Goal: Task Accomplishment & Management: Manage account settings

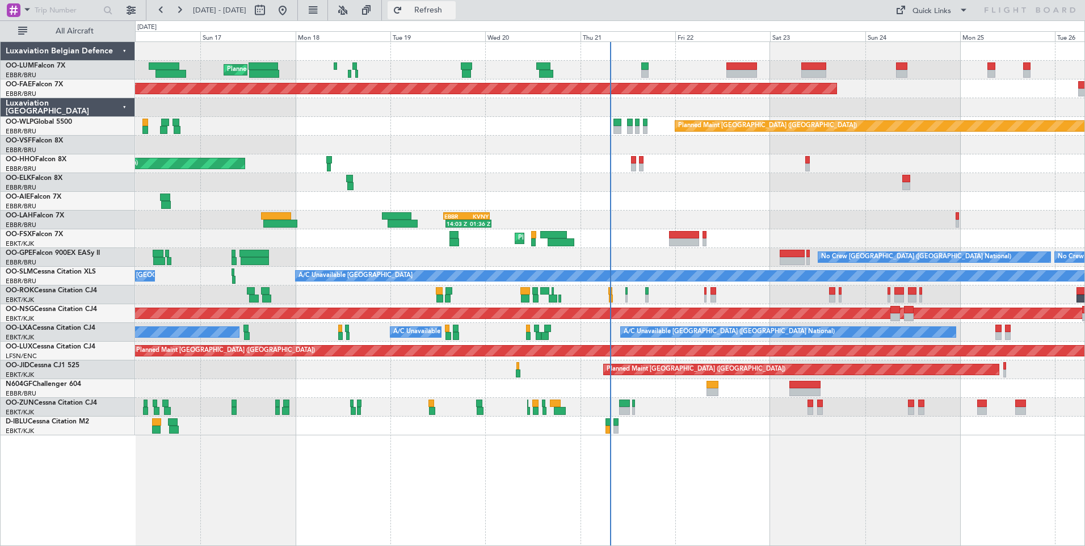
click at [452, 12] on span "Refresh" at bounding box center [429, 10] width 48 height 8
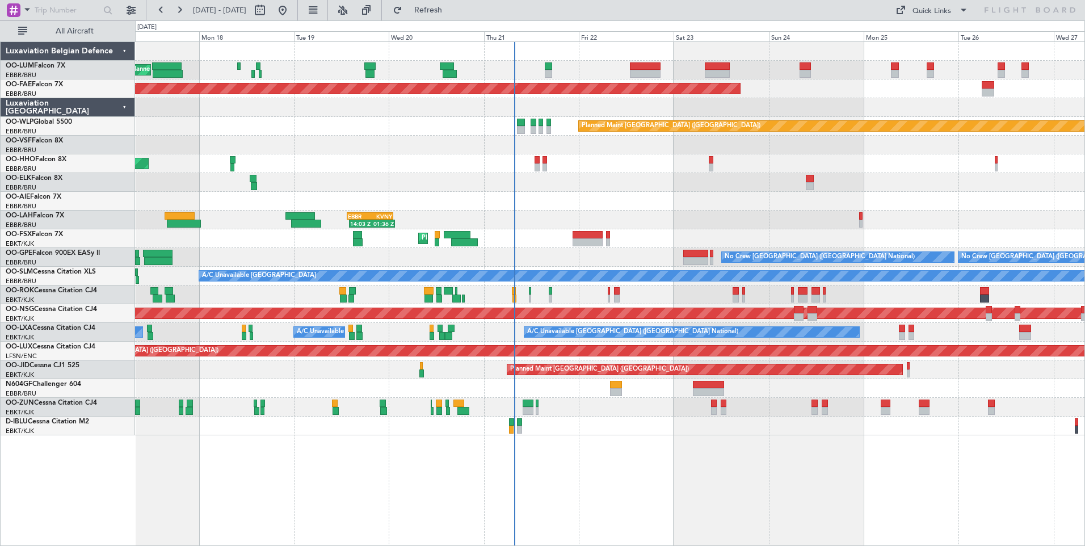
click at [757, 490] on div "Planned Maint [GEOGRAPHIC_DATA] ([GEOGRAPHIC_DATA] National) Planned Maint [GEO…" at bounding box center [610, 293] width 950 height 504
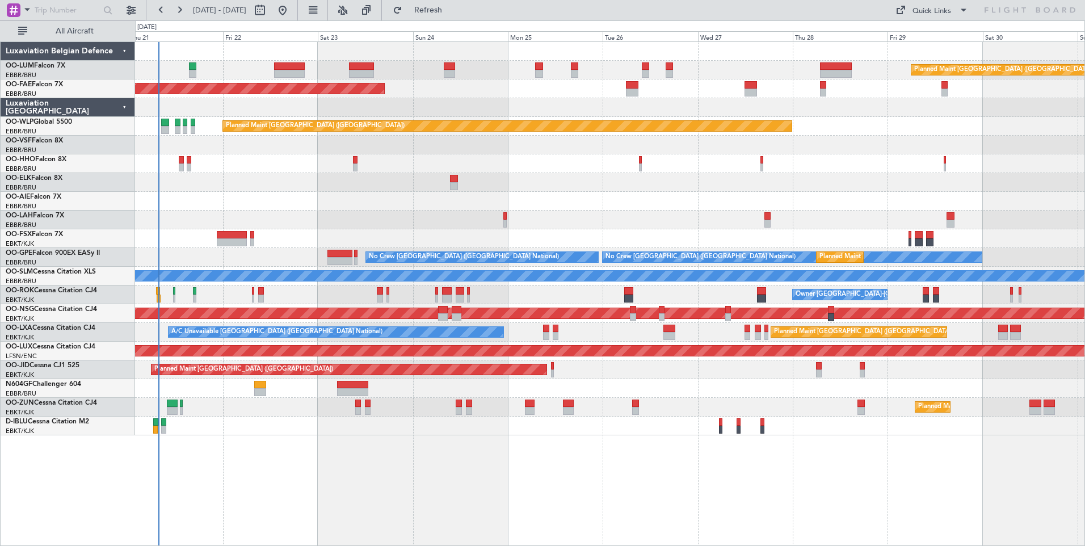
click at [329, 220] on div "14:03 Z 01:36 Z EBBR 13:30 Z KVNY 01:15 Z Planned [GEOGRAPHIC_DATA][PERSON_NAME…" at bounding box center [609, 220] width 949 height 19
click at [258, 216] on div "Planned Maint [GEOGRAPHIC_DATA] ([GEOGRAPHIC_DATA] National) Planned Maint [GEO…" at bounding box center [609, 238] width 949 height 393
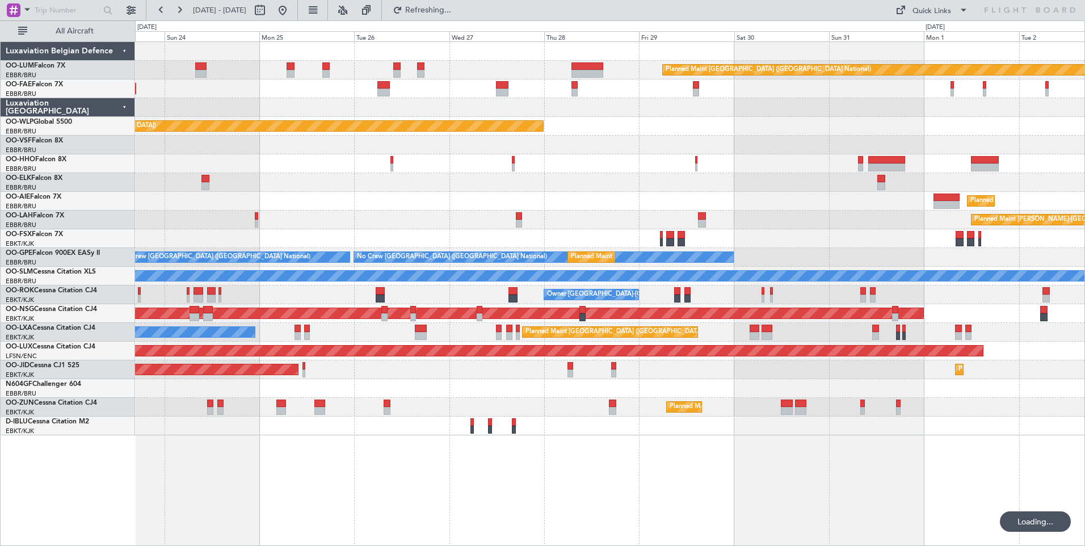
click at [737, 230] on div at bounding box center [609, 238] width 949 height 19
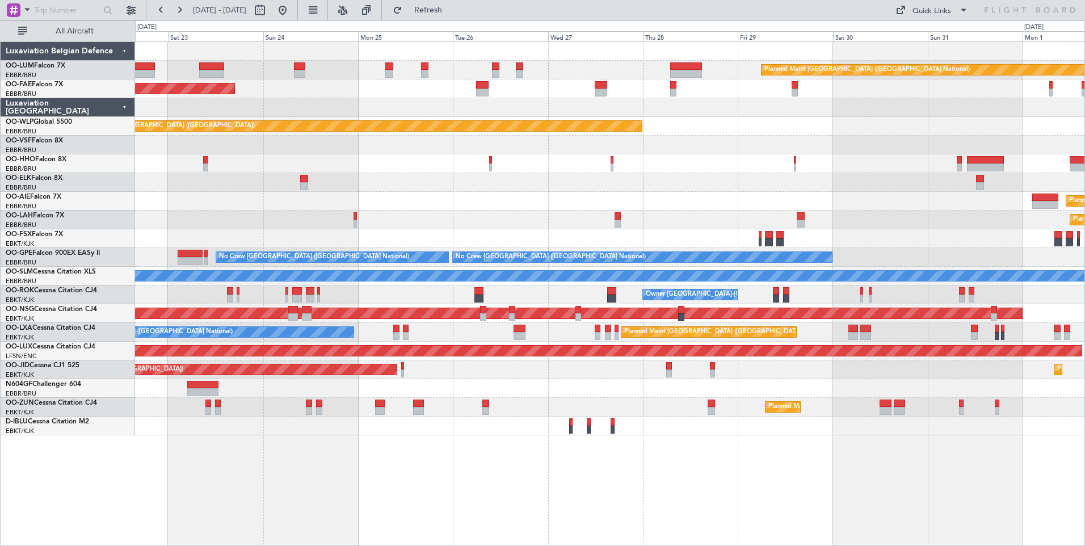
click at [535, 218] on div "Planned Maint [PERSON_NAME]-[GEOGRAPHIC_DATA][PERSON_NAME] ([GEOGRAPHIC_DATA][P…" at bounding box center [609, 220] width 949 height 19
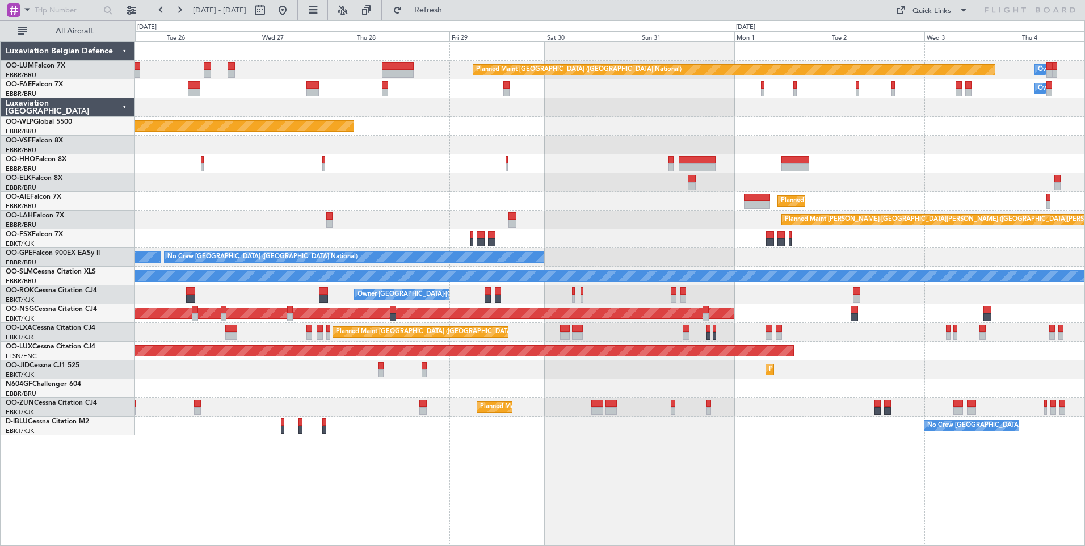
click at [599, 258] on div "Planned Maint [GEOGRAPHIC_DATA] ([GEOGRAPHIC_DATA] National) No Crew [GEOGRAPHI…" at bounding box center [609, 257] width 949 height 19
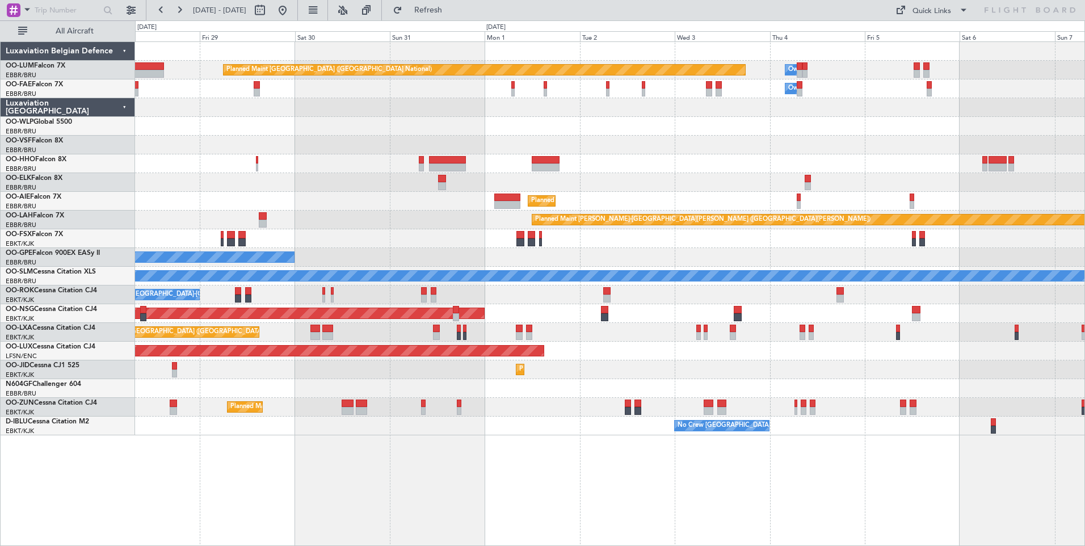
click at [408, 228] on div "Planned Maint [GEOGRAPHIC_DATA] ([GEOGRAPHIC_DATA] National) Owner [GEOGRAPHIC_…" at bounding box center [609, 238] width 949 height 393
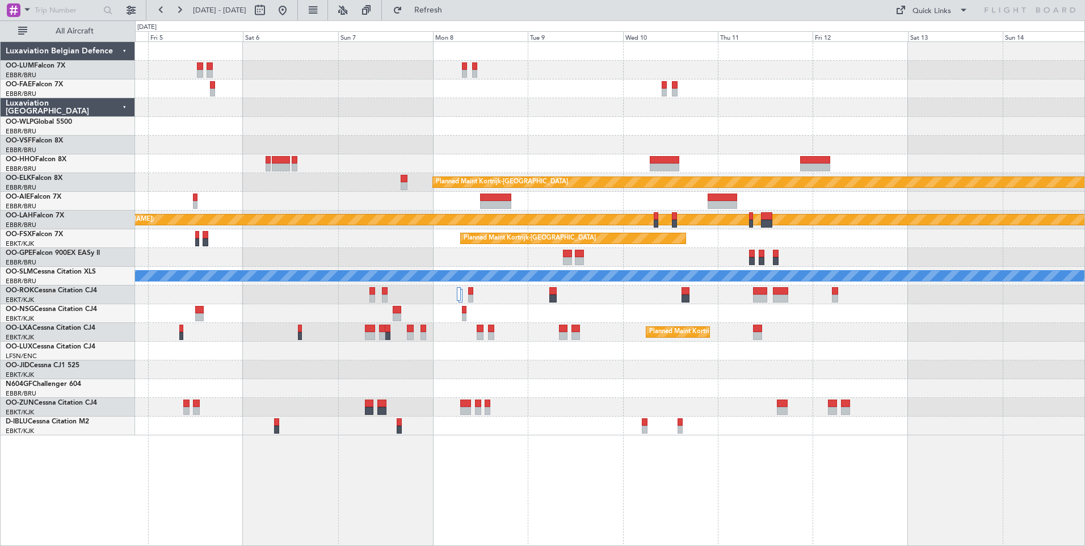
click at [510, 261] on div at bounding box center [609, 257] width 949 height 19
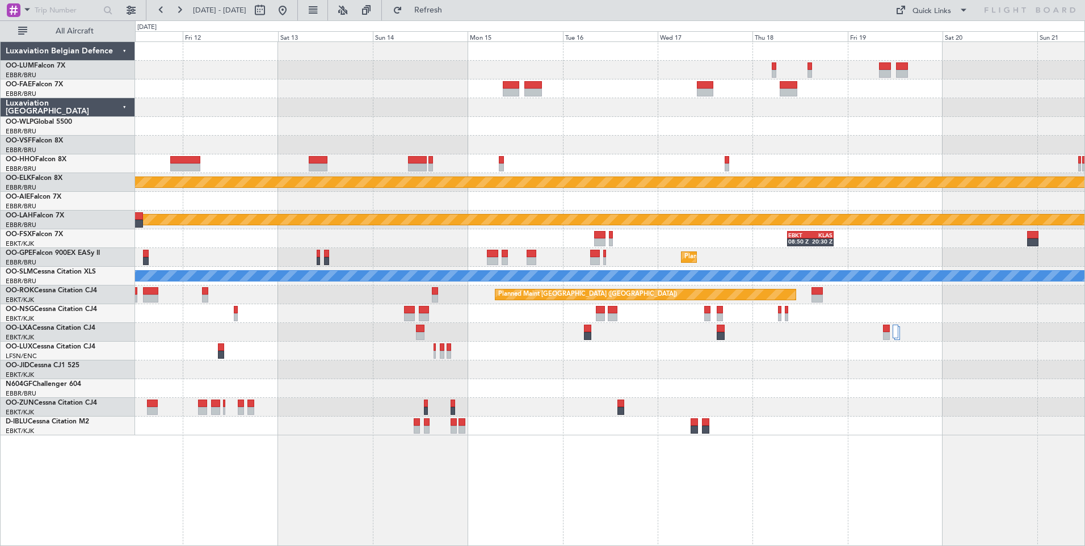
click at [360, 221] on div "Planned Maint Kortrijk-[GEOGRAPHIC_DATA] Planned [GEOGRAPHIC_DATA][PERSON_NAME]…" at bounding box center [609, 238] width 949 height 393
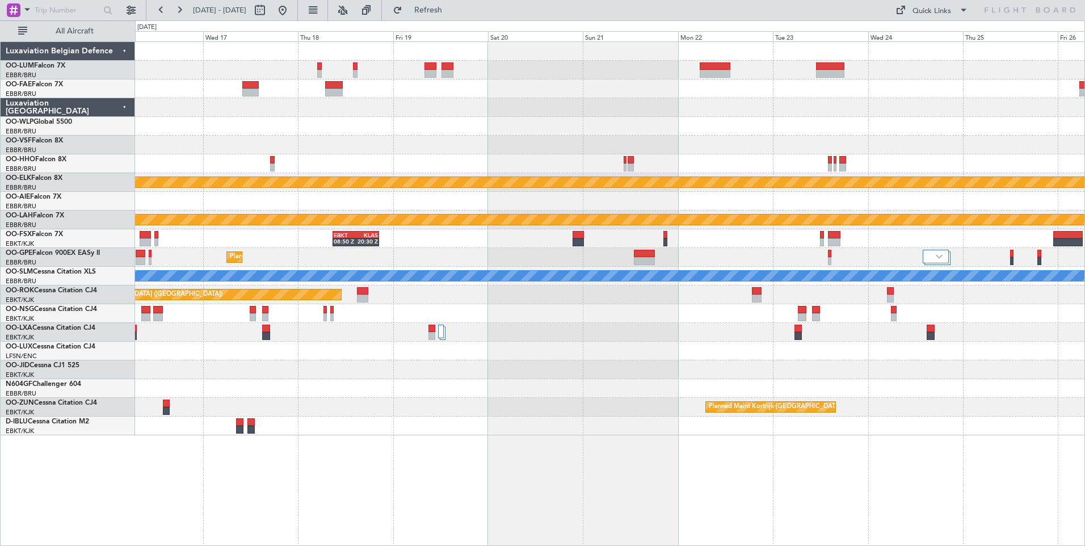
click at [423, 263] on div "Planned Maint [GEOGRAPHIC_DATA] ([GEOGRAPHIC_DATA] National) Planned Maint [GEO…" at bounding box center [609, 257] width 949 height 19
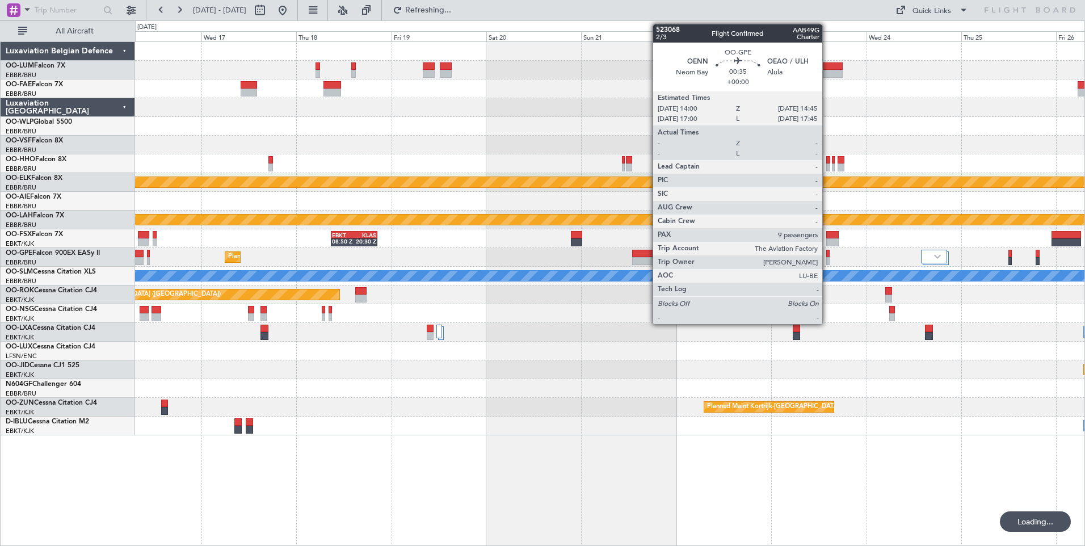
click at [827, 254] on div at bounding box center [827, 254] width 3 height 8
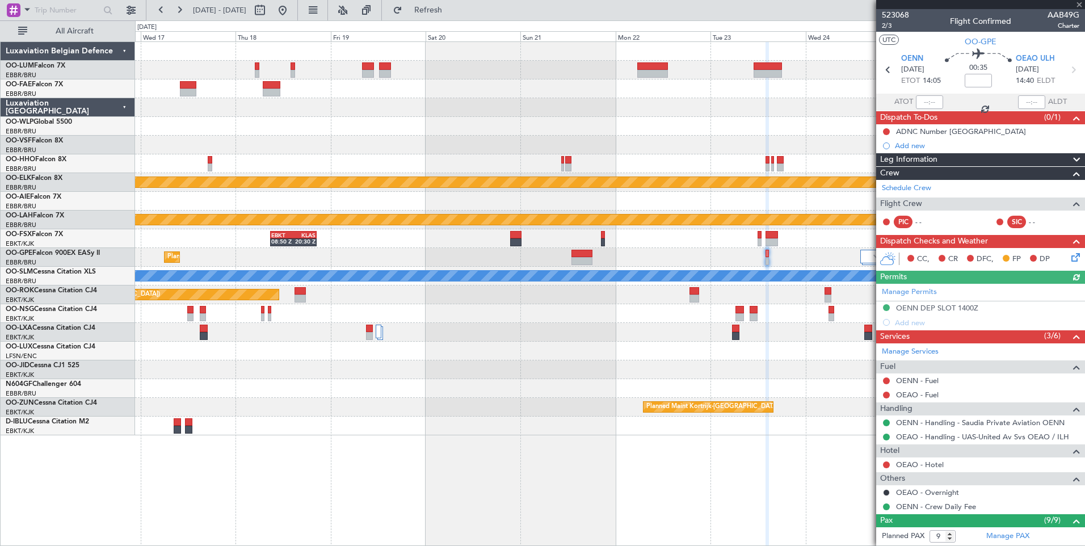
click at [661, 497] on div "Owner Melsbroek Air Base Owner [GEOGRAPHIC_DATA] Planned Maint [GEOGRAPHIC_DATA…" at bounding box center [610, 293] width 950 height 504
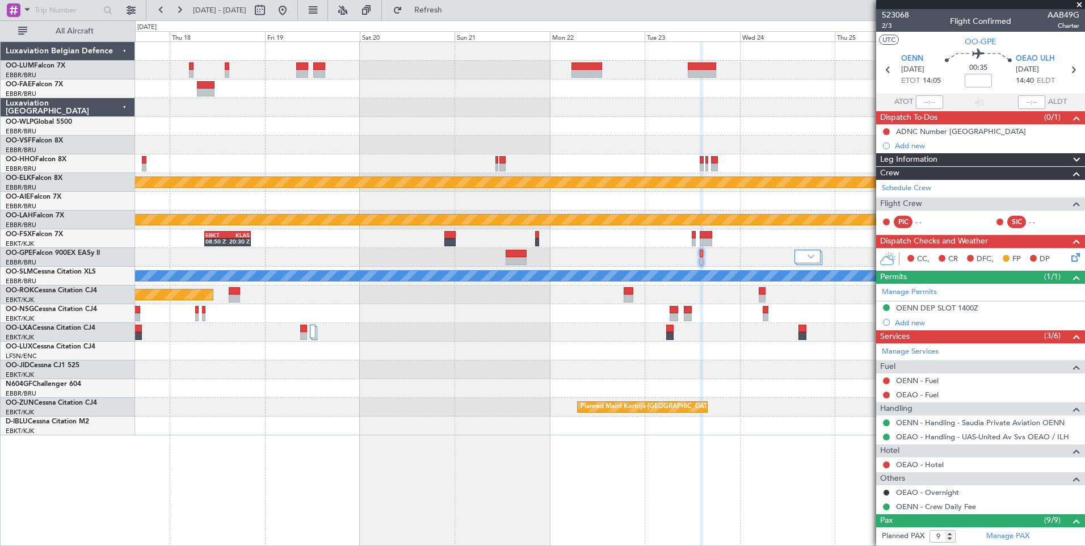
drag, startPoint x: 453, startPoint y: 15, endPoint x: 437, endPoint y: 23, distance: 18.0
click at [453, 15] on button "Refresh" at bounding box center [422, 10] width 68 height 18
click at [292, 14] on button at bounding box center [283, 10] width 18 height 18
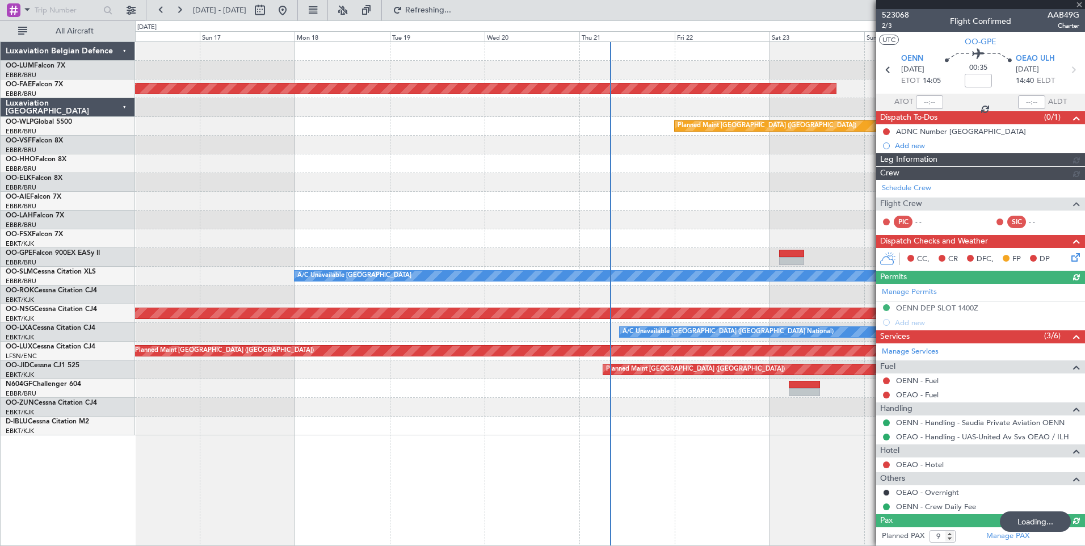
click at [565, 477] on div "Planned Maint Kortrijk-[GEOGRAPHIC_DATA] Planned Maint [GEOGRAPHIC_DATA] ([GEOG…" at bounding box center [610, 293] width 950 height 504
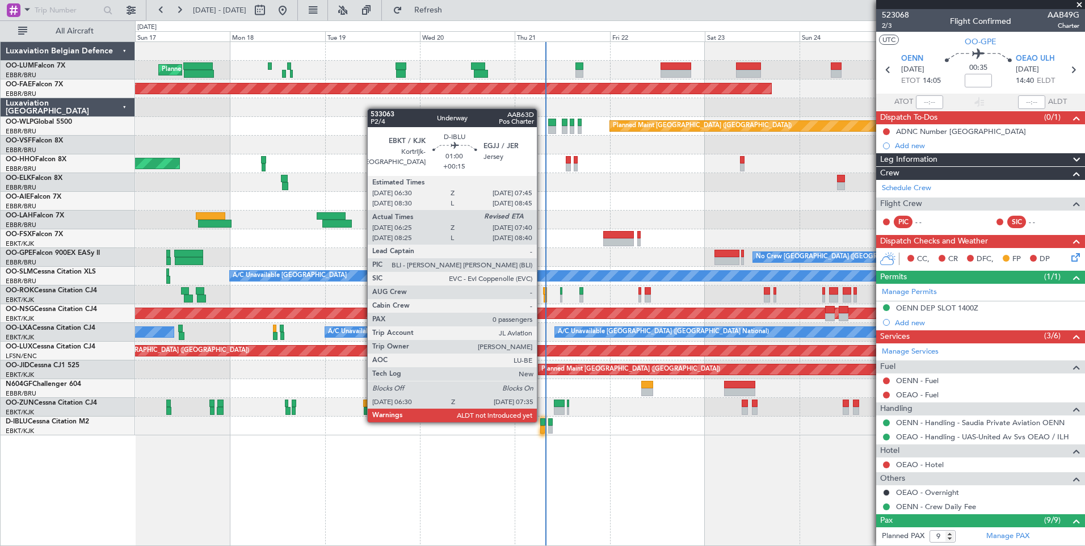
click at [542, 421] on div at bounding box center [542, 422] width 5 height 8
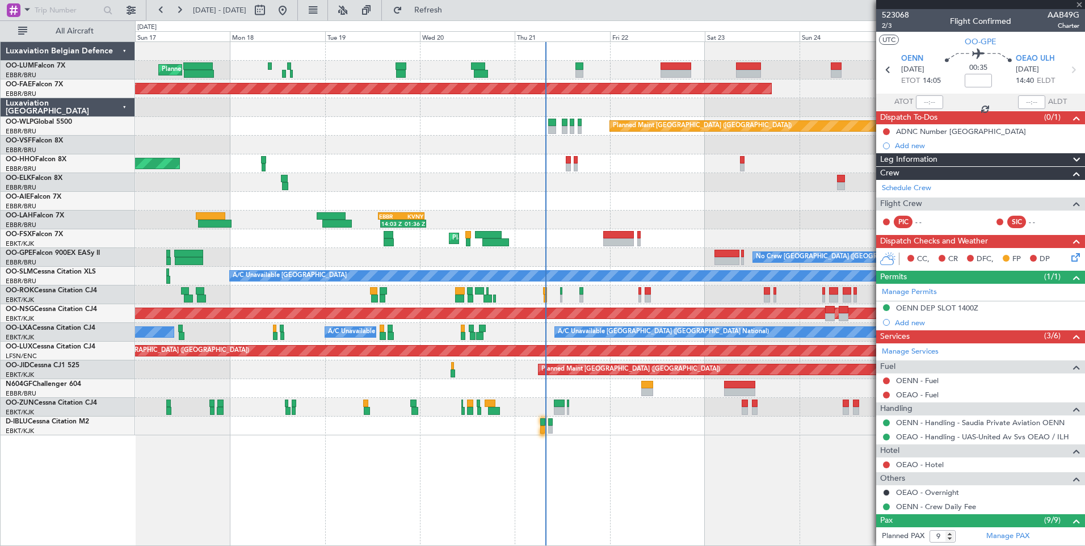
type input "+00:15"
type input "06:35"
type input "0"
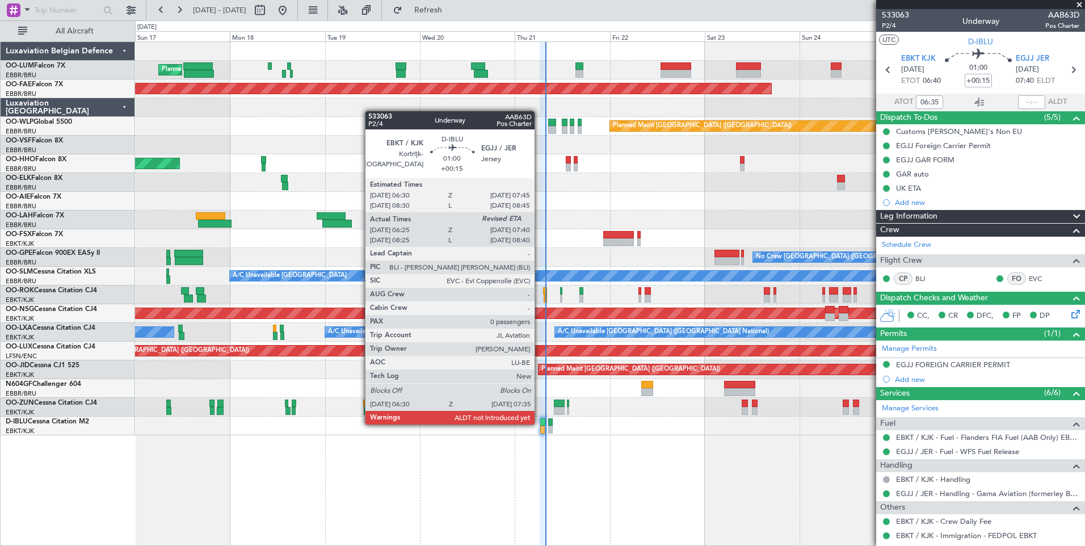
click at [540, 423] on div at bounding box center [542, 422] width 5 height 8
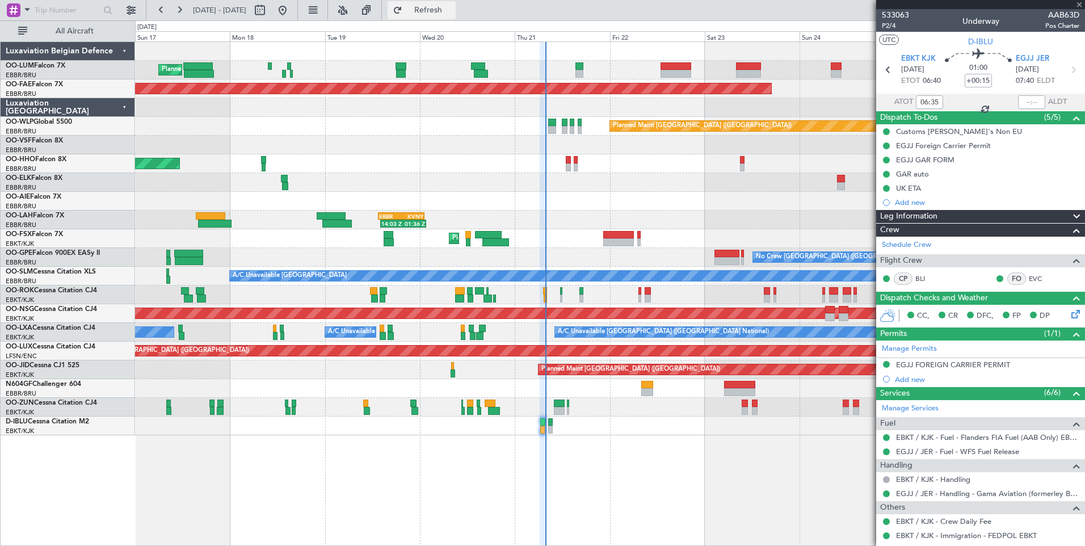
click at [452, 14] on span "Refresh" at bounding box center [429, 10] width 48 height 8
click at [413, 114] on div "Planned Maint [GEOGRAPHIC_DATA] ([GEOGRAPHIC_DATA] National) Planned Maint [GEO…" at bounding box center [609, 238] width 949 height 393
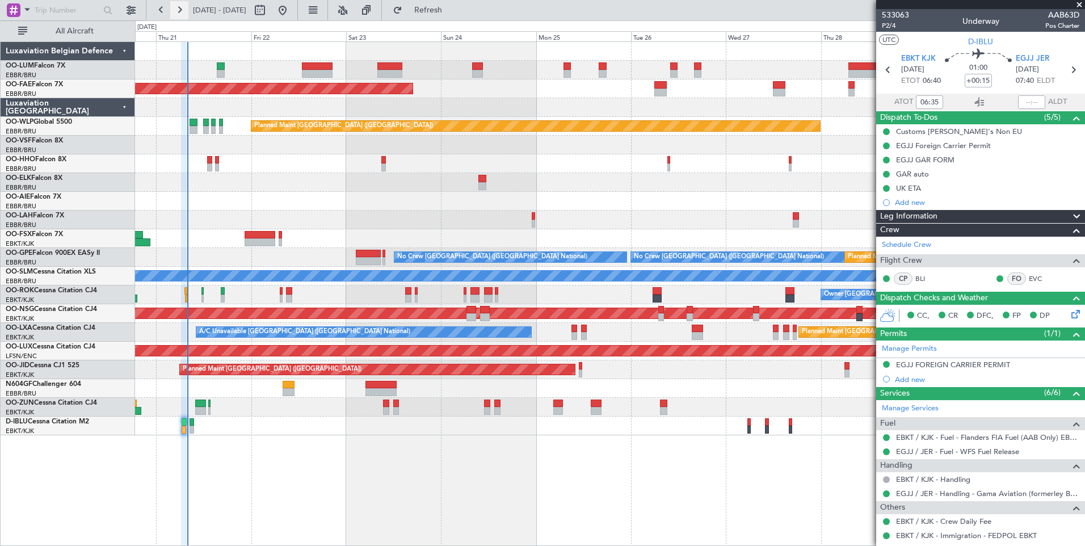
click at [179, 12] on button at bounding box center [179, 10] width 18 height 18
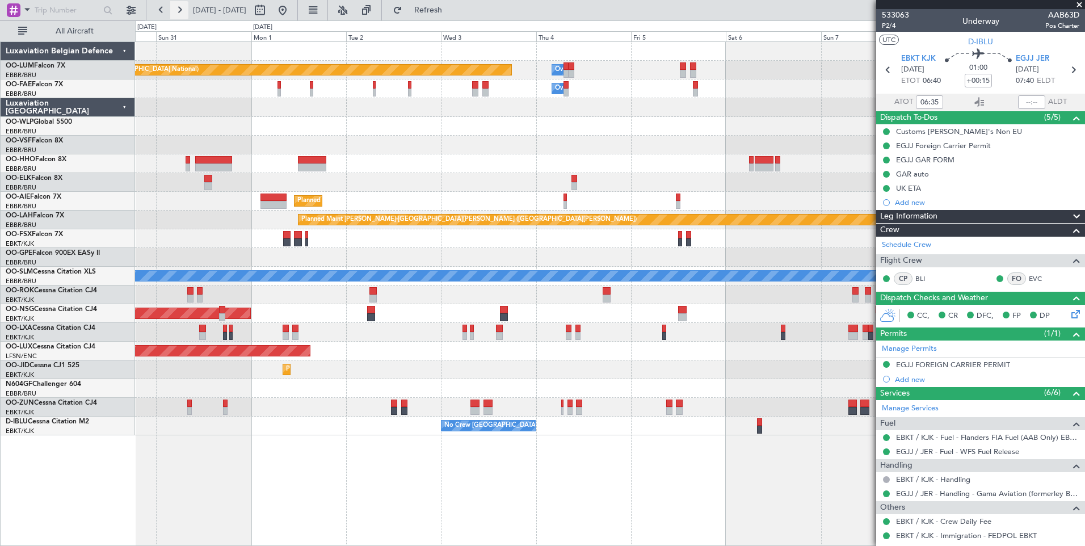
click at [179, 12] on button at bounding box center [179, 10] width 18 height 18
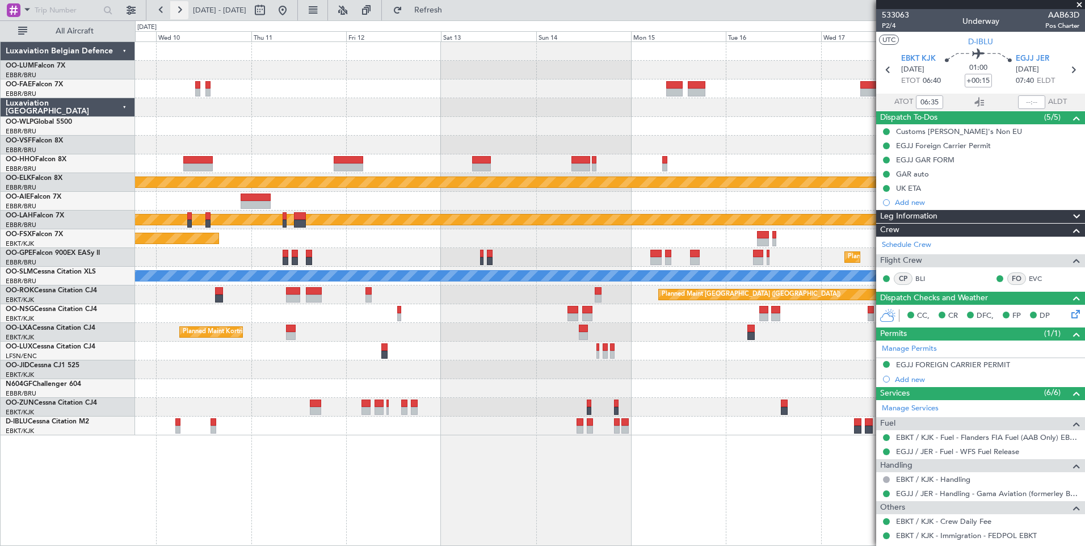
click at [179, 12] on button at bounding box center [179, 10] width 18 height 18
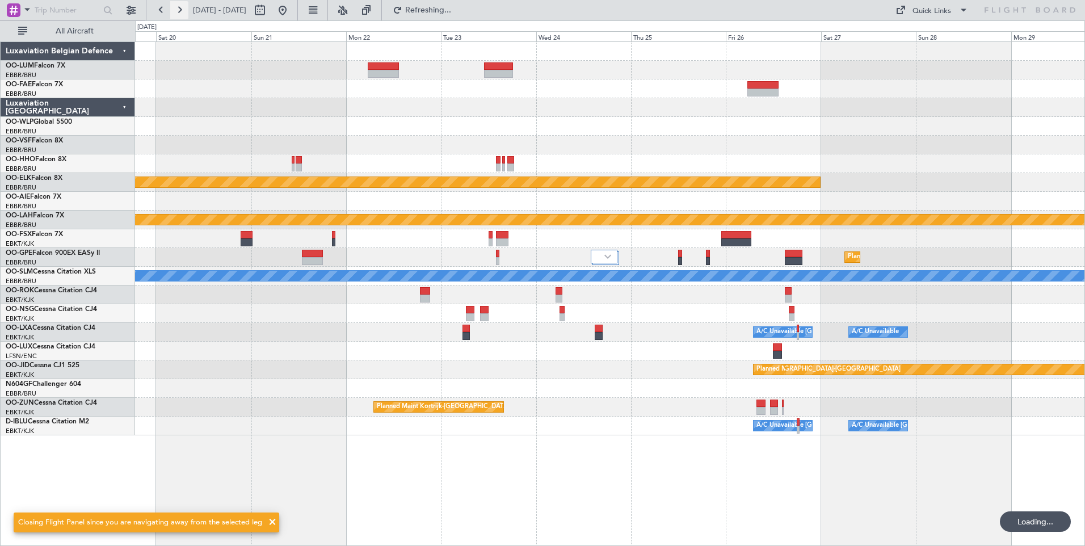
click at [179, 12] on button at bounding box center [179, 10] width 18 height 18
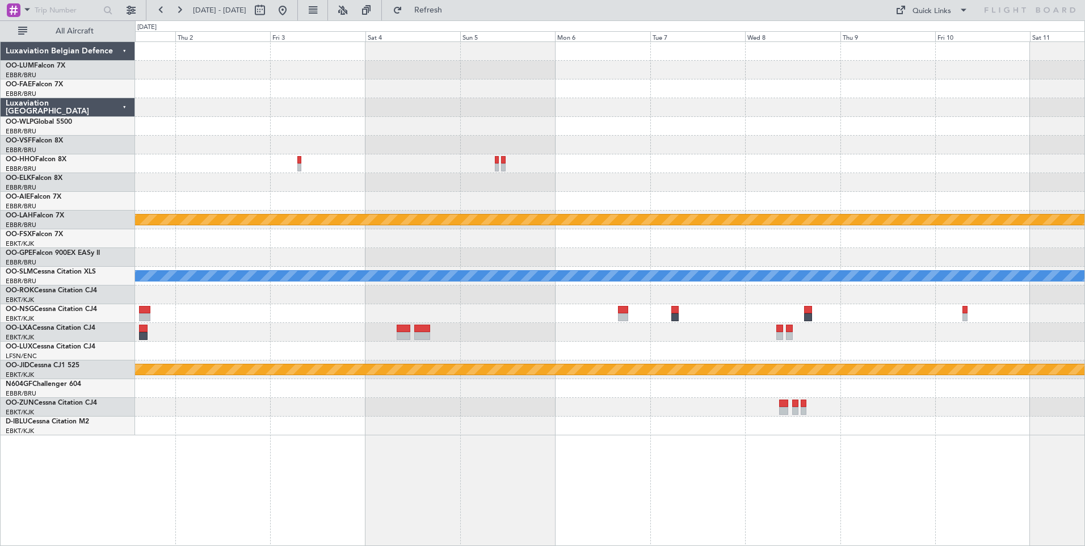
click at [573, 400] on div at bounding box center [609, 407] width 949 height 19
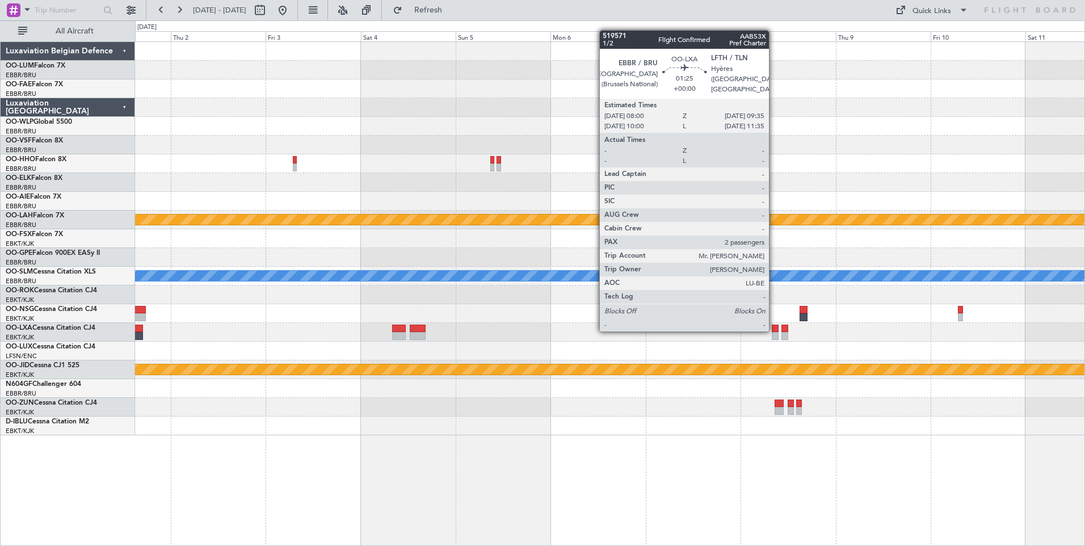
click at [774, 330] on div at bounding box center [775, 329] width 7 height 8
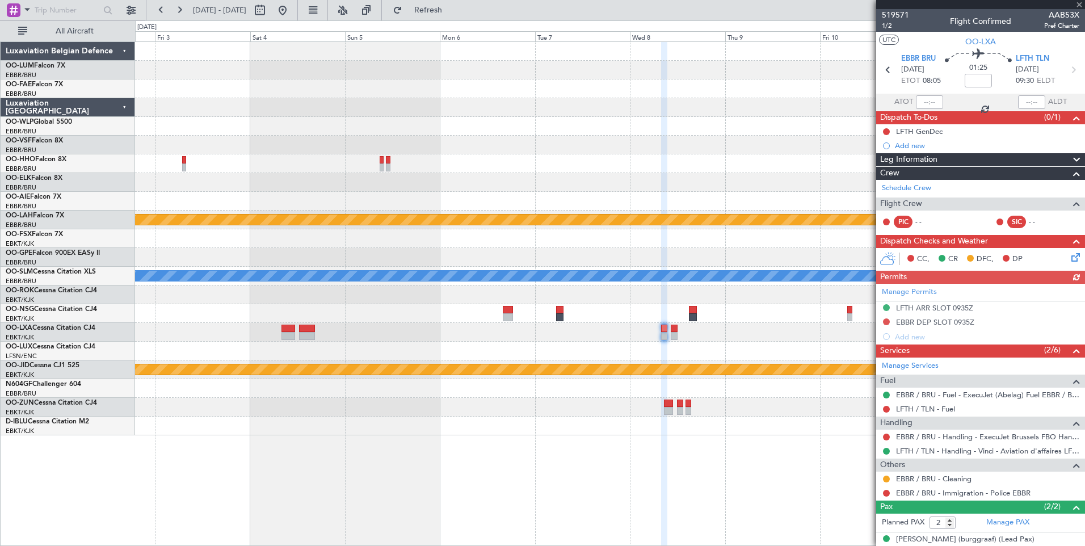
click at [708, 465] on div "- - LSGG 17:30 Z SKBQ 05:00 Z Planned [GEOGRAPHIC_DATA][PERSON_NAME]-[GEOGRAPHI…" at bounding box center [610, 293] width 950 height 504
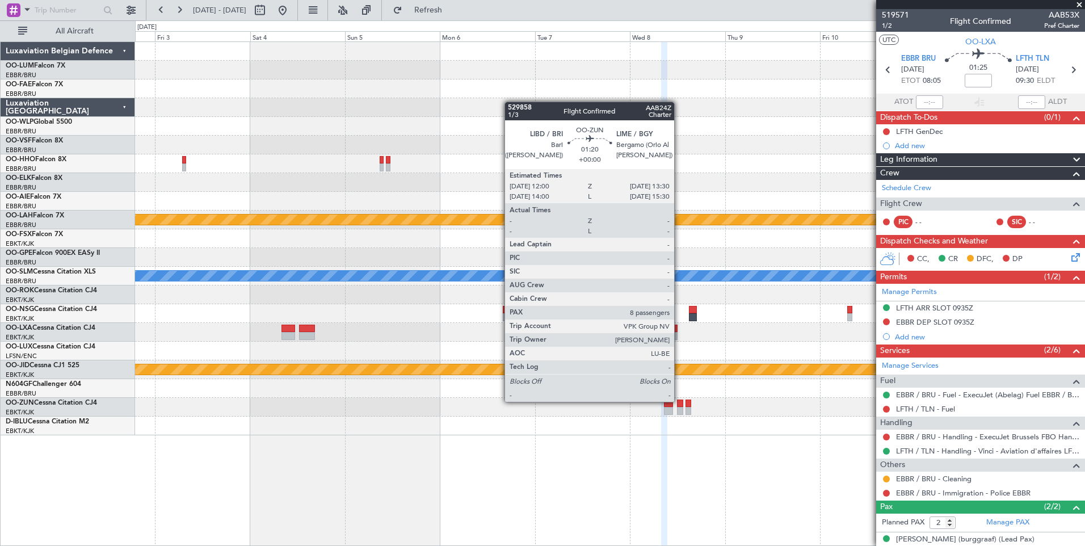
click at [679, 401] on div at bounding box center [680, 404] width 6 height 8
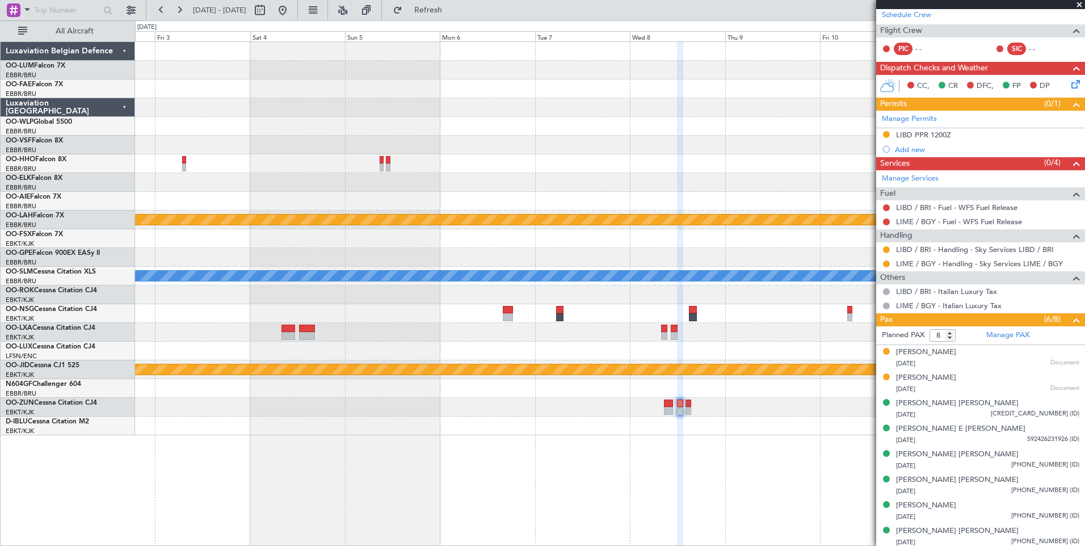
scroll to position [190, 0]
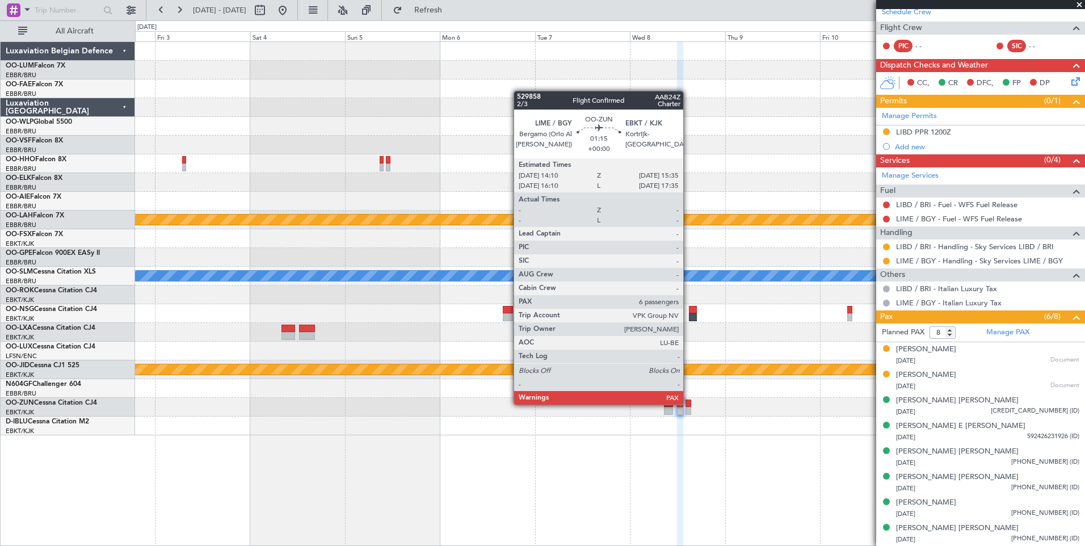
click at [688, 405] on div at bounding box center [689, 404] width 6 height 8
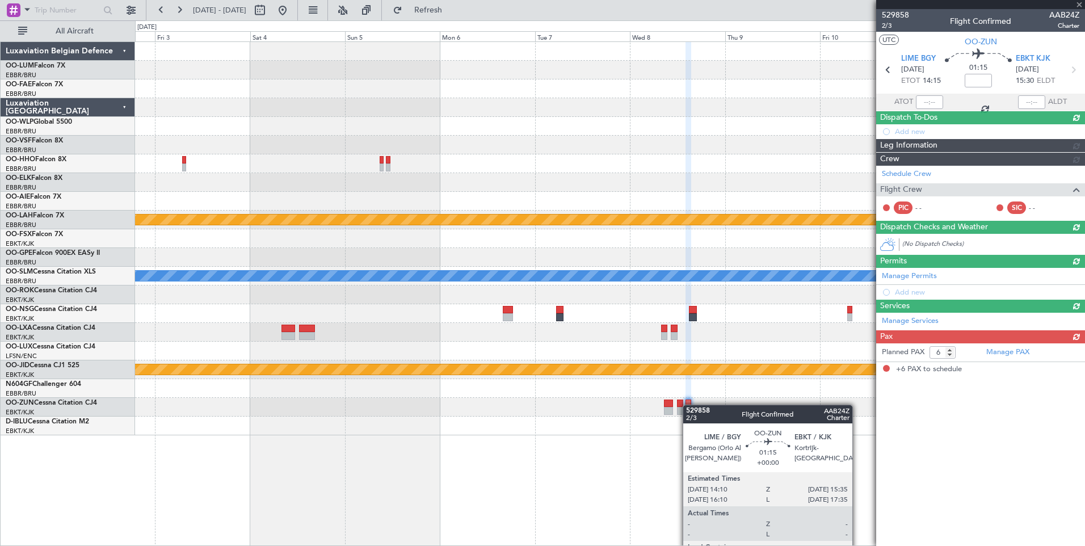
scroll to position [0, 0]
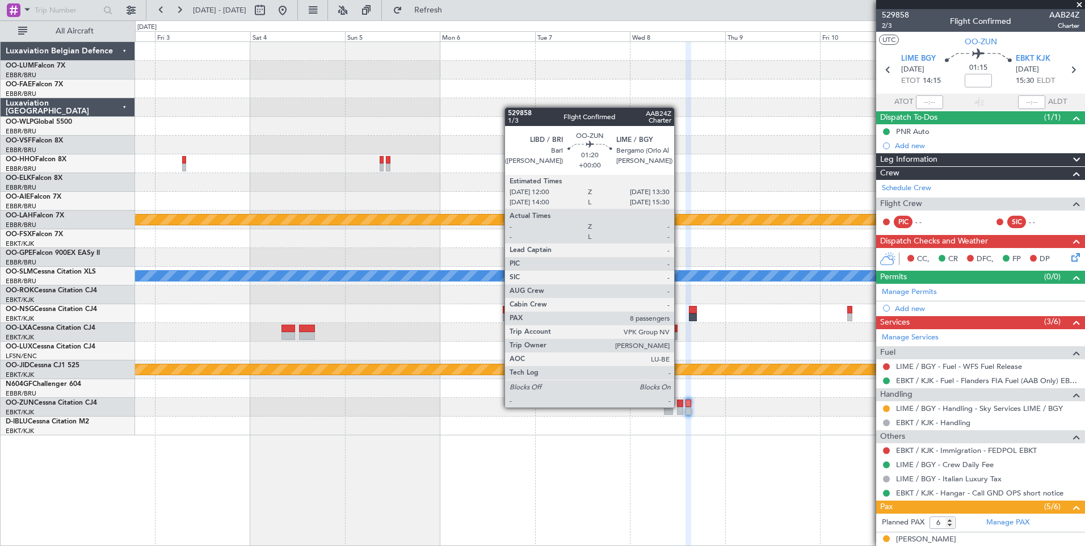
click at [679, 406] on div at bounding box center [680, 404] width 6 height 8
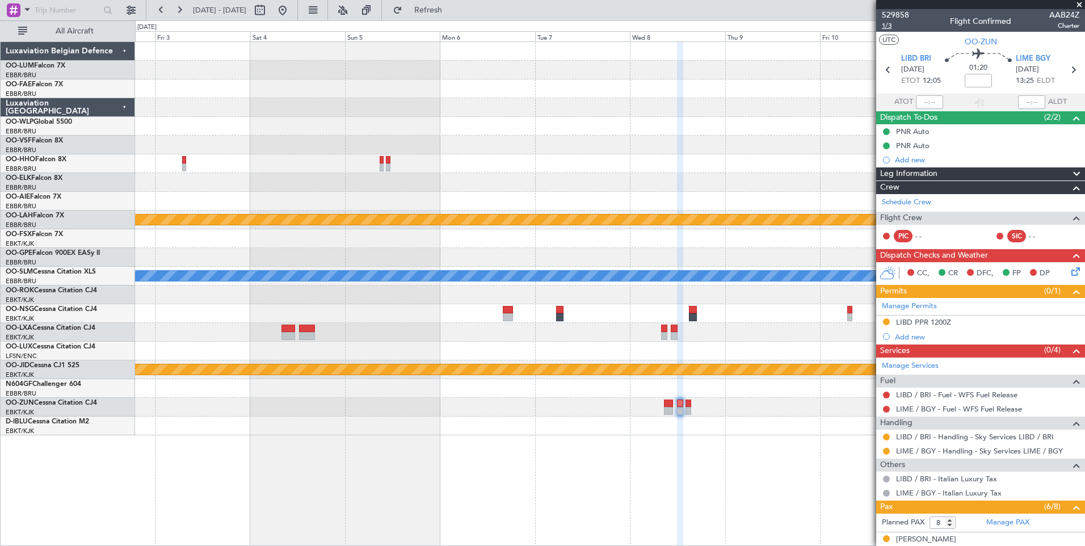
click at [886, 27] on span "1/3" at bounding box center [895, 26] width 27 height 10
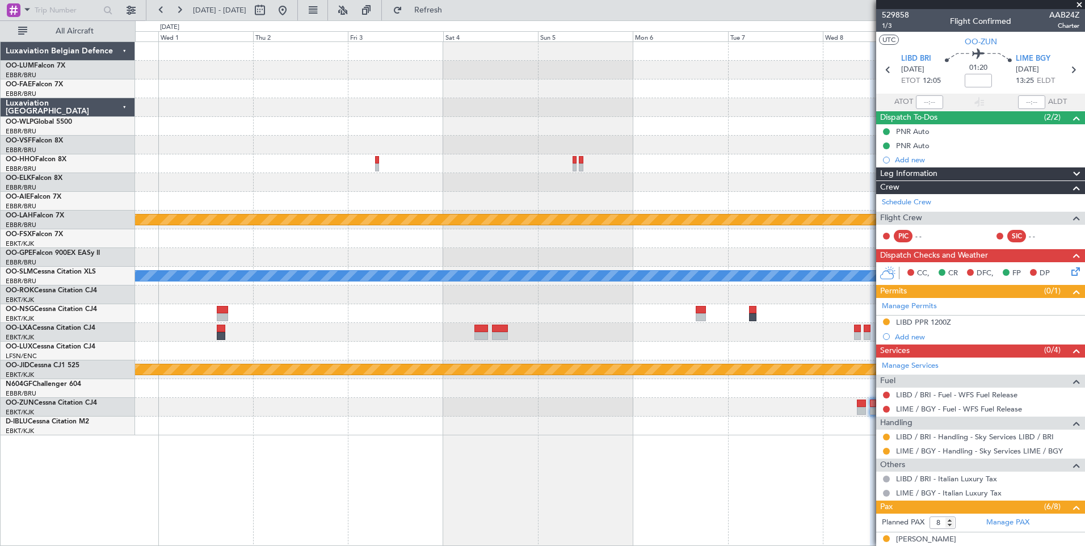
click at [714, 452] on div "Owner Melsbroek Air Base Owner [GEOGRAPHIC_DATA] Planned [GEOGRAPHIC_DATA][PERS…" at bounding box center [610, 293] width 950 height 504
click at [554, 427] on div at bounding box center [609, 426] width 949 height 19
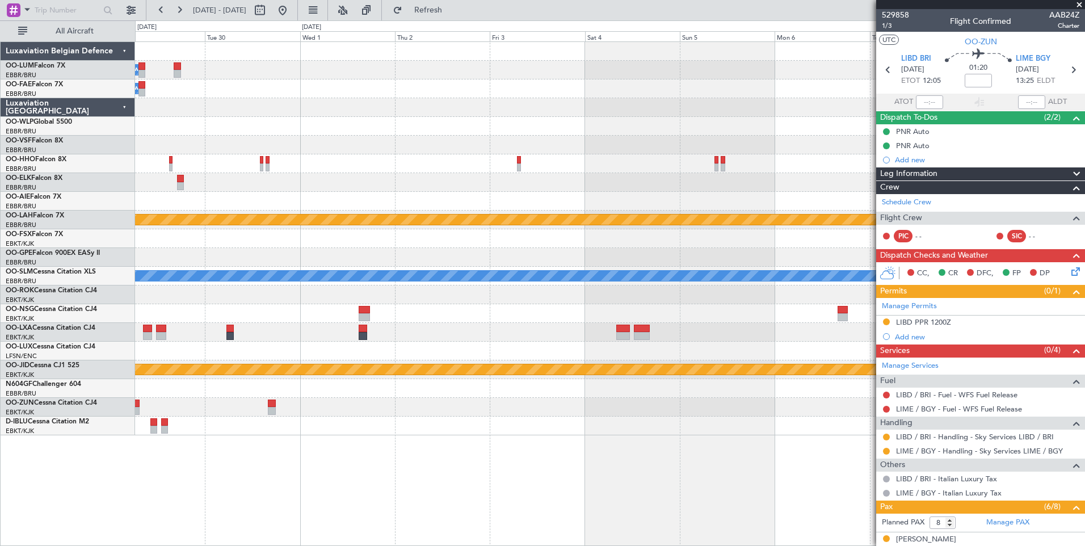
click at [411, 443] on div "Owner Melsbroek Air Base Owner [GEOGRAPHIC_DATA] Planned Maint [GEOGRAPHIC_DATA…" at bounding box center [610, 293] width 950 height 504
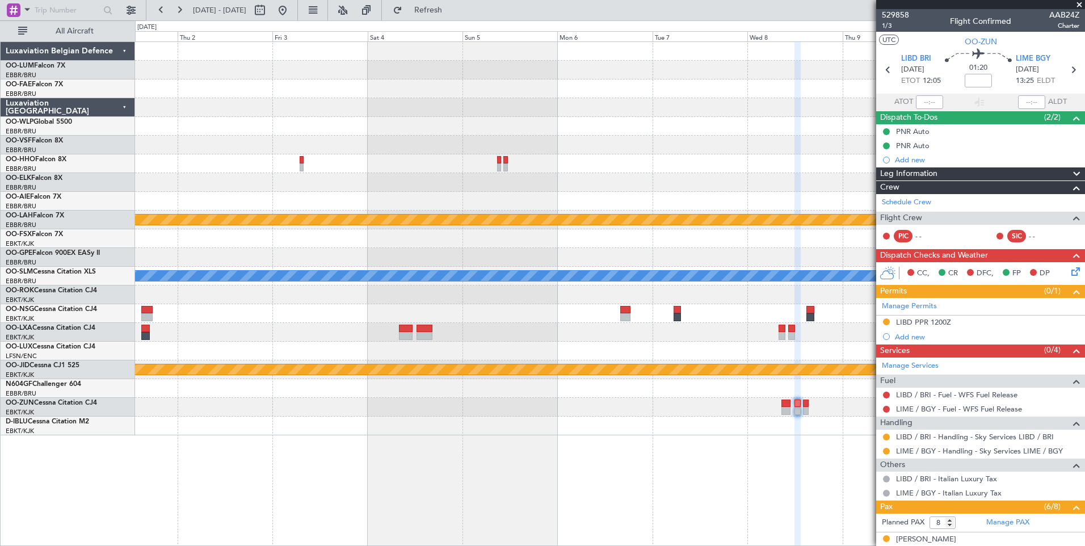
click at [382, 426] on div "Owner Melsbroek Air Base Owner [GEOGRAPHIC_DATA] Planned [GEOGRAPHIC_DATA][PERS…" at bounding box center [610, 293] width 950 height 504
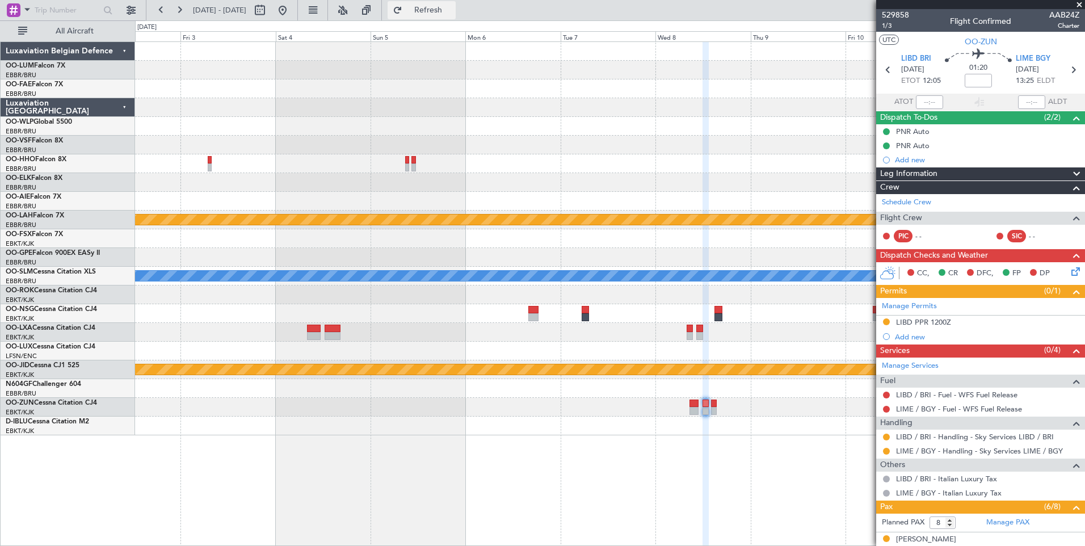
click at [443, 15] on button "Refresh" at bounding box center [422, 10] width 68 height 18
click at [888, 454] on div at bounding box center [886, 451] width 9 height 9
click at [885, 453] on button at bounding box center [886, 451] width 7 height 7
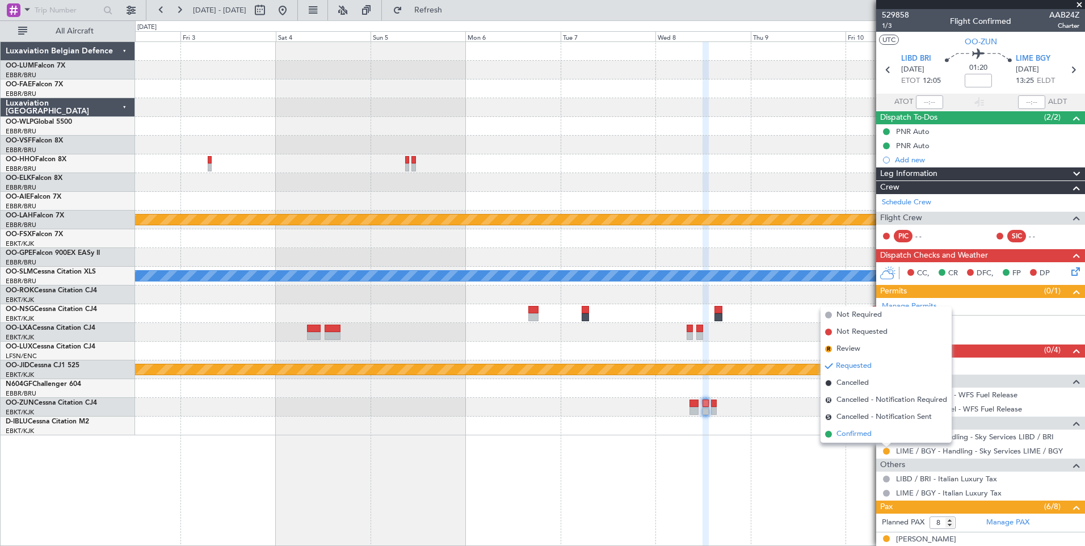
click at [840, 437] on span "Confirmed" at bounding box center [853, 433] width 35 height 11
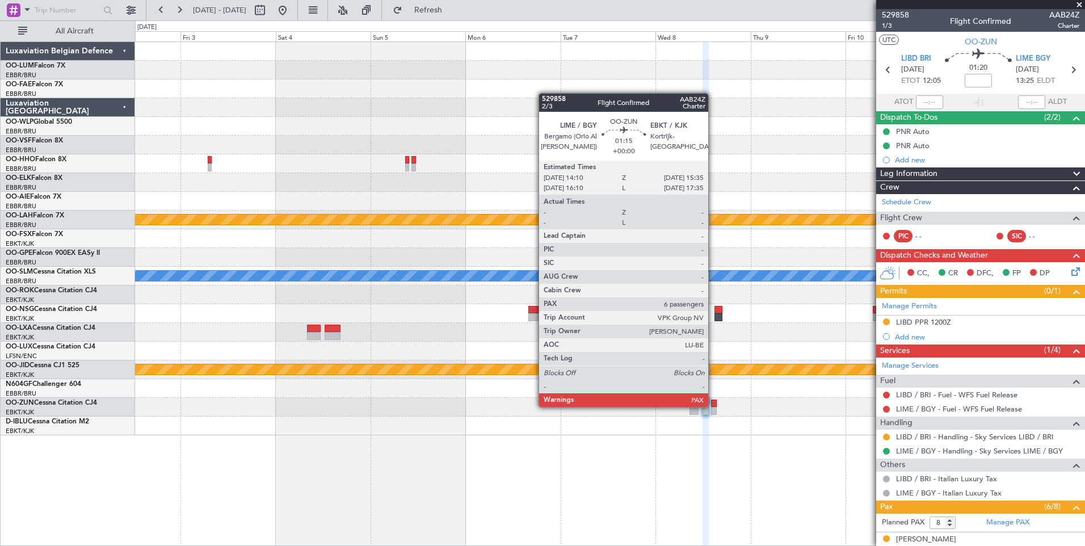
click at [713, 406] on div at bounding box center [714, 404] width 6 height 8
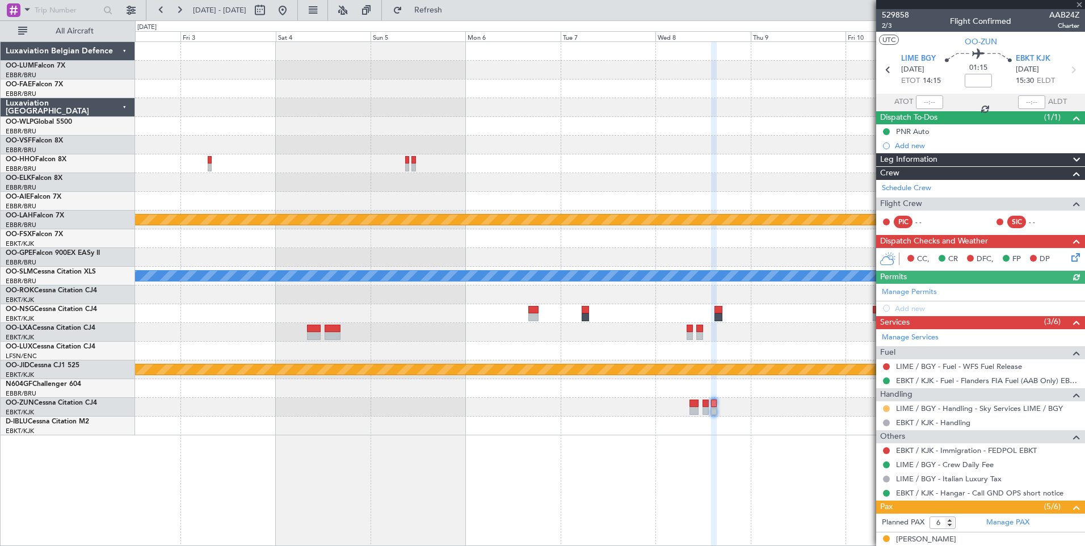
click at [886, 407] on button at bounding box center [886, 408] width 7 height 7
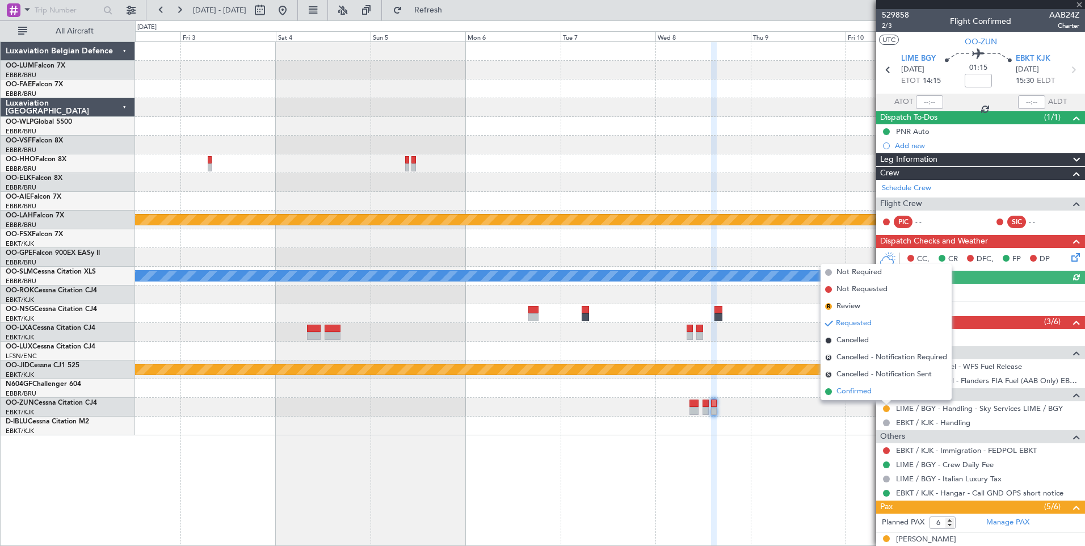
click at [860, 391] on span "Confirmed" at bounding box center [853, 391] width 35 height 11
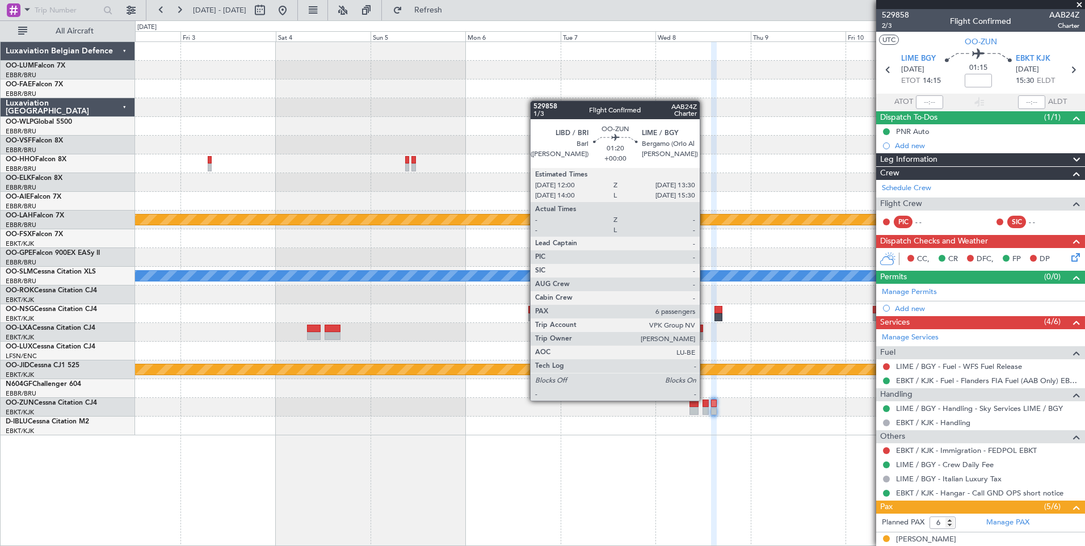
click at [705, 400] on div at bounding box center [706, 404] width 6 height 8
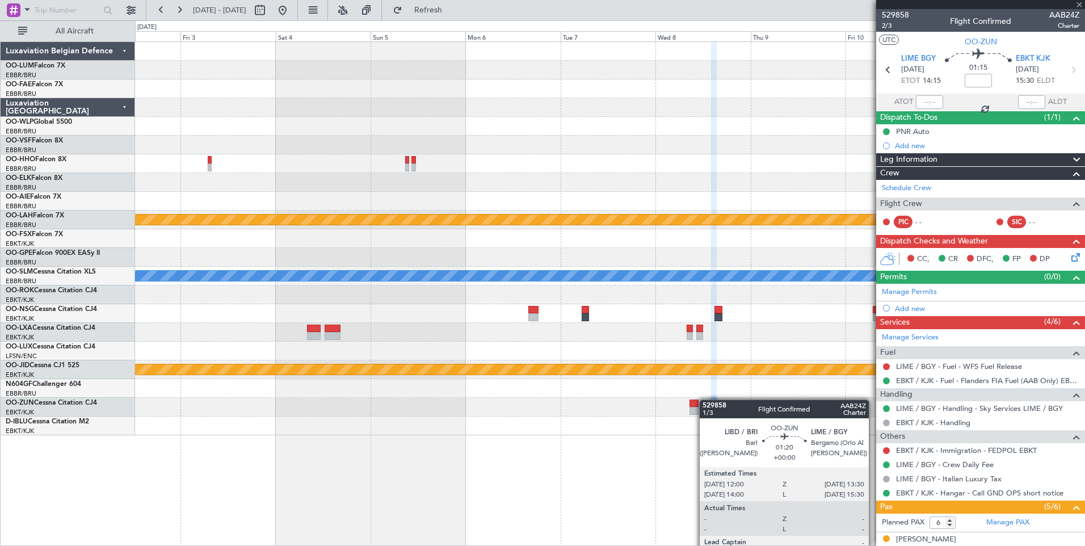
type input "8"
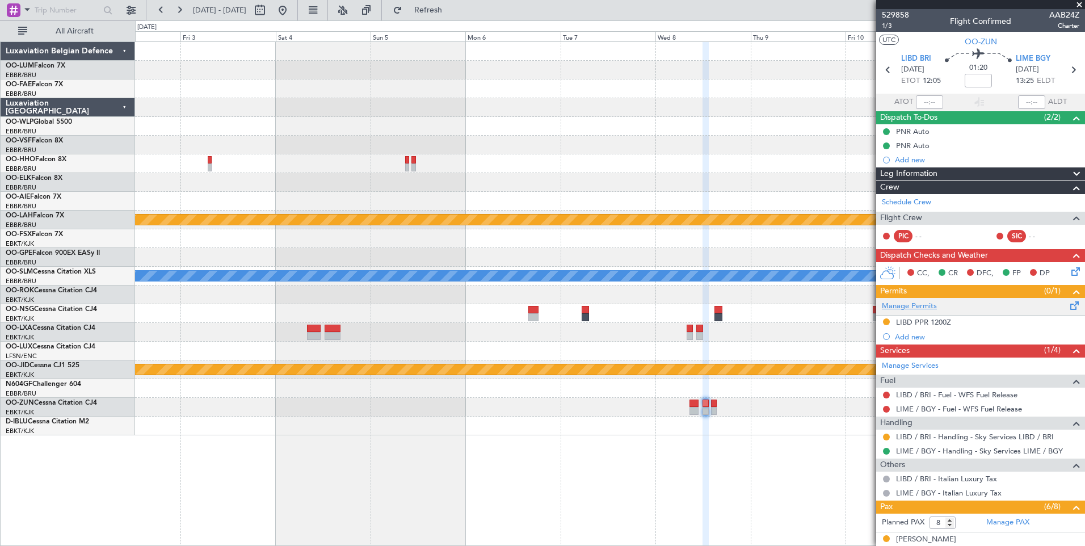
click at [915, 309] on link "Manage Permits" at bounding box center [909, 306] width 55 height 11
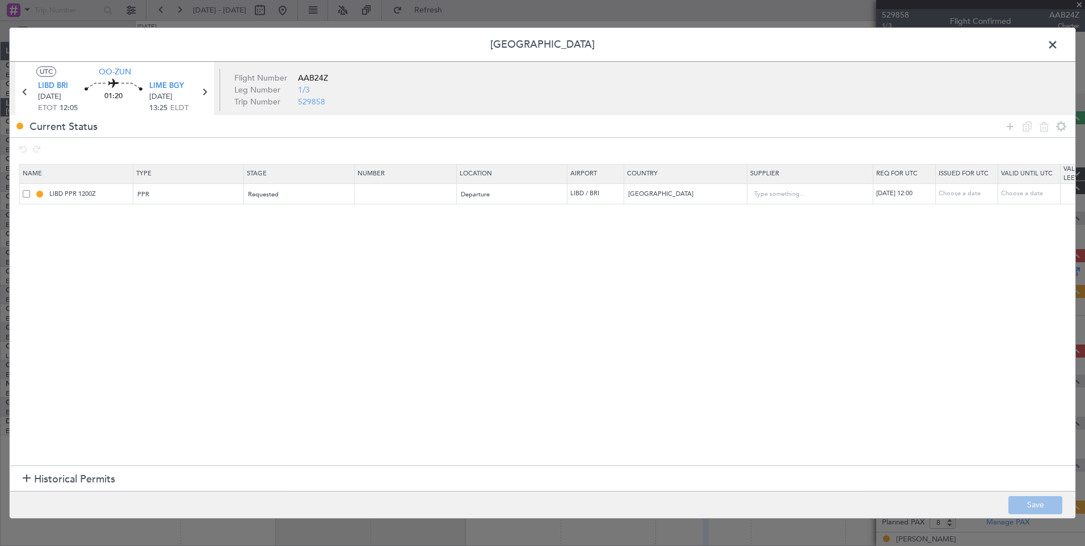
click at [1061, 48] on header "[GEOGRAPHIC_DATA]" at bounding box center [543, 45] width 1066 height 34
click at [1058, 45] on span at bounding box center [1058, 47] width 0 height 23
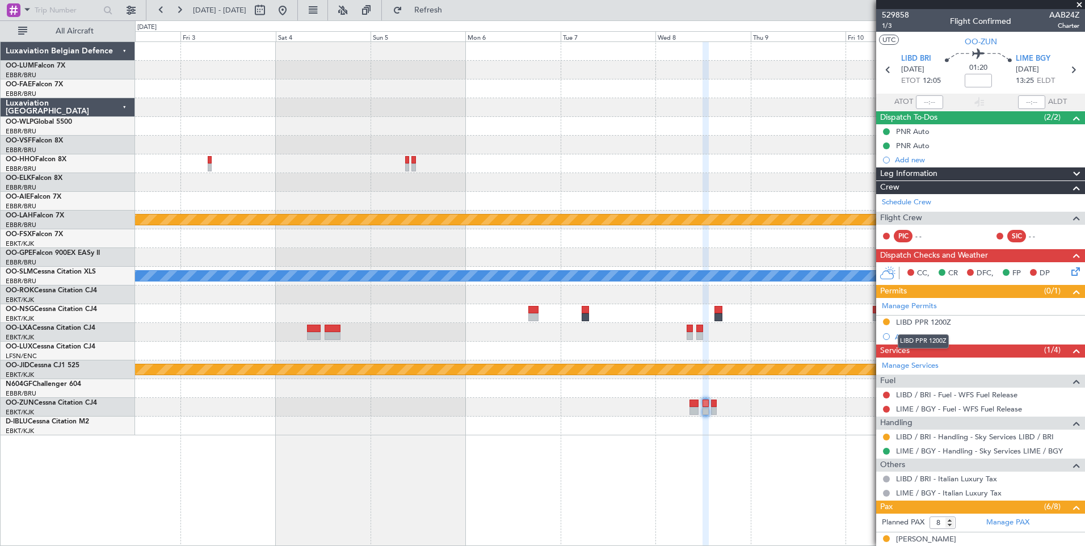
click at [903, 340] on div "LIBD PPR 1200Z" at bounding box center [923, 341] width 51 height 14
click at [907, 335] on div "Add new" at bounding box center [982, 337] width 174 height 10
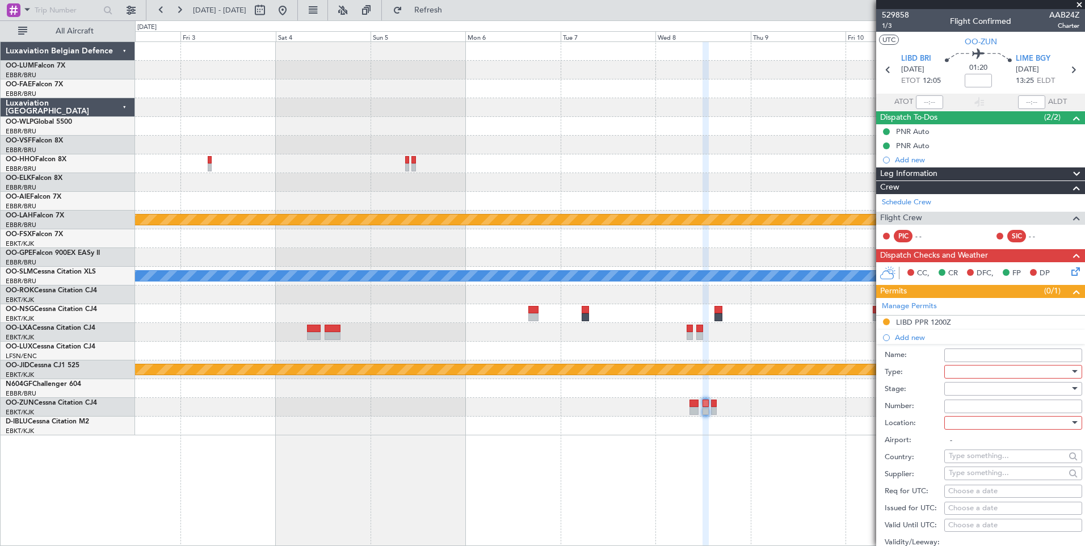
click at [975, 370] on div at bounding box center [1009, 371] width 121 height 17
click at [770, 477] on div at bounding box center [542, 273] width 1085 height 546
click at [684, 473] on div "- - LSGG 17:30 Z SKBQ 05:00 Z Planned [GEOGRAPHIC_DATA][PERSON_NAME]-[GEOGRAPHI…" at bounding box center [610, 293] width 950 height 504
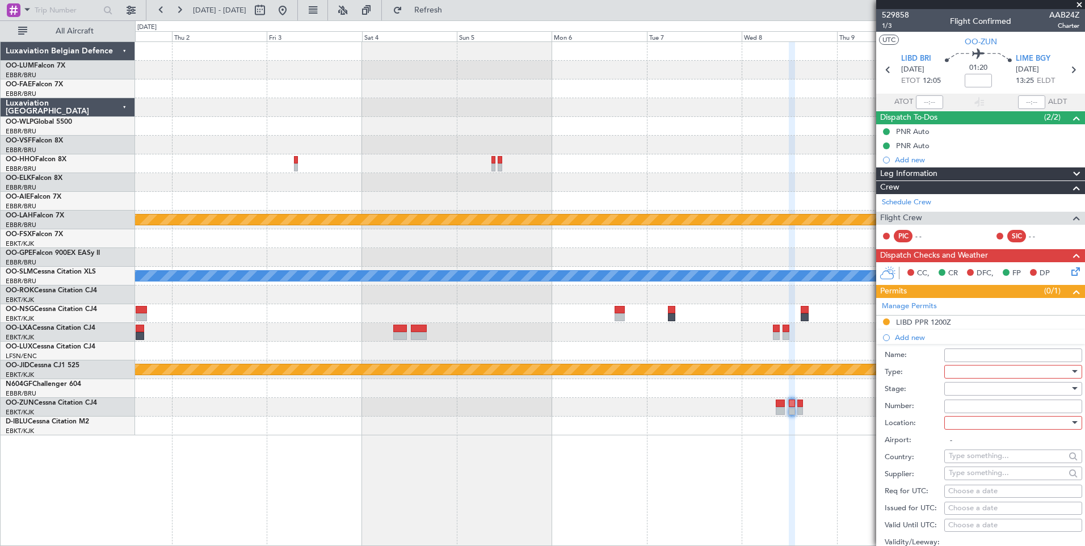
click at [764, 477] on div "Owner Melsbroek Air Base Owner [GEOGRAPHIC_DATA] Planned [GEOGRAPHIC_DATA][PERS…" at bounding box center [610, 293] width 950 height 504
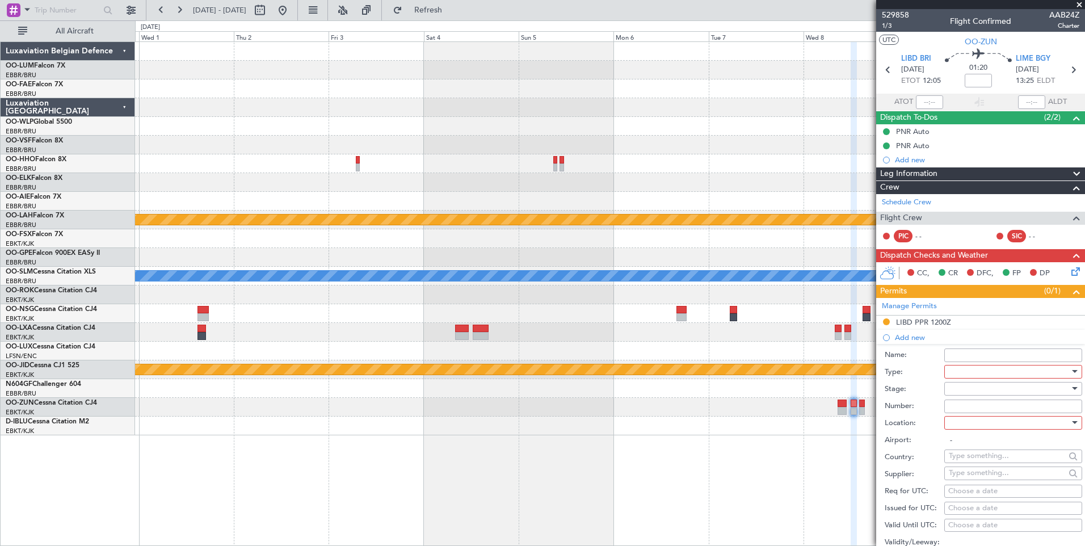
click at [1079, 4] on span at bounding box center [1079, 5] width 11 height 10
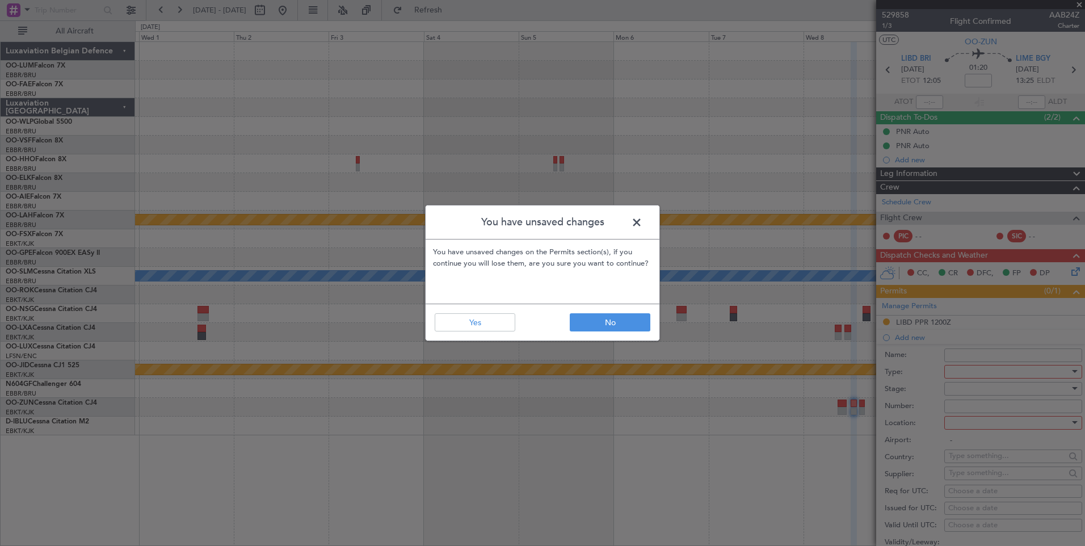
drag, startPoint x: 357, startPoint y: 339, endPoint x: 537, endPoint y: 338, distance: 179.9
click at [518, 340] on div "You have unsaved changes You have unsaved changes on the Permits section(s), if…" at bounding box center [542, 273] width 1085 height 546
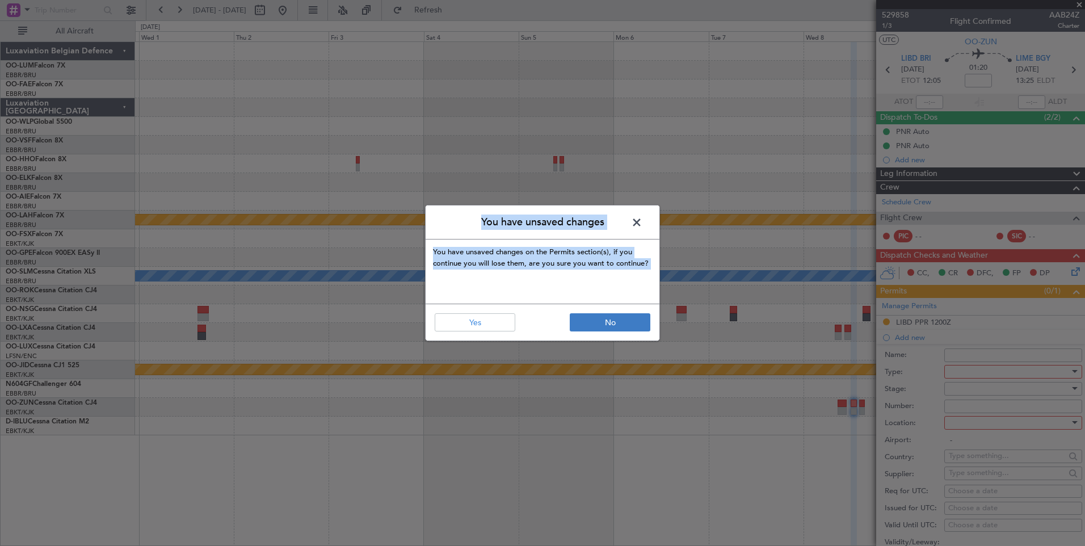
drag, startPoint x: 537, startPoint y: 338, endPoint x: 617, endPoint y: 321, distance: 81.7
click at [619, 304] on footer "No Yes" at bounding box center [543, 322] width 234 height 37
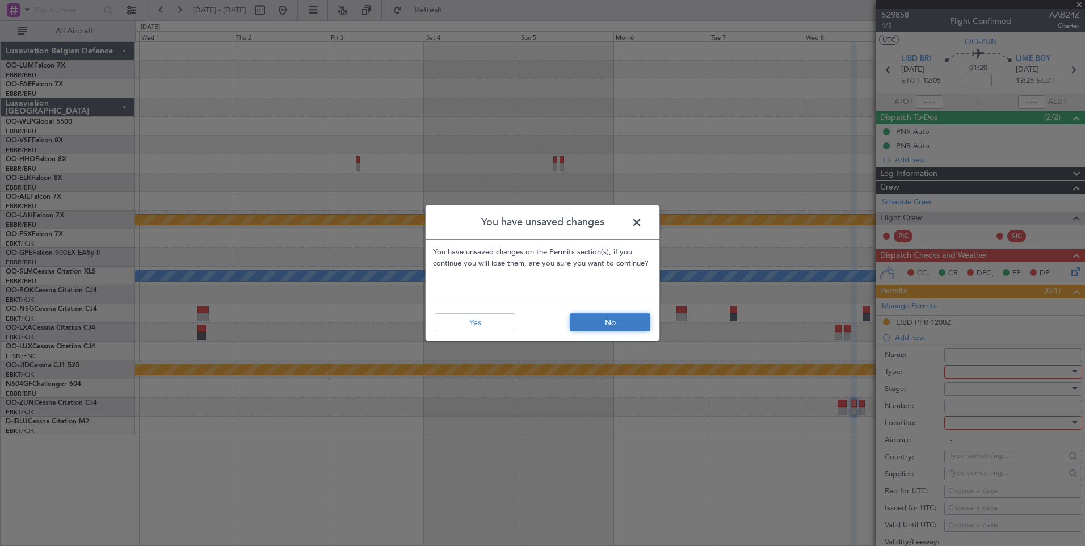
click at [617, 323] on button "No" at bounding box center [610, 322] width 81 height 18
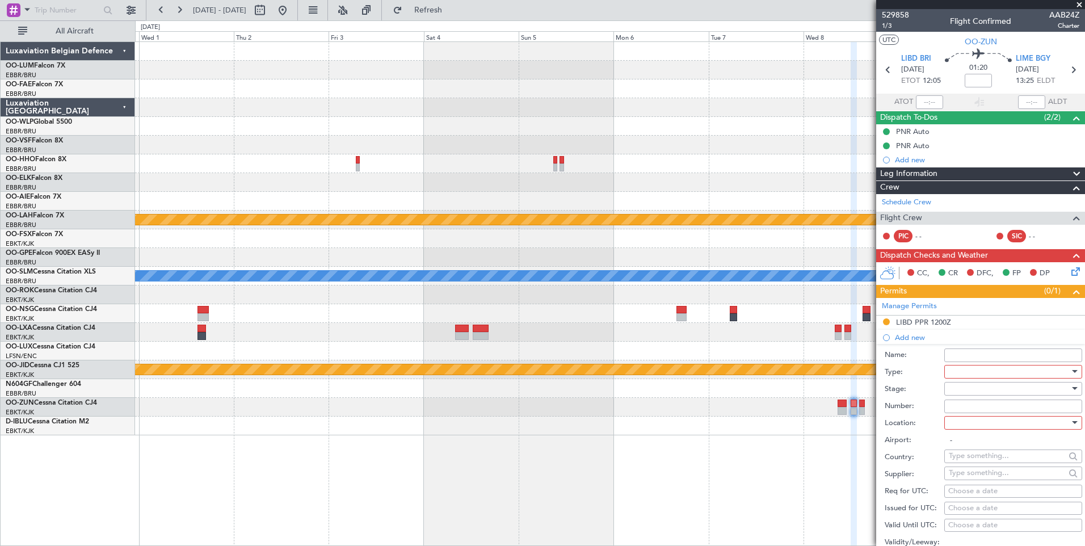
click at [1034, 491] on fb-app "[DATE] - [DATE] Refresh Quick Links All Aircraft Owner [GEOGRAPHIC_DATA] Owner …" at bounding box center [542, 277] width 1085 height 537
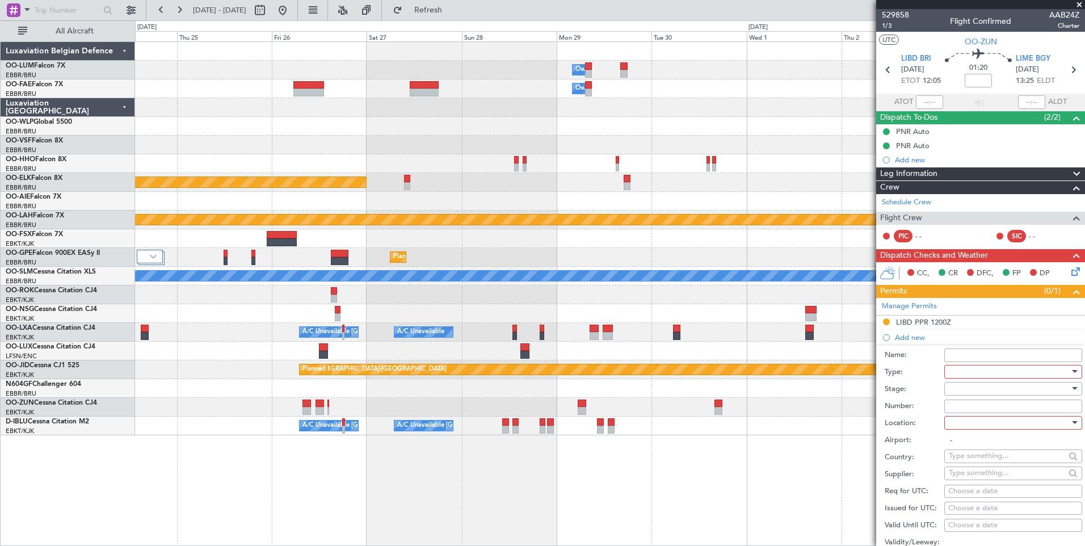
click at [661, 481] on div "Owner Melsbroek Air Base Owner [GEOGRAPHIC_DATA] Planned Maint [GEOGRAPHIC_DATA…" at bounding box center [610, 293] width 950 height 504
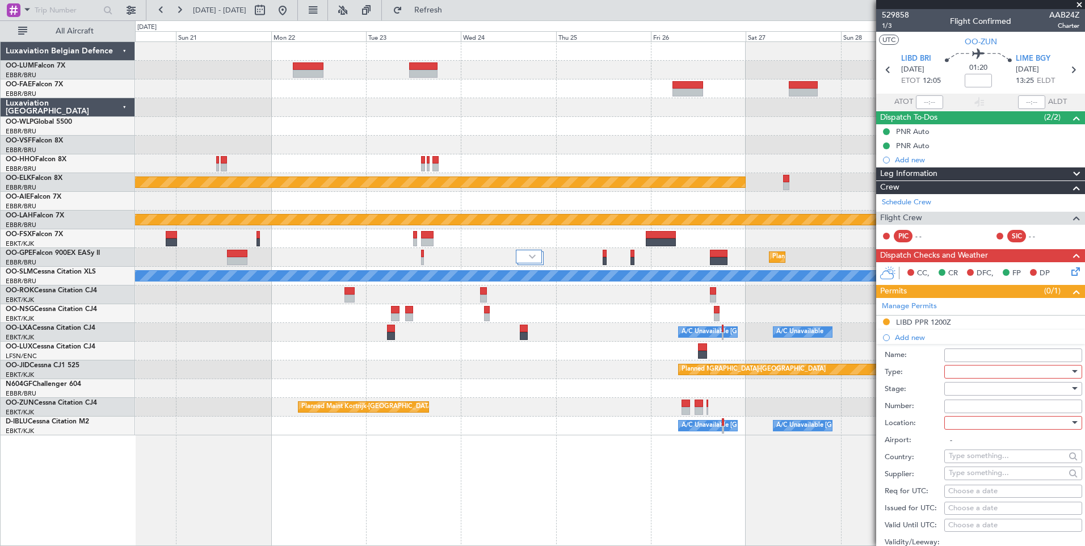
click at [830, 352] on div "Owner Melsbroek Air Base Owner [GEOGRAPHIC_DATA] Planned Maint [GEOGRAPHIC_DATA…" at bounding box center [609, 238] width 949 height 393
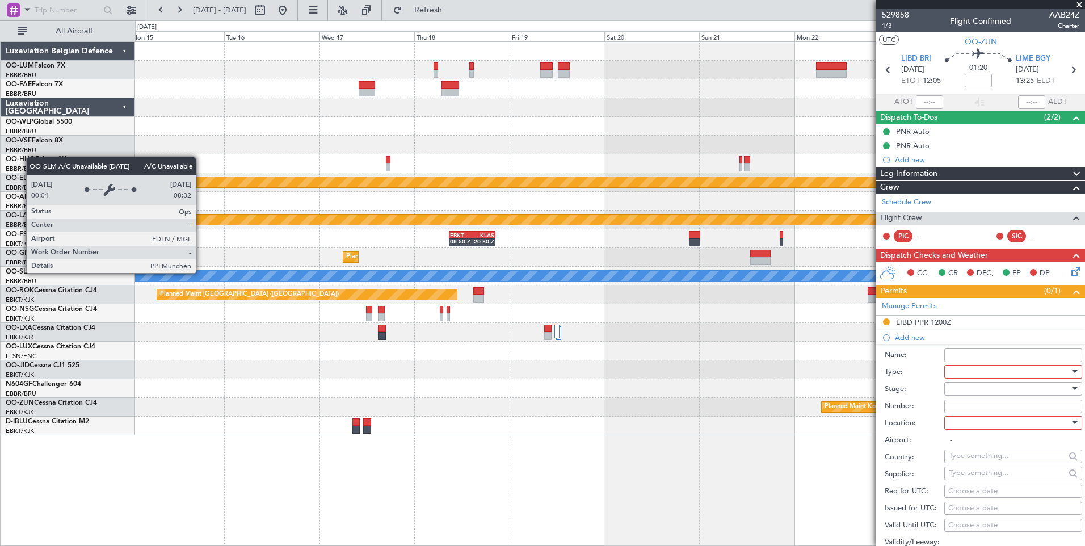
click at [448, 270] on div "A/C Unavailable [GEOGRAPHIC_DATA]" at bounding box center [610, 275] width 2849 height 11
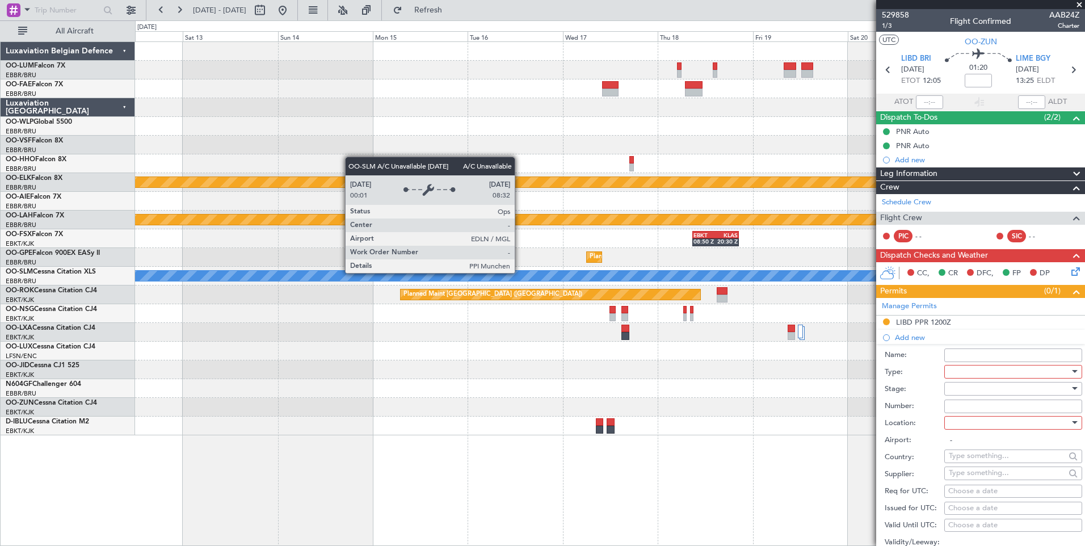
click at [426, 279] on div "Planned Maint Kortrijk-[GEOGRAPHIC_DATA] Planned [GEOGRAPHIC_DATA][PERSON_NAME]…" at bounding box center [609, 238] width 949 height 393
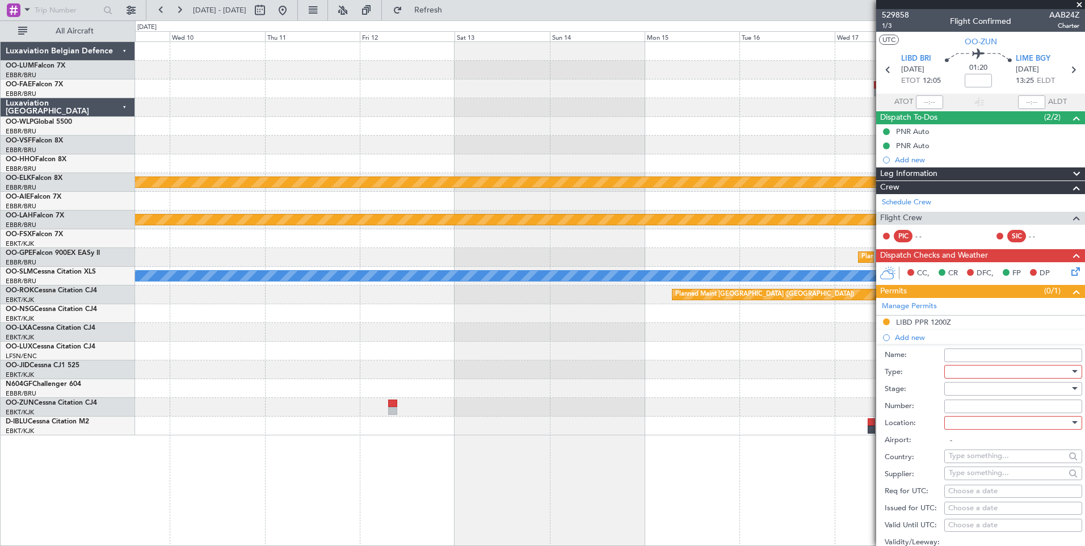
click at [466, 301] on div "Planned Maint [GEOGRAPHIC_DATA] ([GEOGRAPHIC_DATA])" at bounding box center [609, 294] width 949 height 19
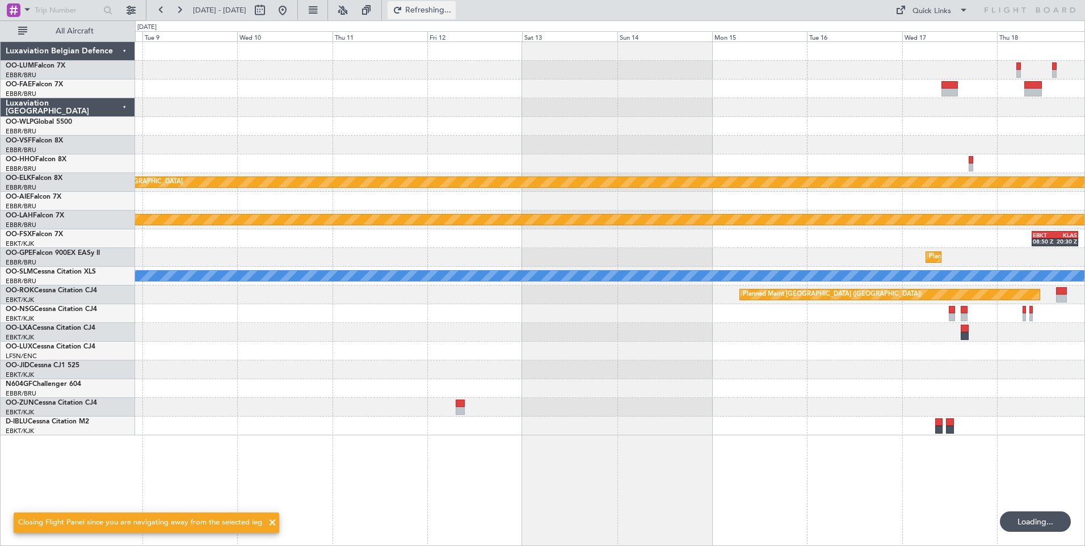
click at [431, 6] on button "Refreshing..." at bounding box center [422, 10] width 68 height 18
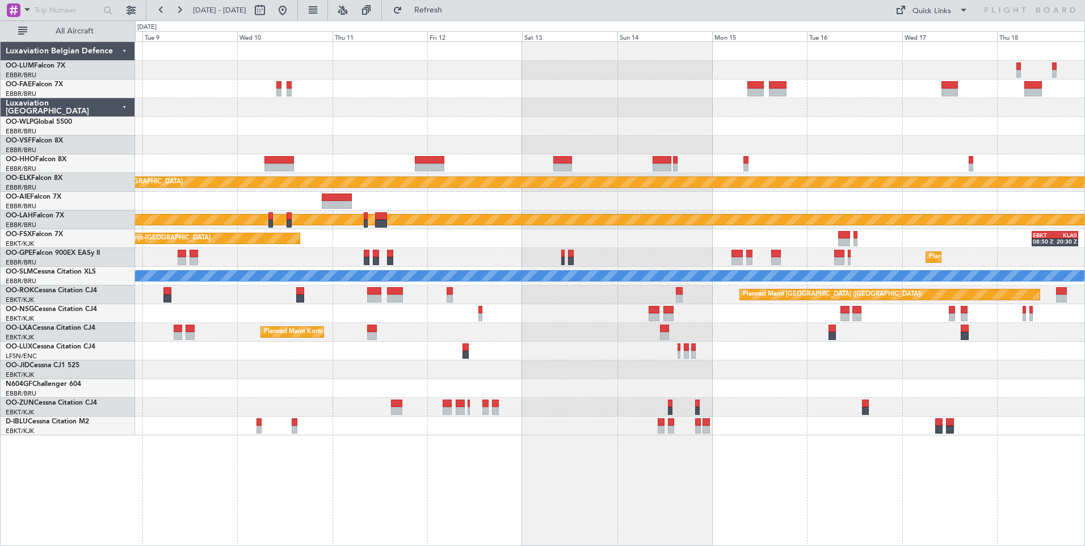
click at [766, 443] on div "Planned Maint Kortrijk-[GEOGRAPHIC_DATA] Planned [GEOGRAPHIC_DATA][PERSON_NAME]…" at bounding box center [610, 293] width 950 height 504
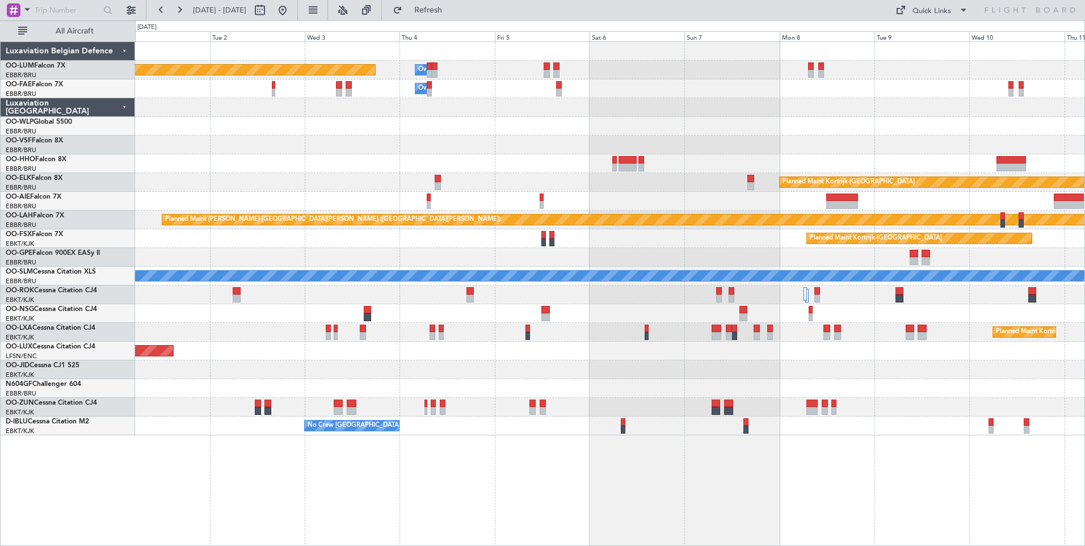
click at [675, 413] on div "Owner Melsbroek Air Base Planned Maint [GEOGRAPHIC_DATA] ([GEOGRAPHIC_DATA]) Ow…" at bounding box center [609, 238] width 949 height 393
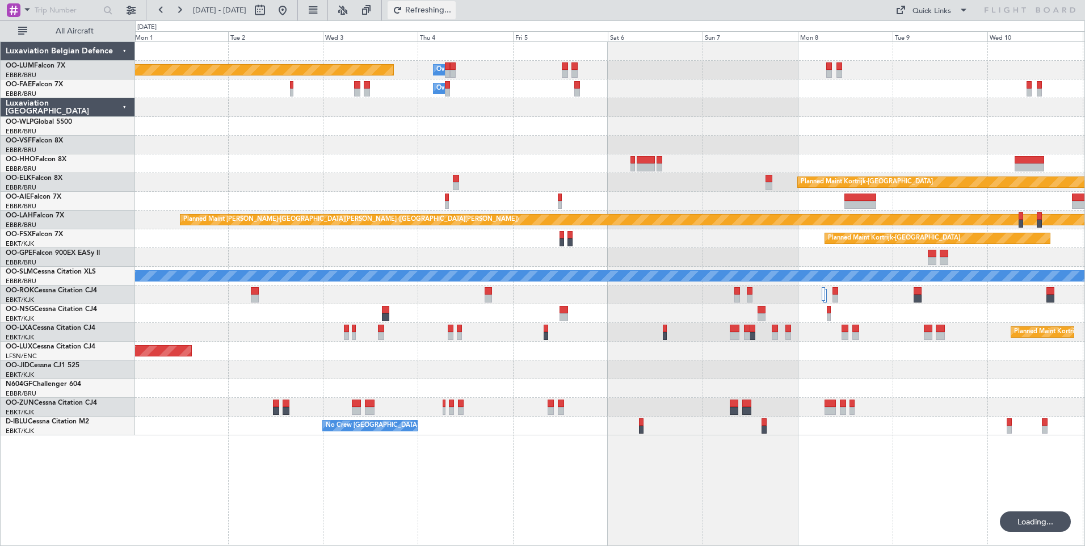
click at [438, 9] on button "Refreshing..." at bounding box center [422, 10] width 68 height 18
click at [292, 13] on button at bounding box center [283, 10] width 18 height 18
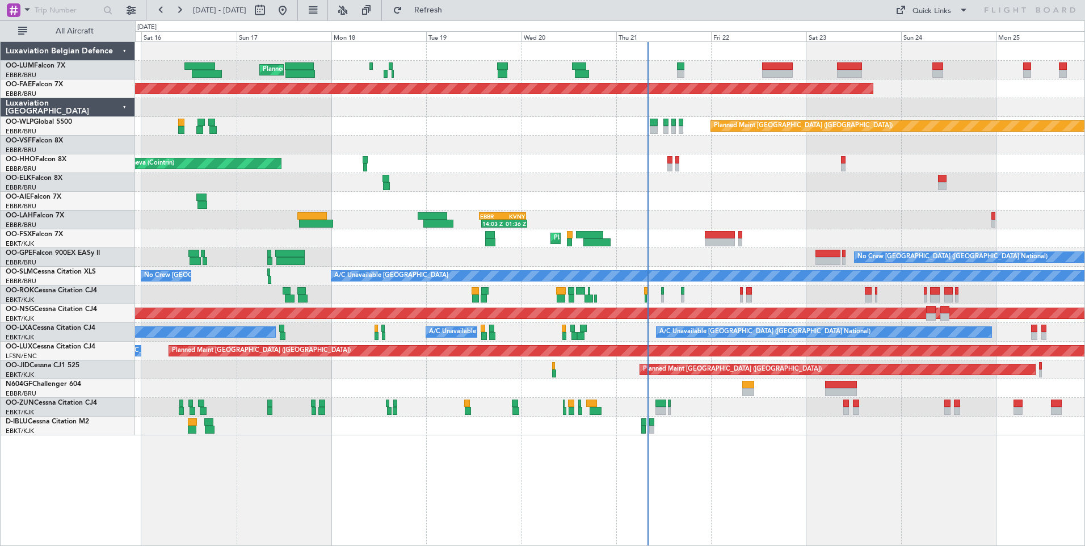
click at [664, 428] on div "Planned Maint [GEOGRAPHIC_DATA] ([GEOGRAPHIC_DATA] National) Planned Maint [GEO…" at bounding box center [610, 293] width 950 height 504
click at [181, 11] on button at bounding box center [179, 10] width 18 height 18
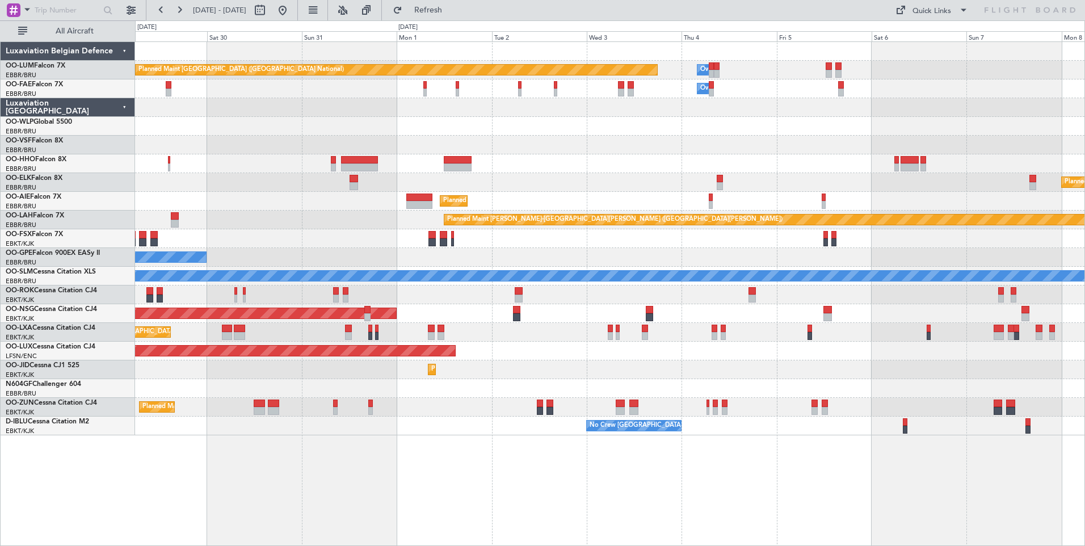
click at [611, 479] on div "Planned Maint [GEOGRAPHIC_DATA] ([GEOGRAPHIC_DATA] National) Owner [GEOGRAPHIC_…" at bounding box center [610, 293] width 950 height 504
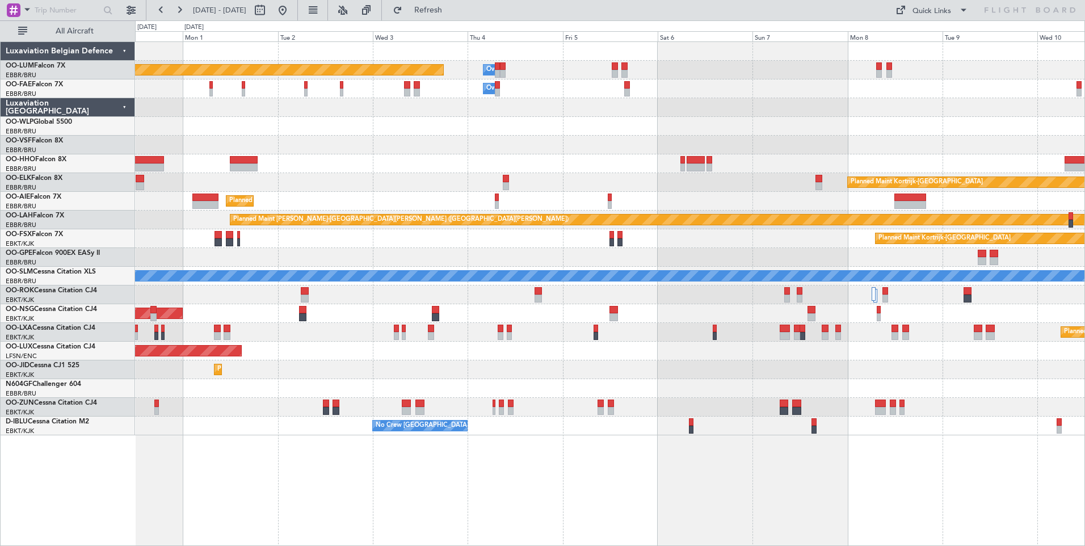
click at [624, 473] on div "Planned Maint [GEOGRAPHIC_DATA] ([GEOGRAPHIC_DATA] National) Owner [GEOGRAPHIC_…" at bounding box center [610, 293] width 950 height 504
click at [87, 472] on div "Planned Maint [GEOGRAPHIC_DATA] ([GEOGRAPHIC_DATA] National) Owner [GEOGRAPHIC_…" at bounding box center [542, 282] width 1085 height 525
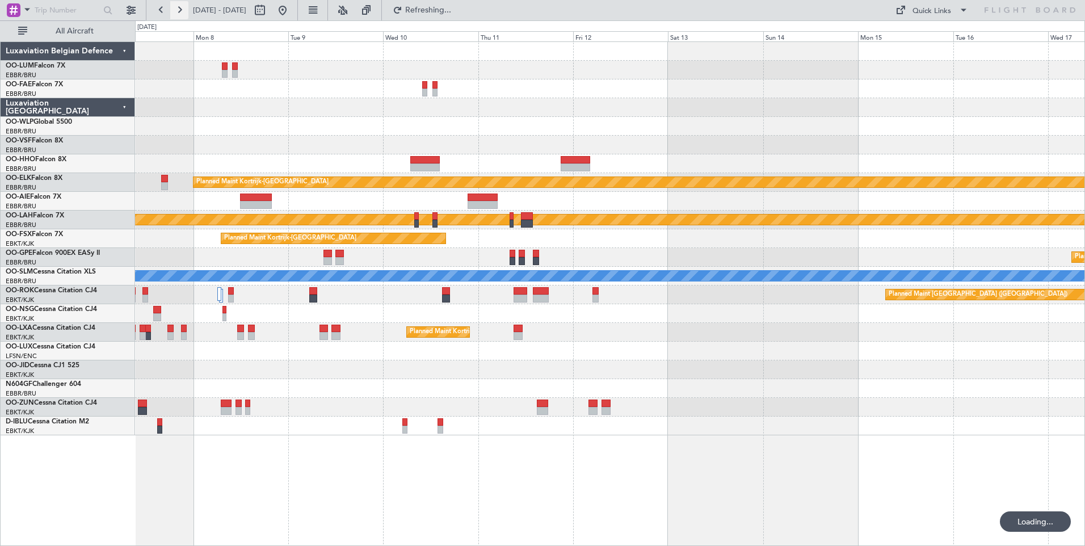
click at [181, 3] on button at bounding box center [179, 10] width 18 height 18
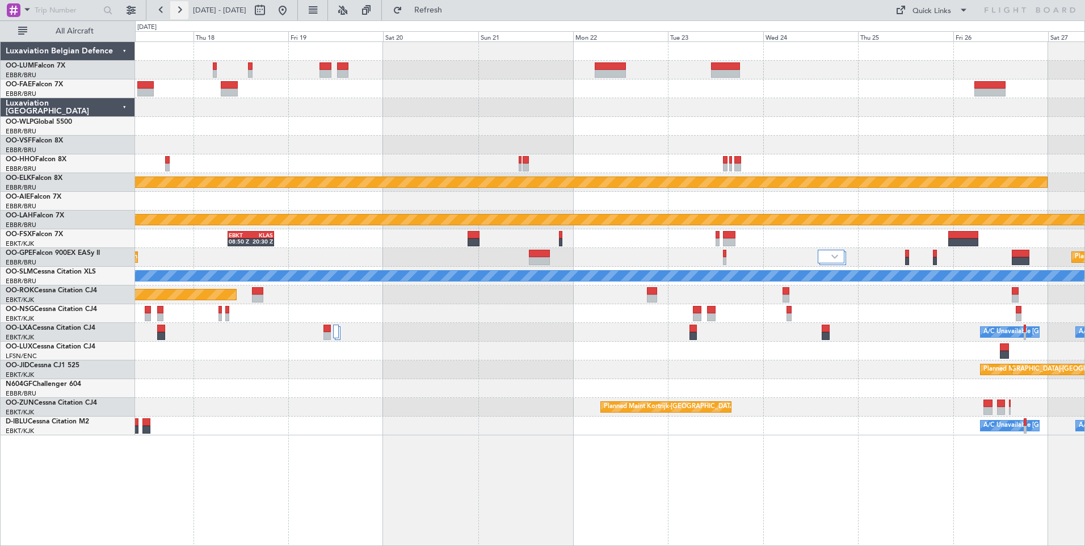
click at [181, 3] on button at bounding box center [179, 10] width 18 height 18
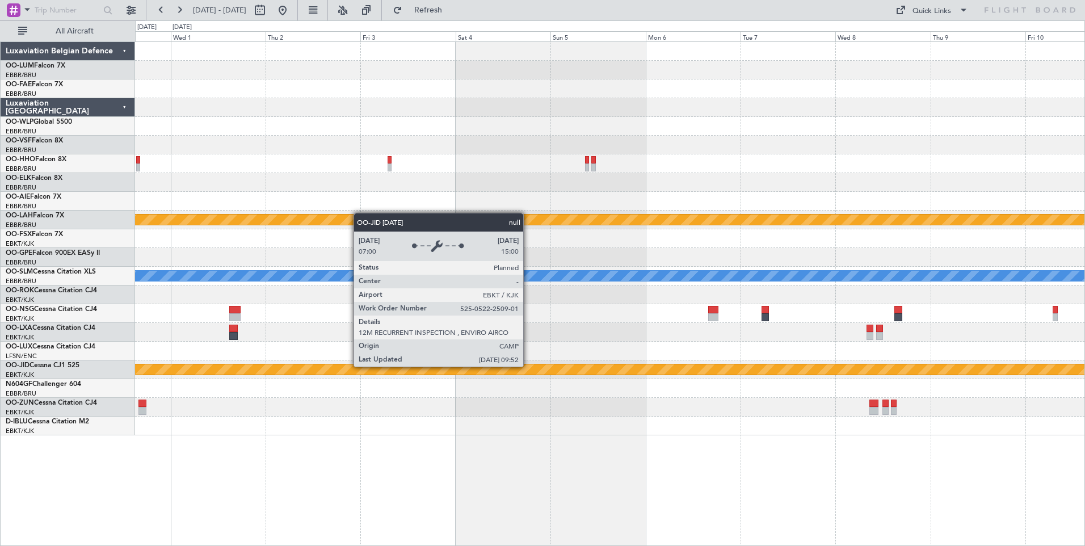
click at [483, 469] on div "Owner Melsbroek Air Base Owner [GEOGRAPHIC_DATA] Planned [GEOGRAPHIC_DATA][PERS…" at bounding box center [610, 293] width 950 height 504
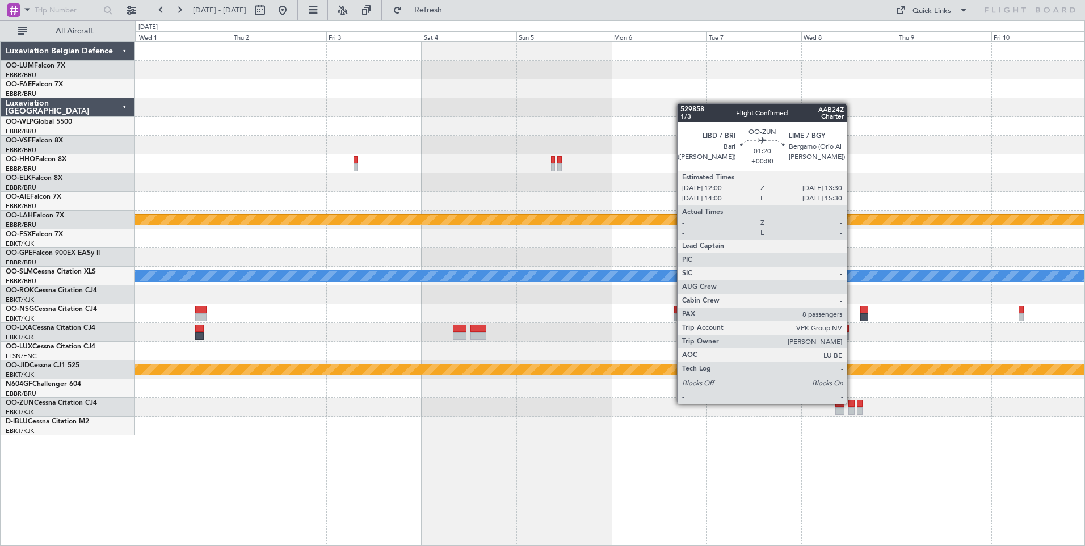
click at [852, 402] on div at bounding box center [851, 404] width 6 height 8
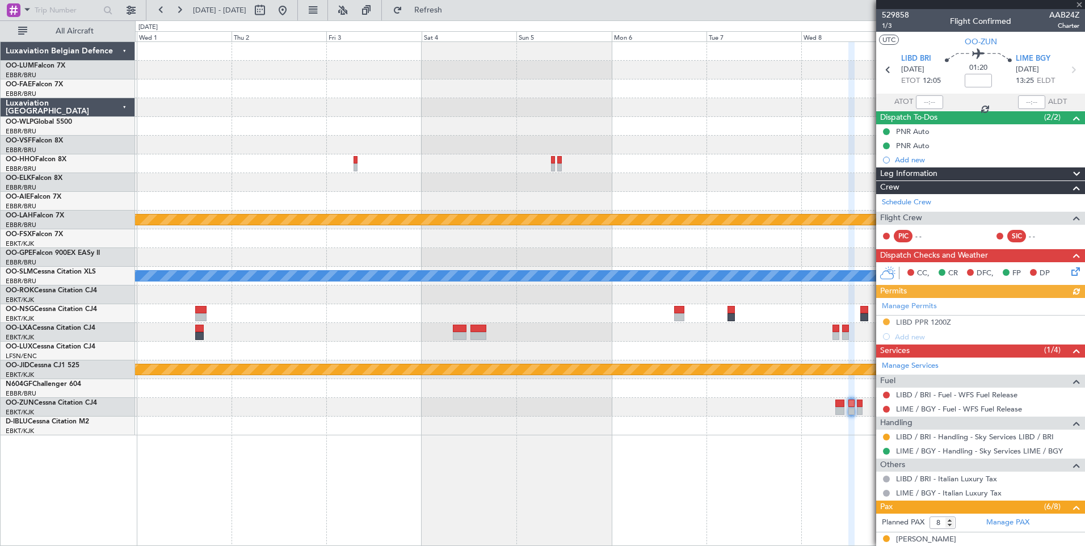
click at [939, 483] on body "[DATE] - [DATE] Refresh Quick Links All Aircraft Owner [GEOGRAPHIC_DATA] Owner …" at bounding box center [542, 273] width 1085 height 546
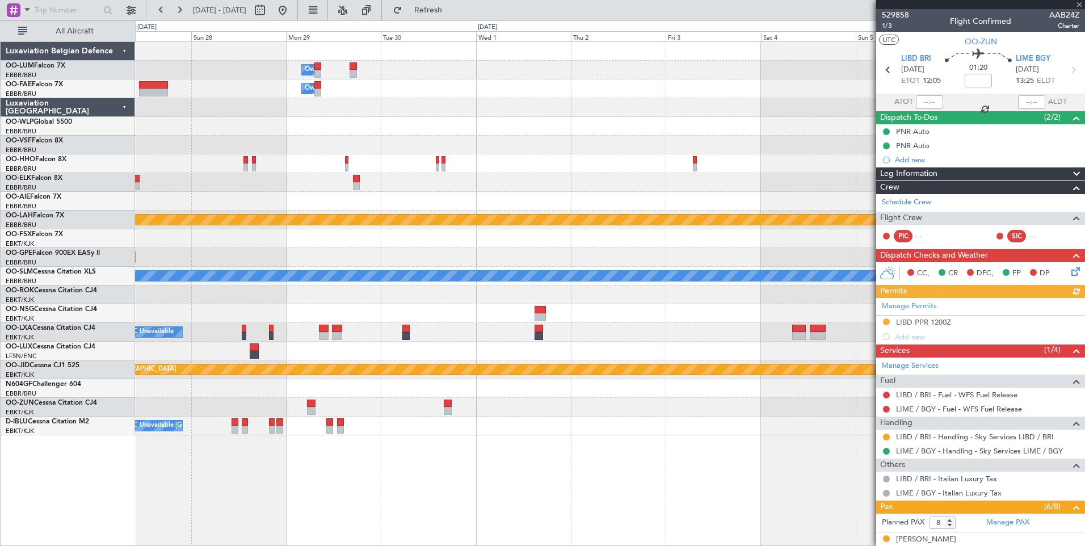
click at [735, 468] on div "Owner Melsbroek Air Base Owner [GEOGRAPHIC_DATA] Planned Maint [GEOGRAPHIC_DATA…" at bounding box center [610, 293] width 950 height 504
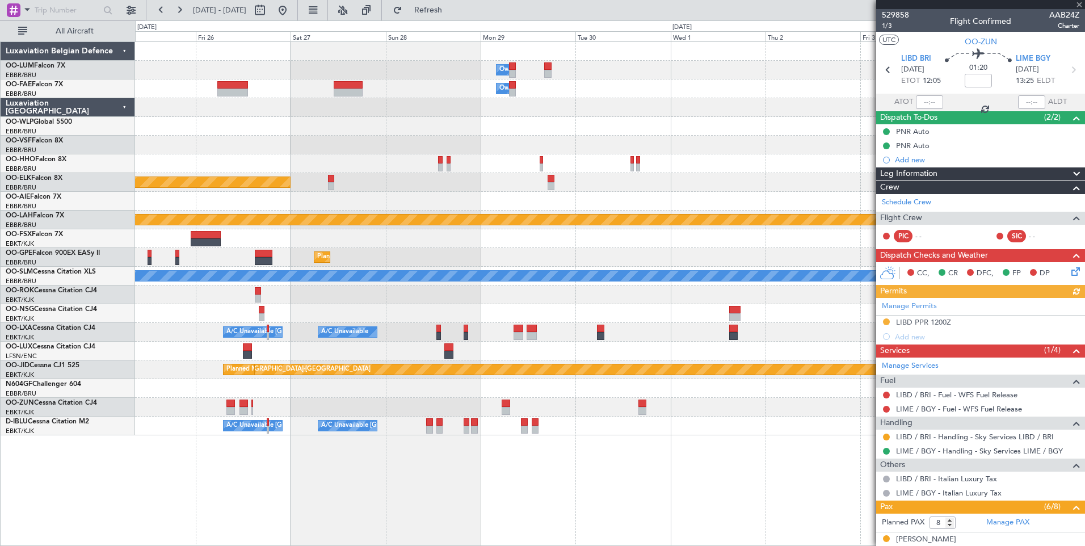
click at [533, 473] on div "Owner Melsbroek Air Base Owner [GEOGRAPHIC_DATA] Planned Maint [GEOGRAPHIC_DATA…" at bounding box center [610, 293] width 950 height 504
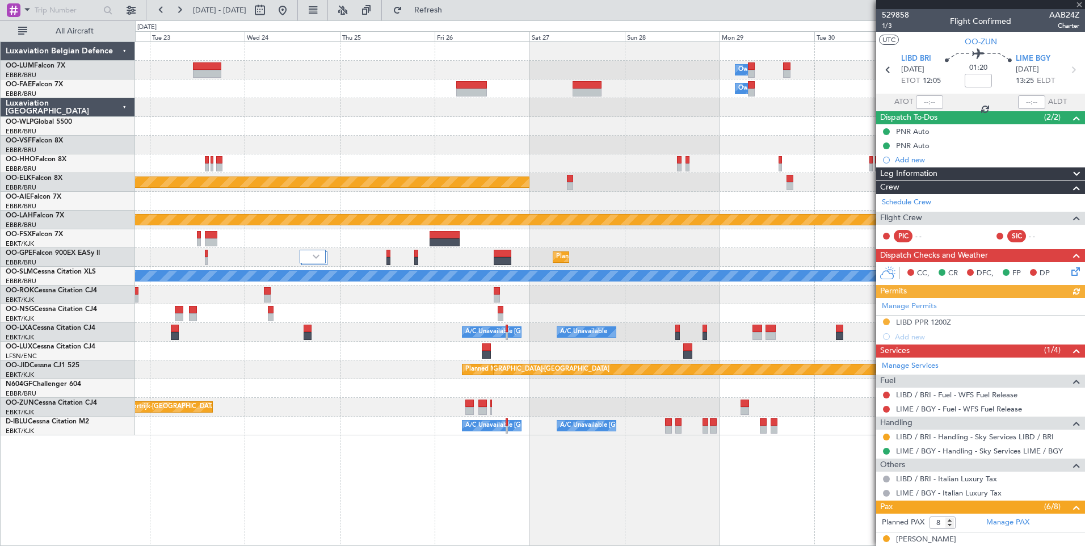
click at [663, 476] on div "Owner Melsbroek Air Base Owner [GEOGRAPHIC_DATA] Planned Maint [GEOGRAPHIC_DATA…" at bounding box center [610, 293] width 950 height 504
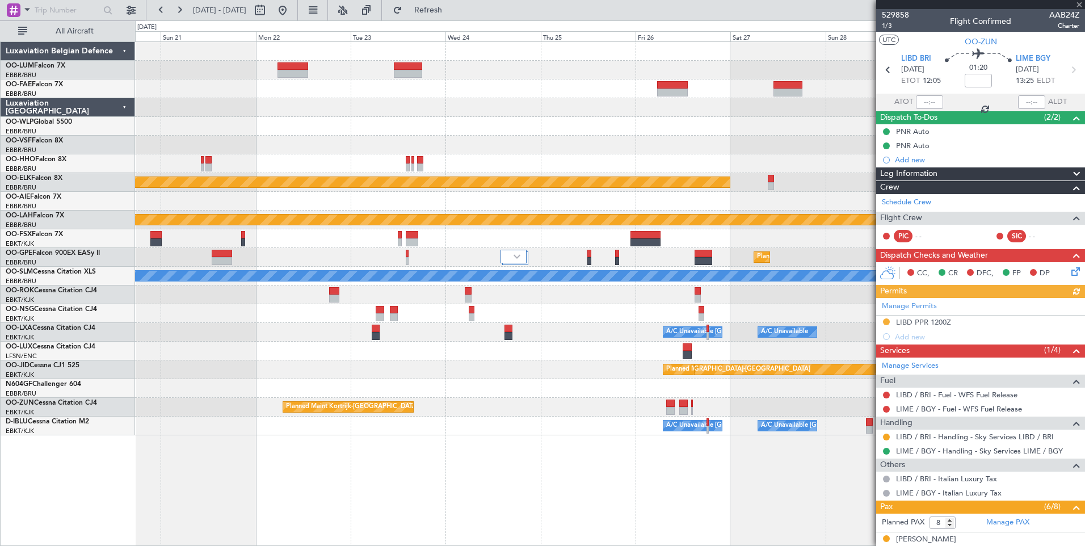
click at [759, 436] on div "Owner Melsbroek Air Base Owner [GEOGRAPHIC_DATA] Planned Maint [GEOGRAPHIC_DATA…" at bounding box center [610, 293] width 950 height 504
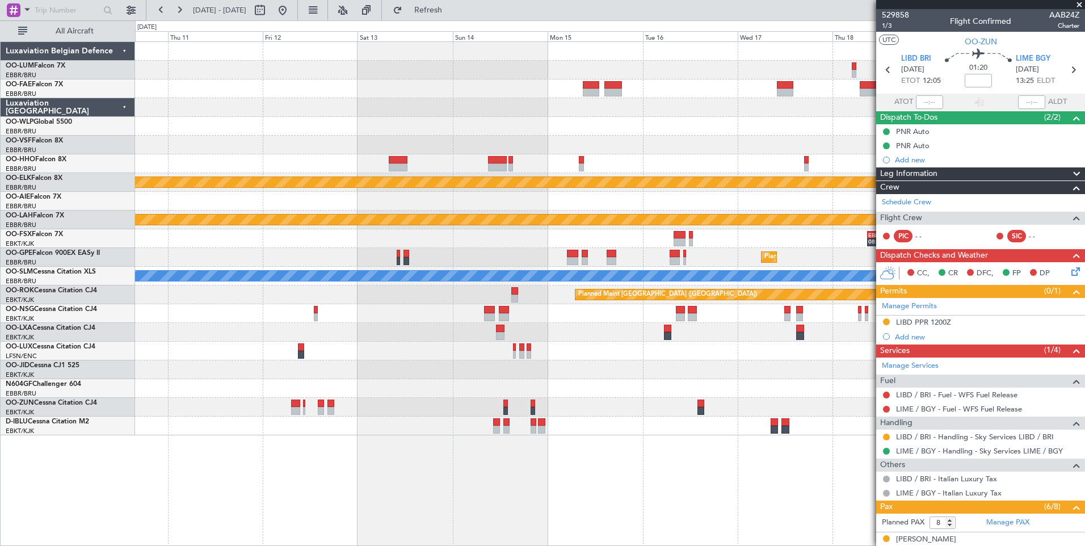
click at [962, 390] on fb-app "[DATE] - [DATE] Refresh Quick Links All Aircraft Planned Maint [GEOGRAPHIC_DATA…" at bounding box center [542, 277] width 1085 height 537
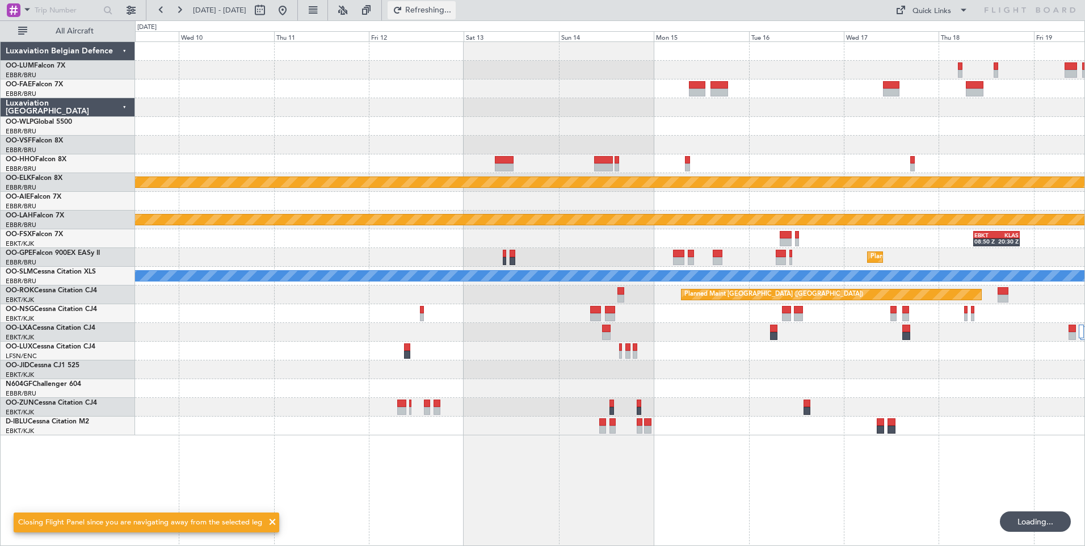
click at [452, 8] on span "Refreshing..." at bounding box center [429, 10] width 48 height 8
click at [292, 6] on button at bounding box center [283, 10] width 18 height 18
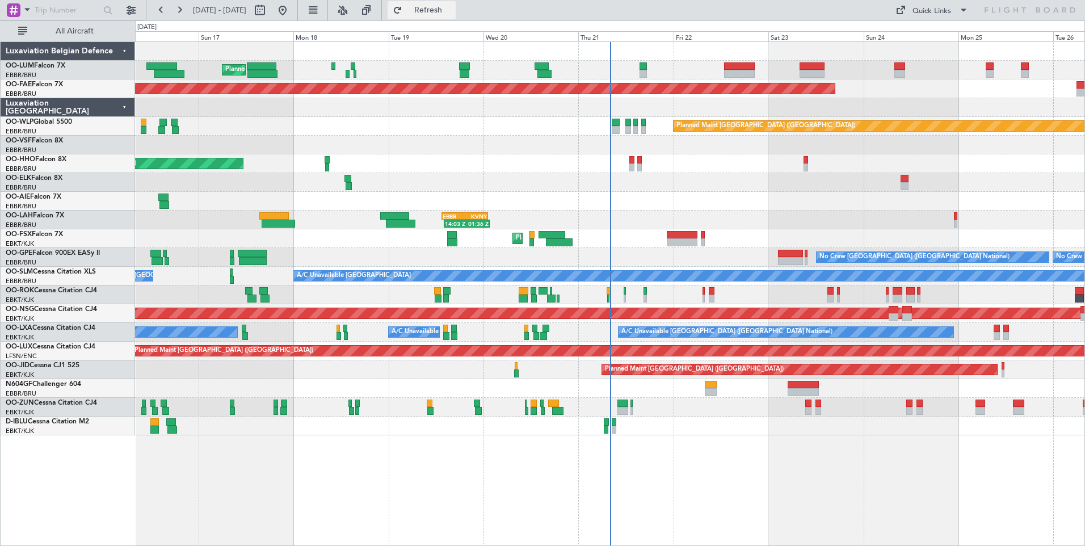
click at [452, 12] on span "Refresh" at bounding box center [429, 10] width 48 height 8
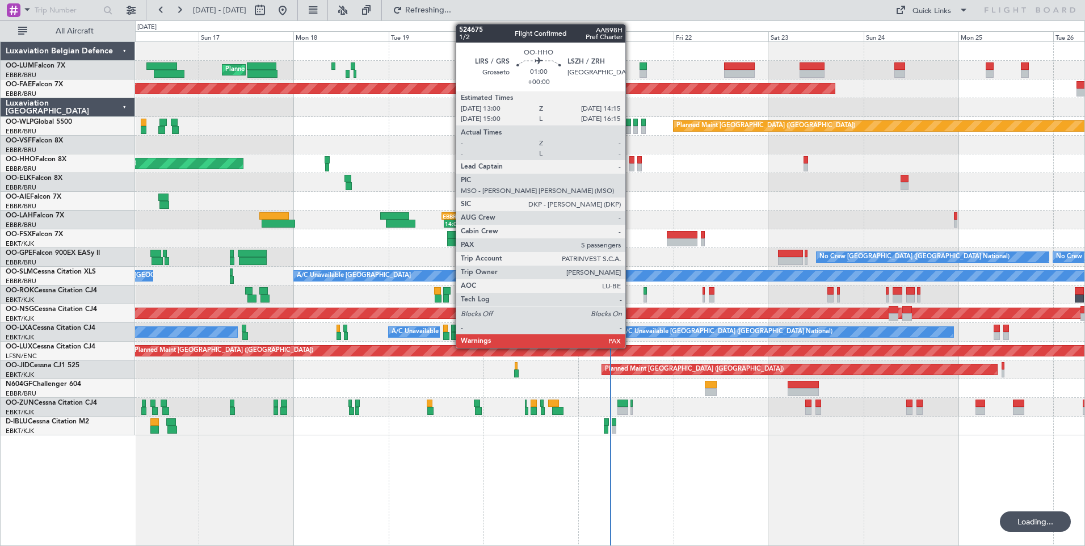
click at [630, 159] on div at bounding box center [631, 160] width 5 height 8
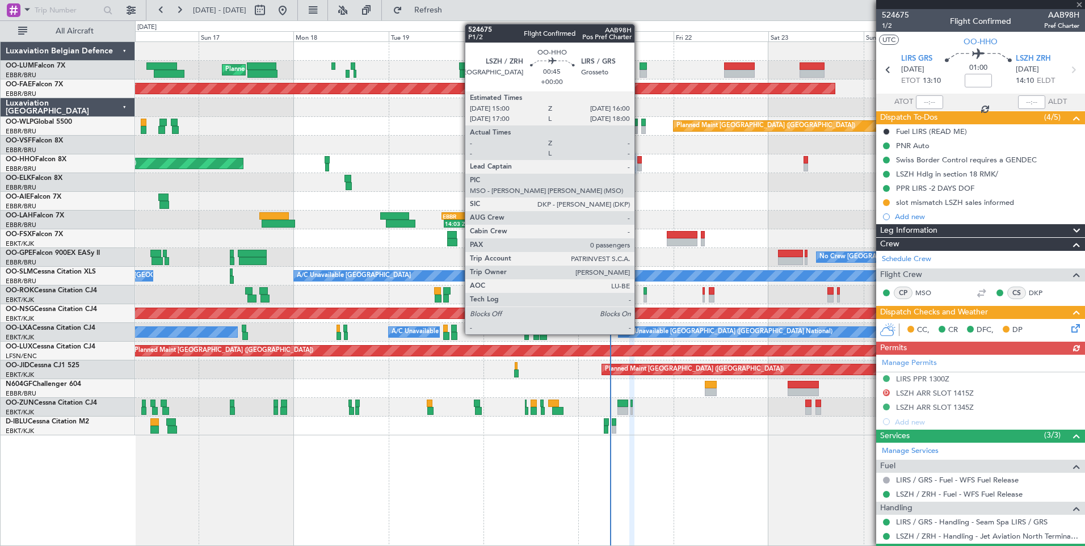
click at [640, 159] on div at bounding box center [639, 160] width 4 height 8
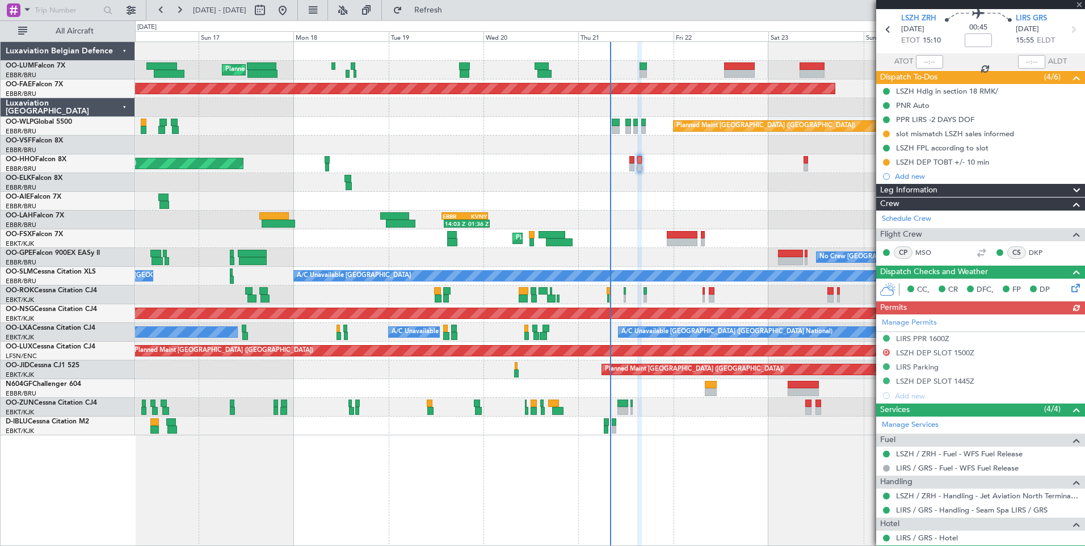
scroll to position [71, 0]
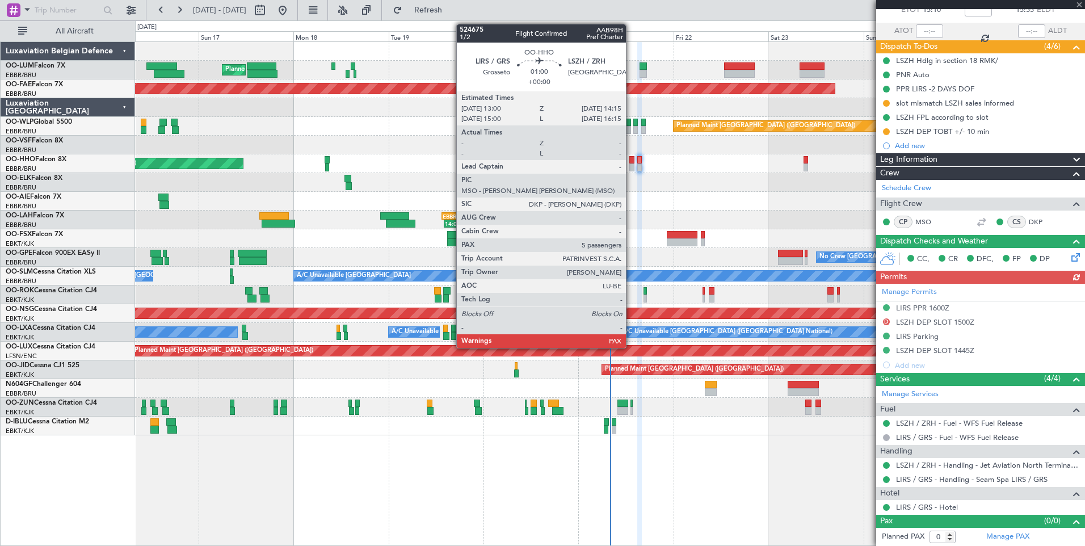
click at [631, 168] on div at bounding box center [631, 167] width 5 height 8
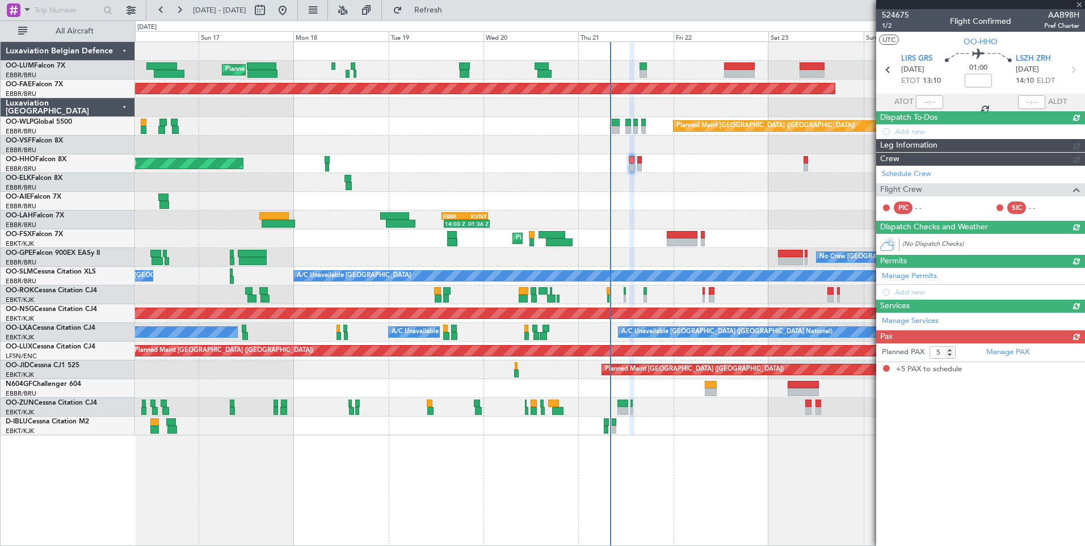
scroll to position [0, 0]
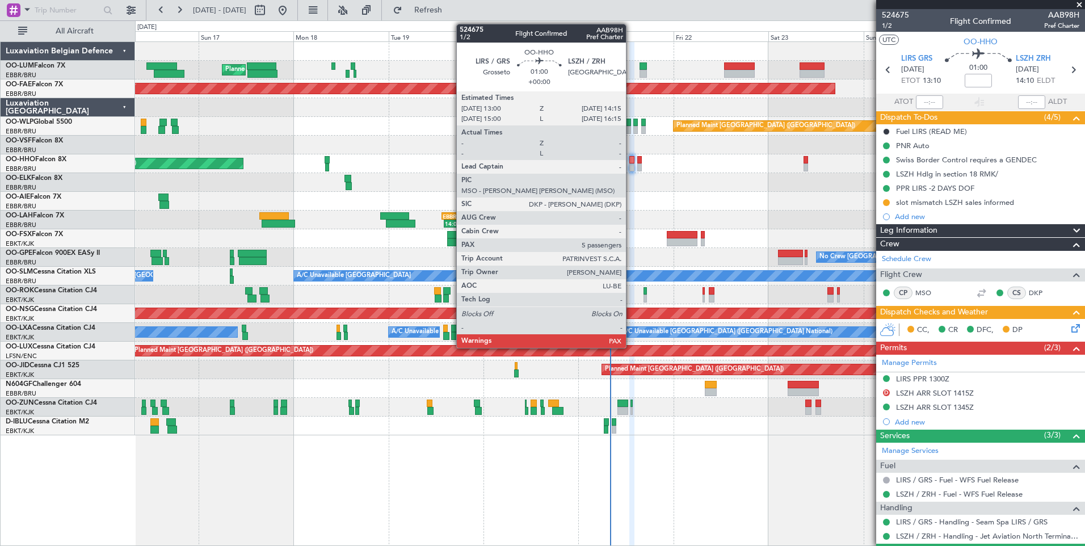
click at [631, 158] on div at bounding box center [631, 160] width 5 height 8
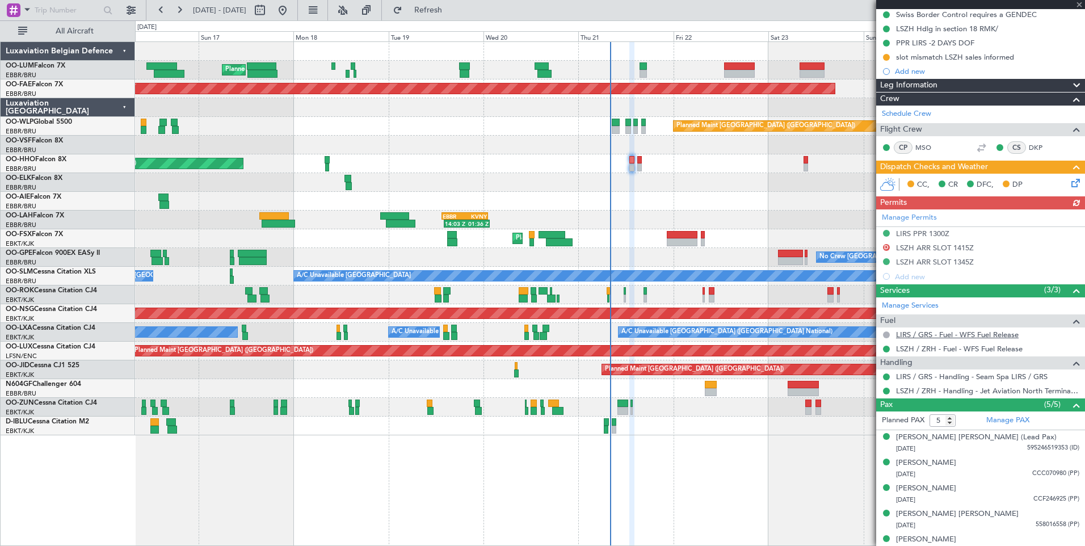
scroll to position [157, 0]
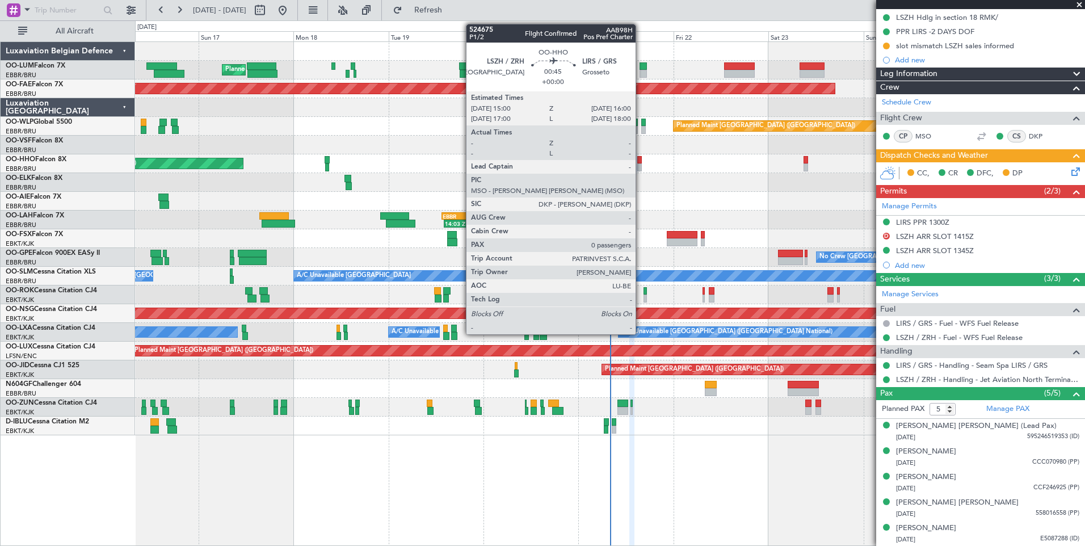
click at [641, 163] on div at bounding box center [639, 160] width 4 height 8
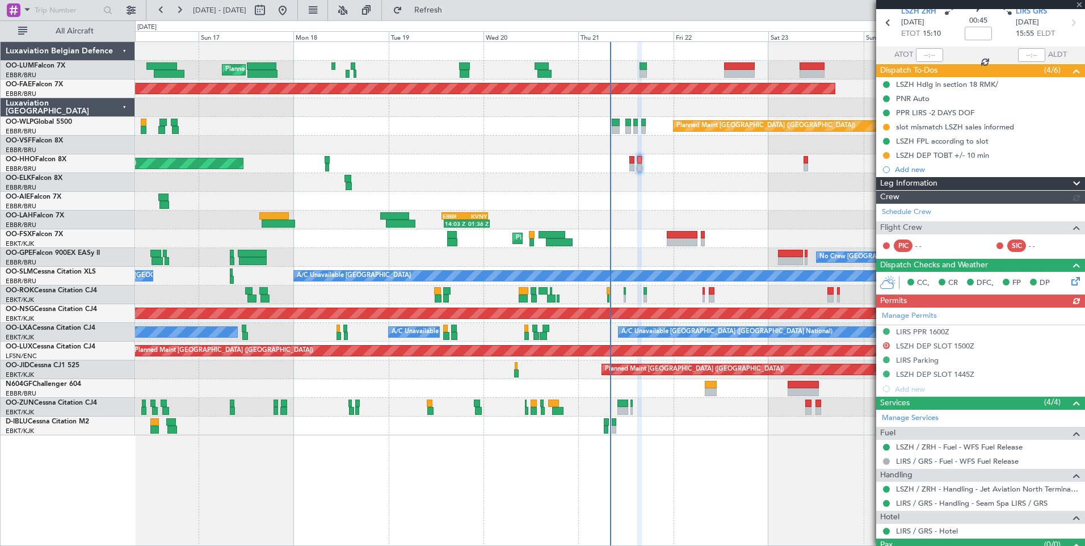
scroll to position [71, 0]
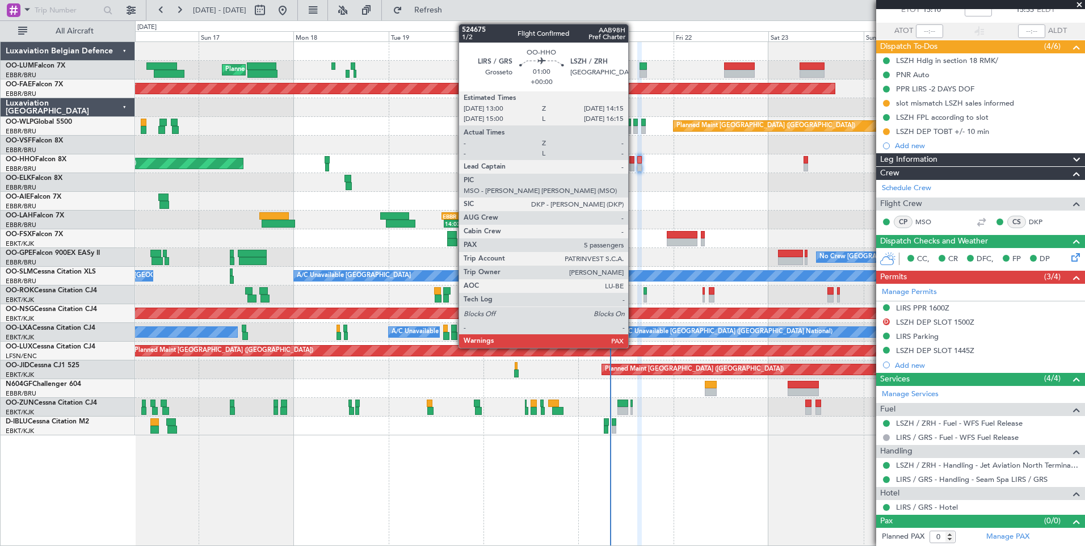
click at [633, 159] on div at bounding box center [631, 160] width 5 height 8
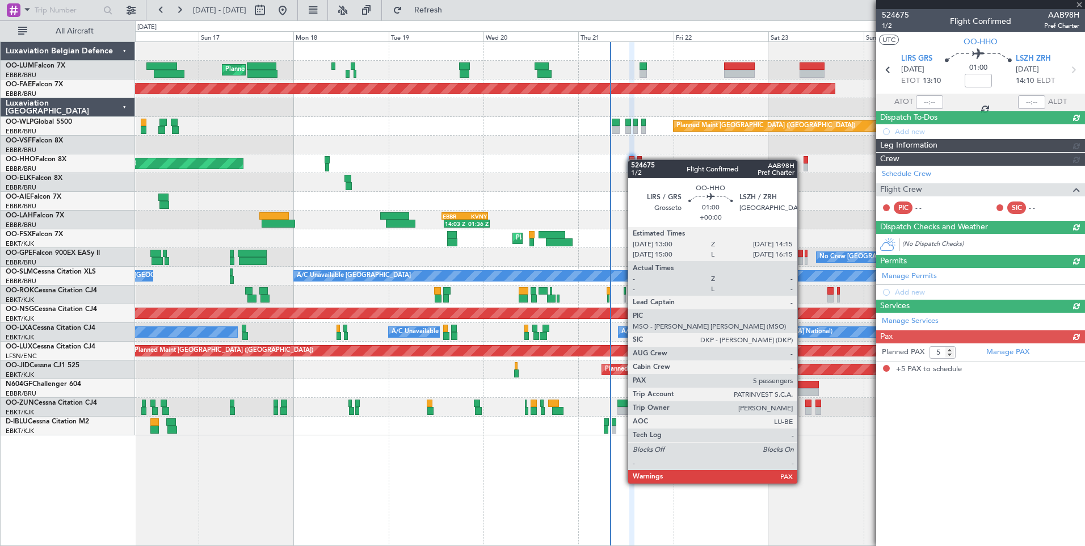
scroll to position [0, 0]
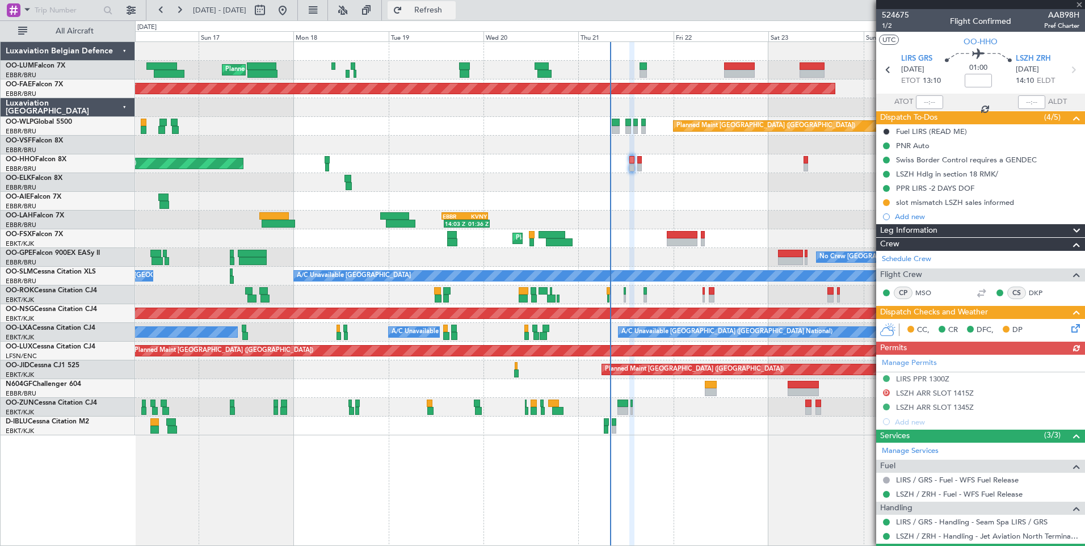
click at [452, 11] on span "Refresh" at bounding box center [429, 10] width 48 height 8
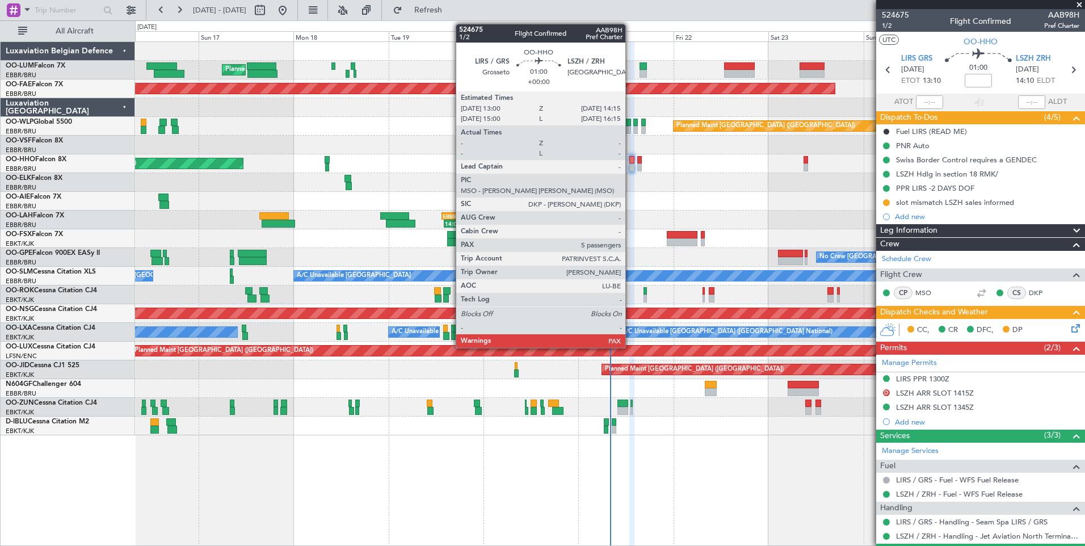
click at [630, 163] on div at bounding box center [631, 167] width 5 height 8
click at [632, 161] on div at bounding box center [631, 160] width 5 height 8
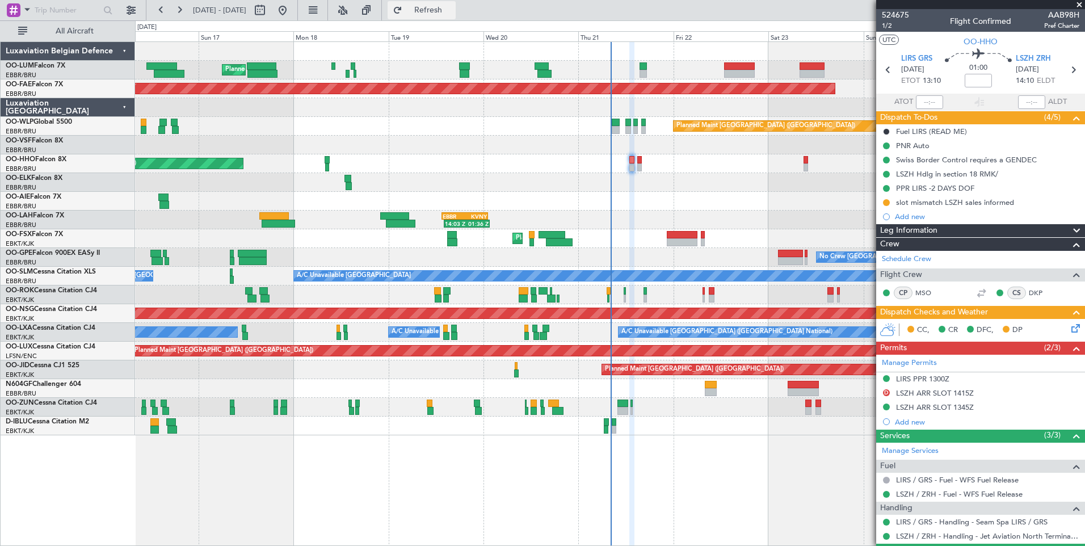
click at [452, 14] on span "Refresh" at bounding box center [429, 10] width 48 height 8
click at [445, 10] on span "Refresh" at bounding box center [429, 10] width 48 height 8
click at [885, 204] on button at bounding box center [886, 202] width 7 height 7
click at [876, 253] on span "Completed" at bounding box center [890, 252] width 37 height 11
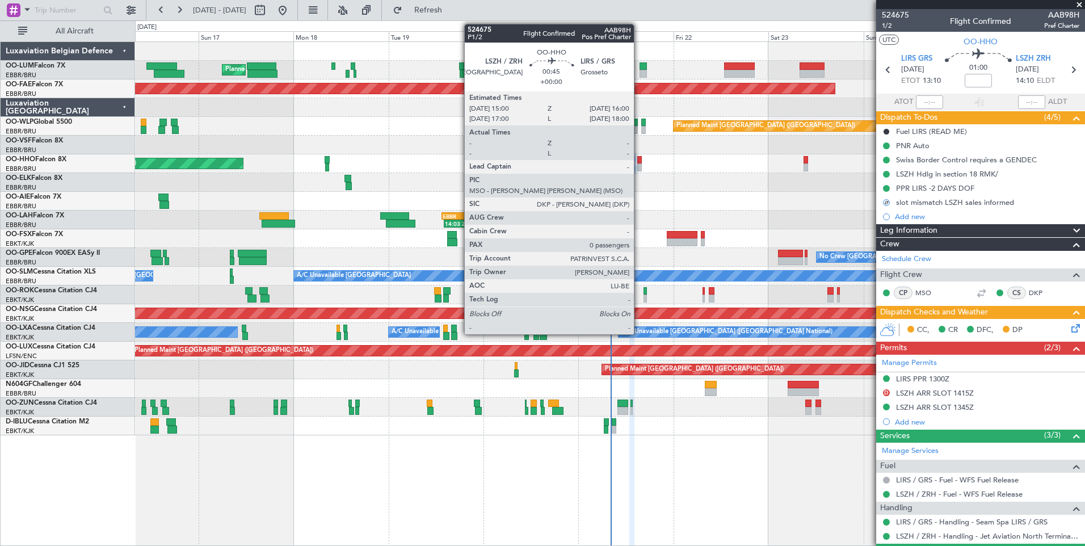
click at [639, 162] on div at bounding box center [639, 160] width 4 height 8
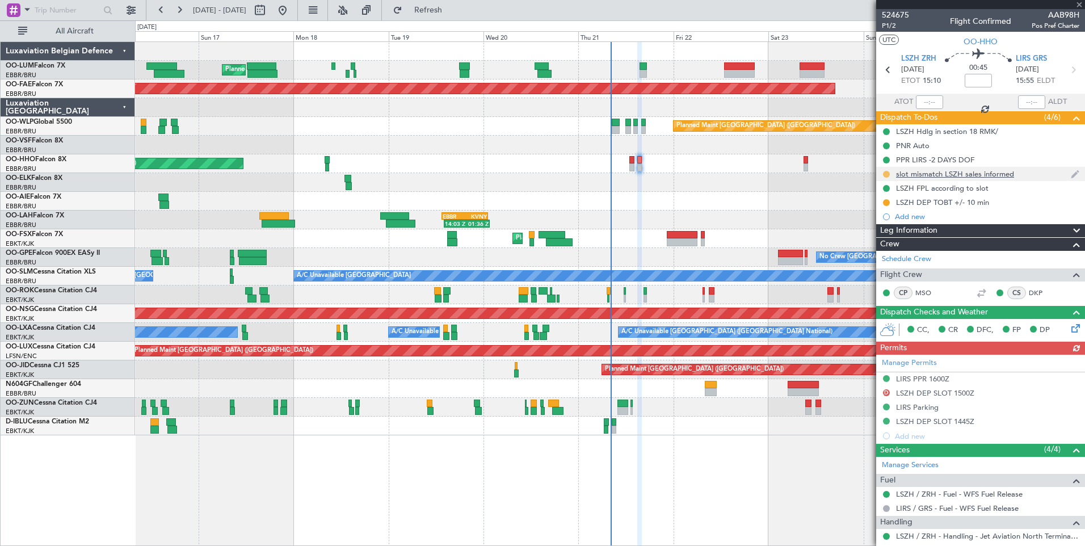
click at [886, 173] on button at bounding box center [886, 174] width 7 height 7
click at [883, 224] on span "Completed" at bounding box center [890, 223] width 37 height 11
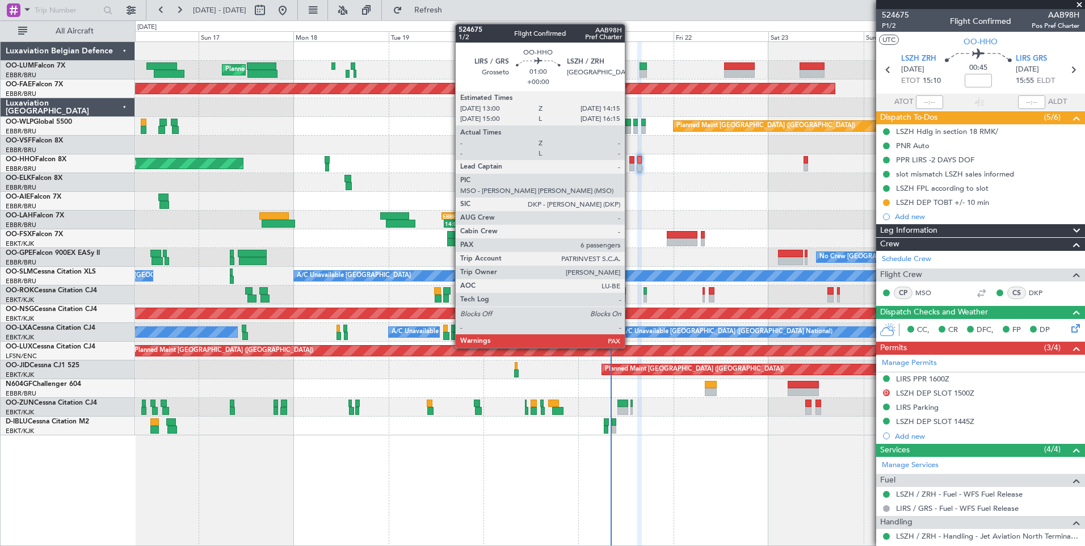
click at [630, 163] on div at bounding box center [631, 167] width 5 height 8
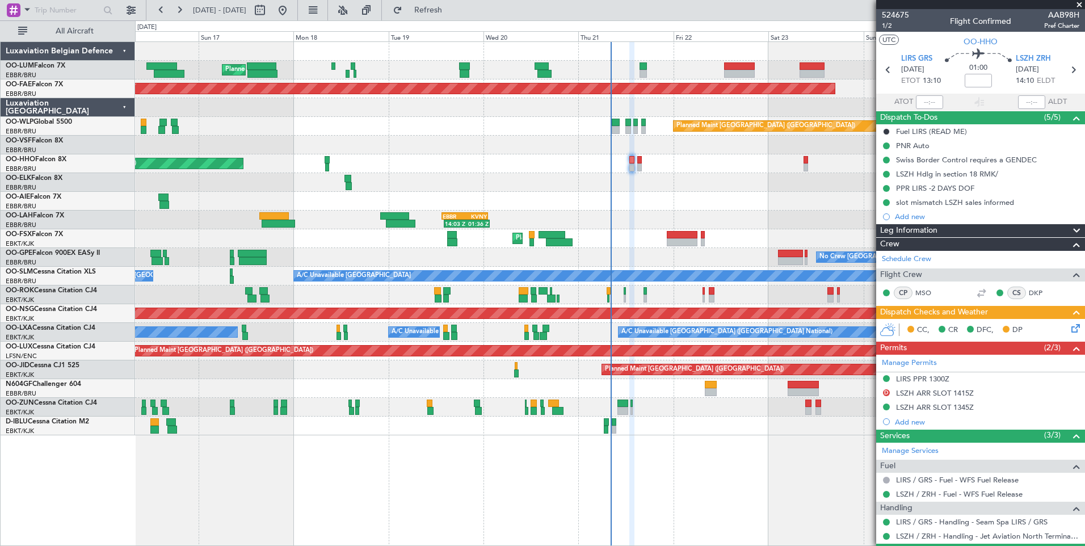
click at [642, 158] on div "AOG Maint Geneva (Cointrin) A/C Unavailable Geneva (Cointrin)" at bounding box center [609, 163] width 949 height 19
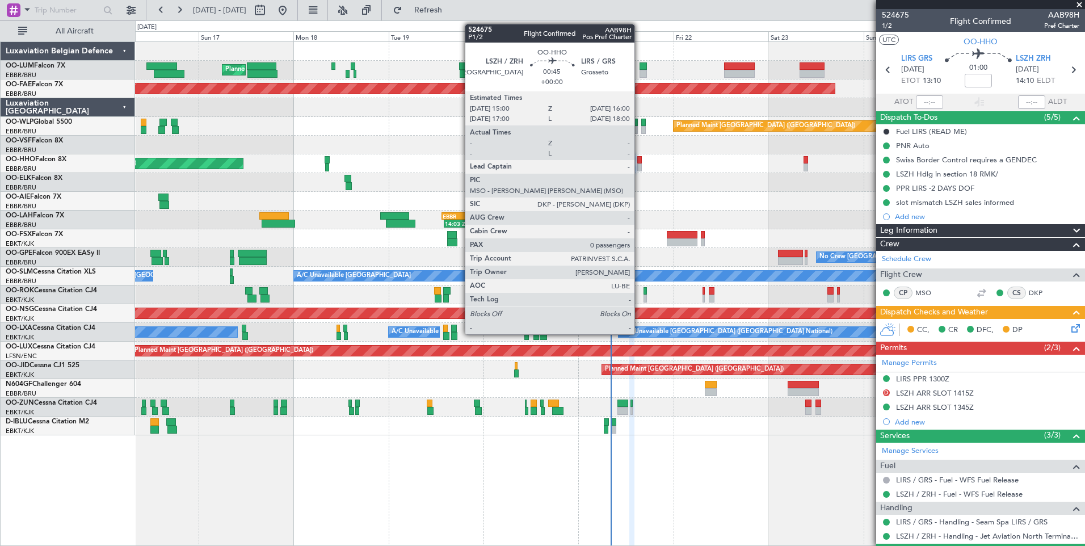
click at [640, 158] on div at bounding box center [639, 160] width 4 height 8
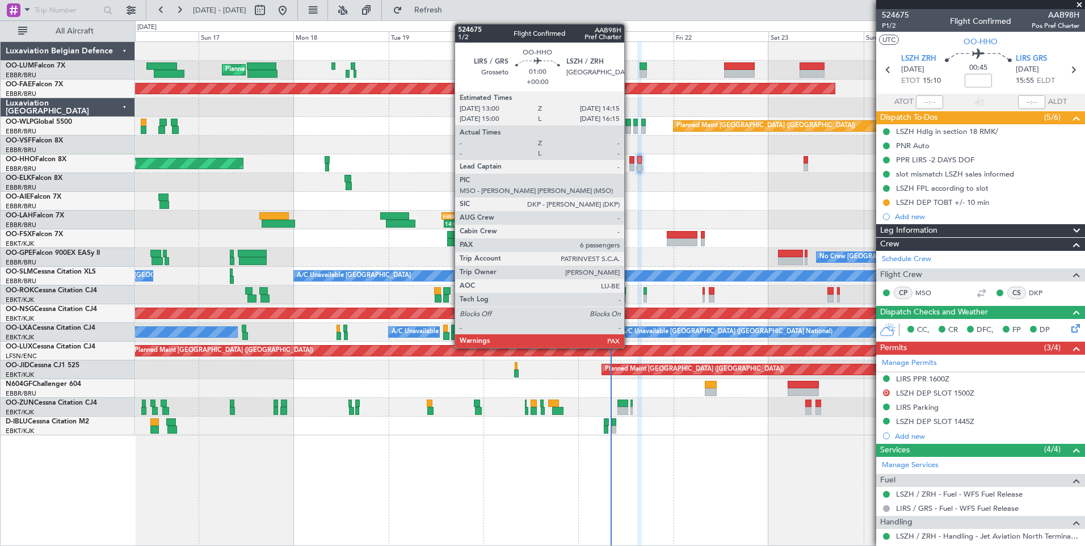
click at [629, 164] on div at bounding box center [631, 167] width 5 height 8
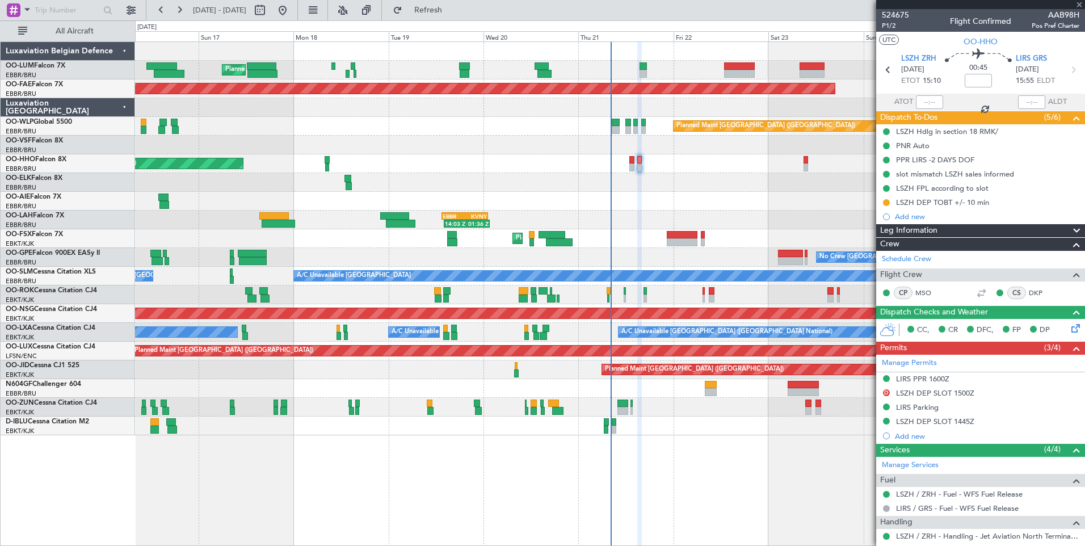
type input "6"
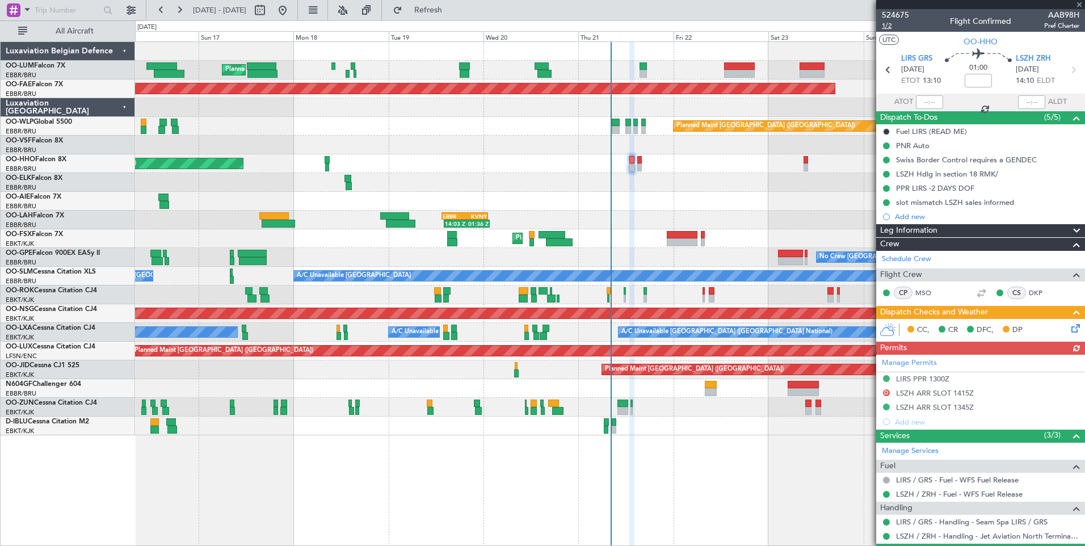
click at [884, 27] on span "1/2" at bounding box center [895, 26] width 27 height 10
click at [452, 14] on span "Refresh" at bounding box center [429, 10] width 48 height 8
click at [452, 11] on span "Refresh" at bounding box center [429, 10] width 48 height 8
click at [452, 6] on span "Refresh" at bounding box center [429, 10] width 48 height 8
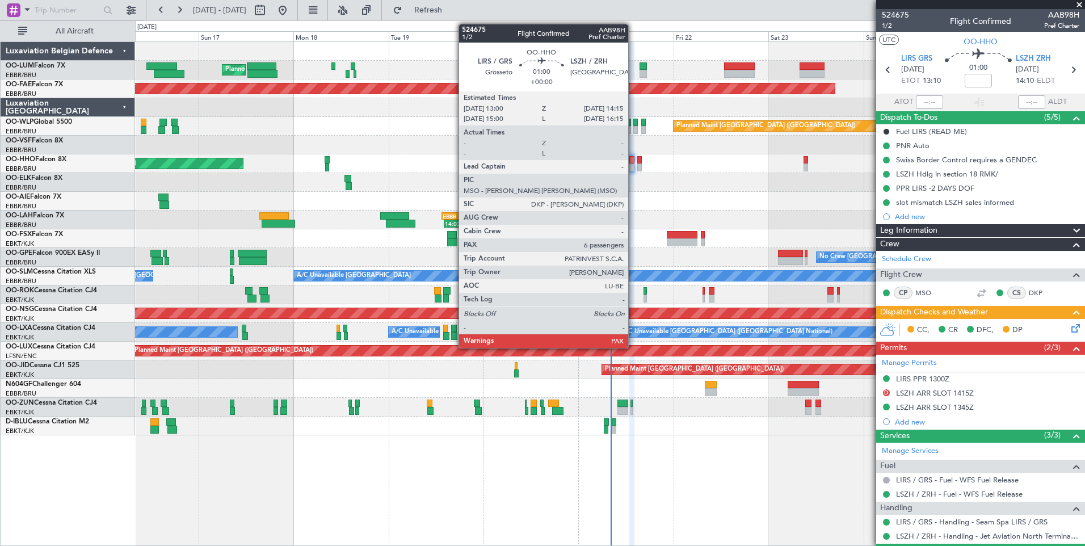
click at [633, 162] on div at bounding box center [631, 160] width 5 height 8
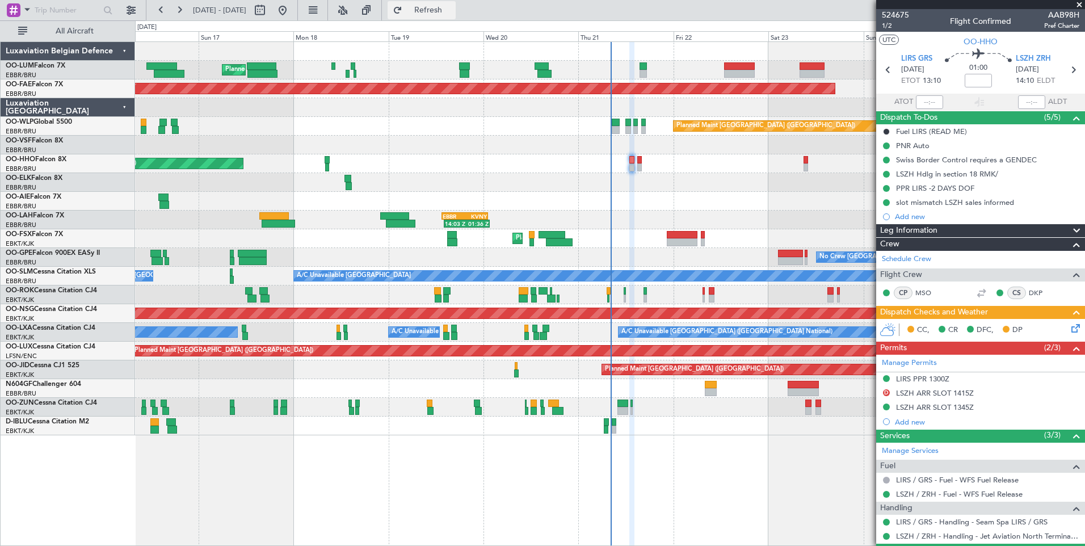
click at [452, 8] on span "Refresh" at bounding box center [429, 10] width 48 height 8
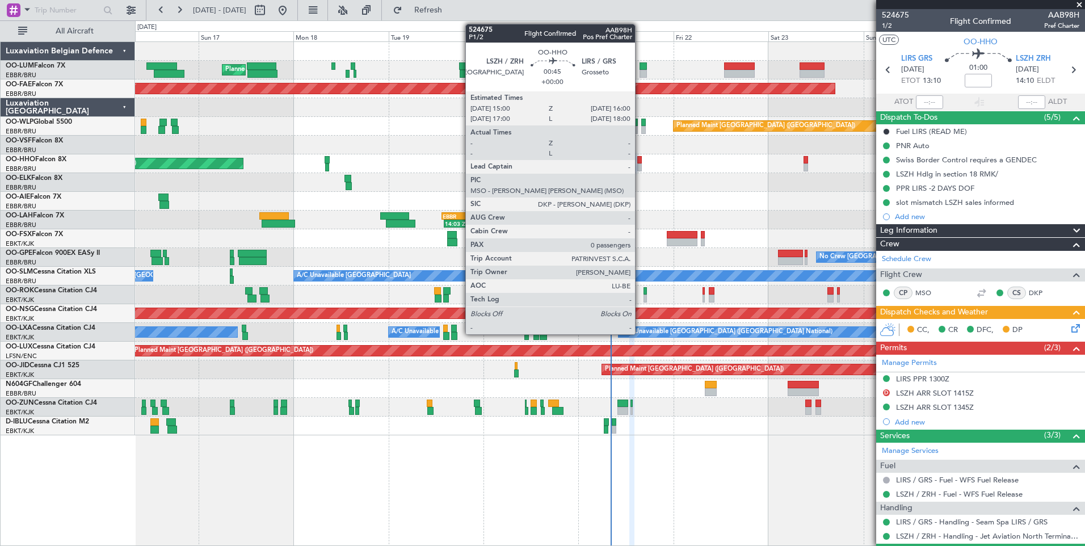
click at [640, 160] on div at bounding box center [639, 160] width 4 height 8
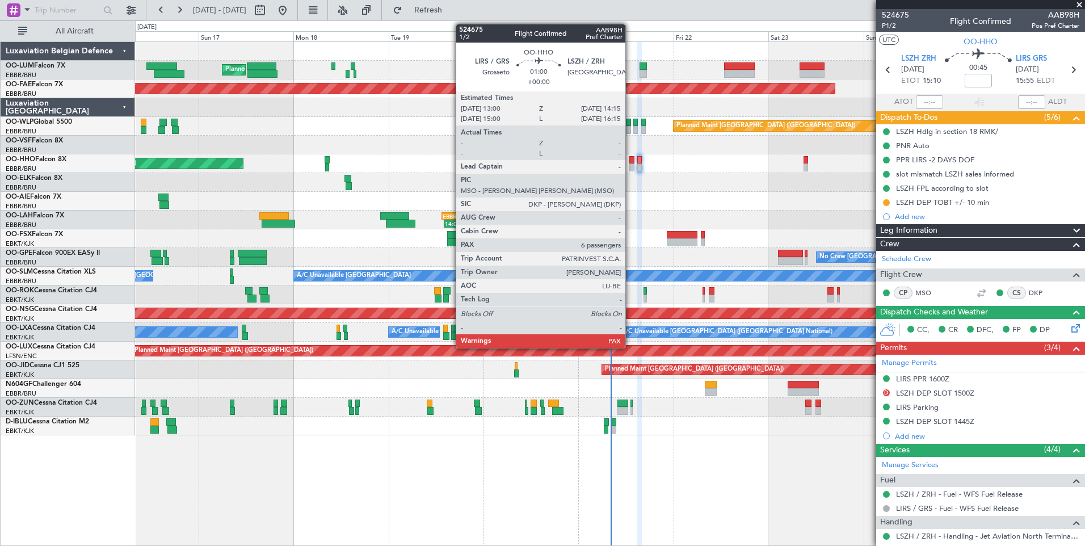
click at [630, 157] on div at bounding box center [631, 160] width 5 height 8
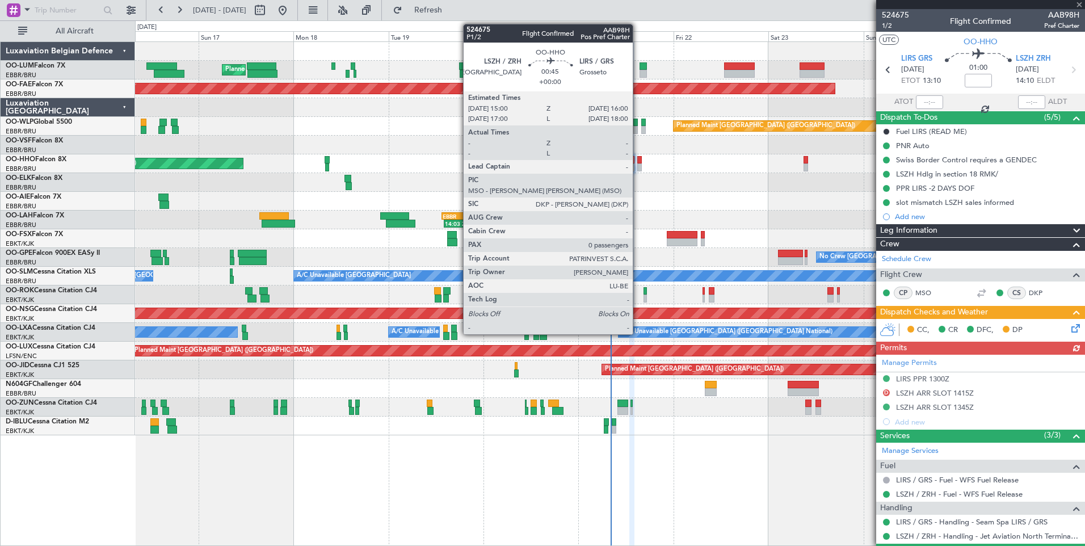
click at [638, 157] on div at bounding box center [639, 160] width 4 height 8
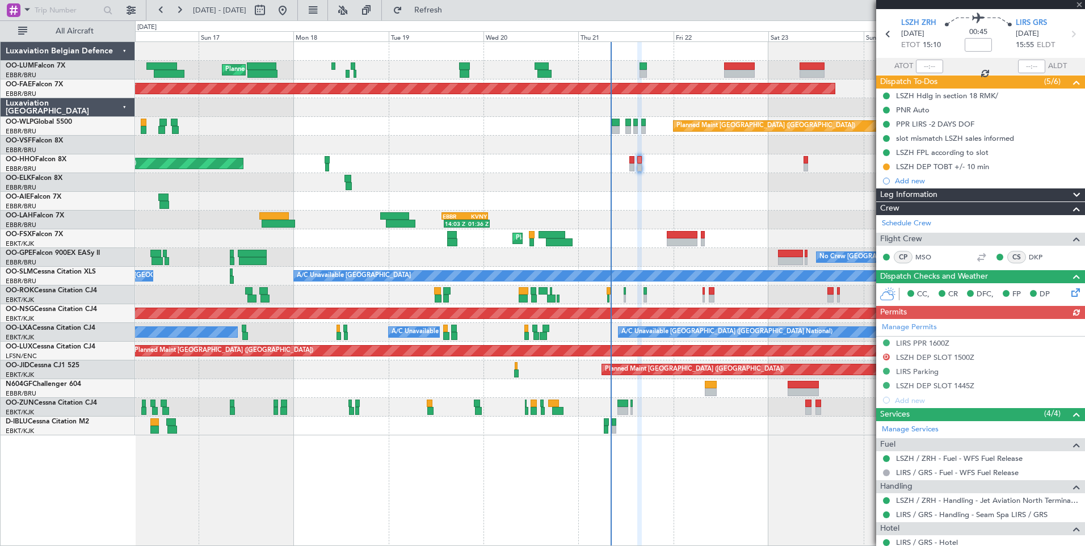
scroll to position [71, 0]
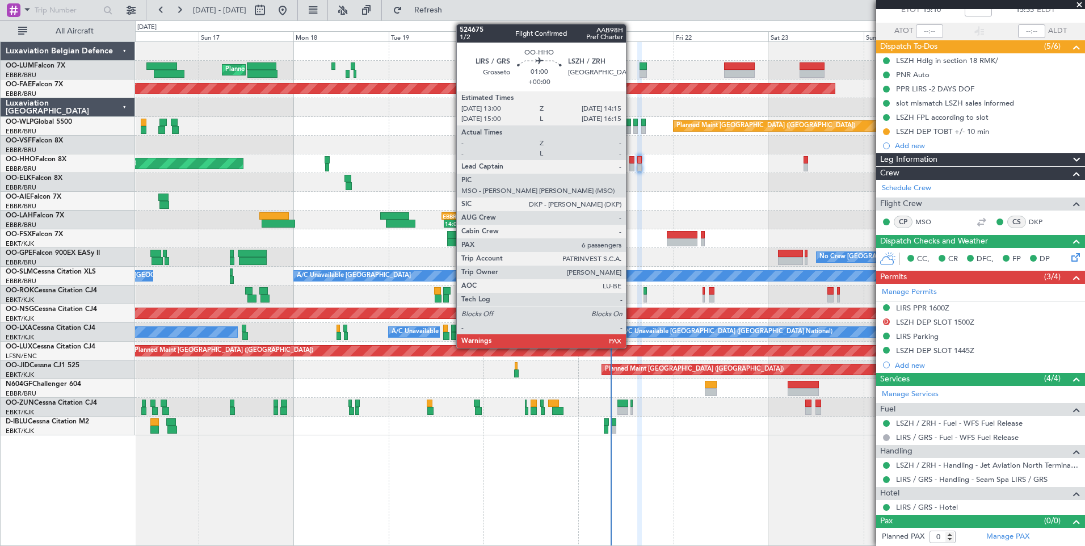
click at [631, 163] on div at bounding box center [631, 167] width 5 height 8
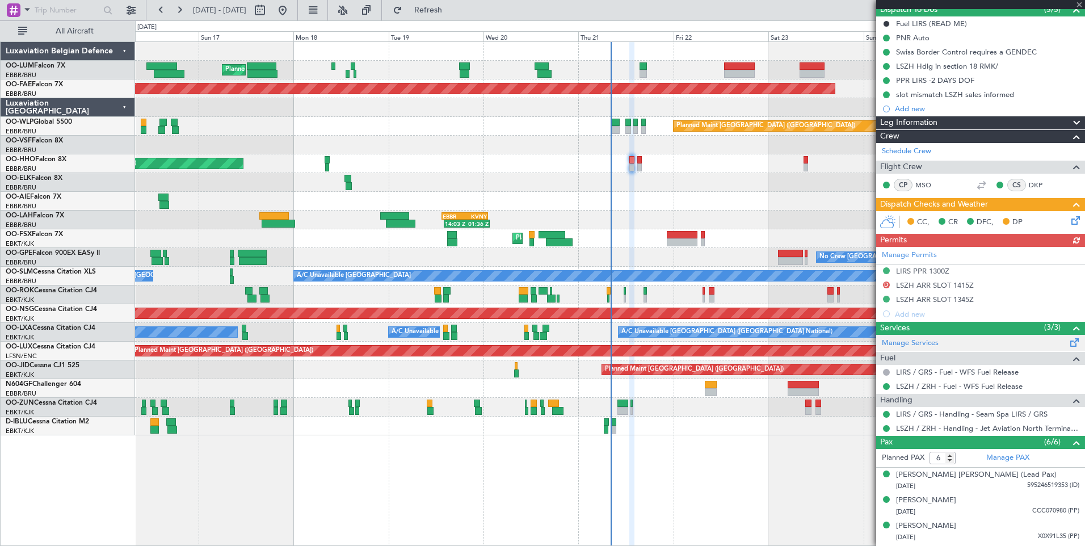
scroll to position [182, 0]
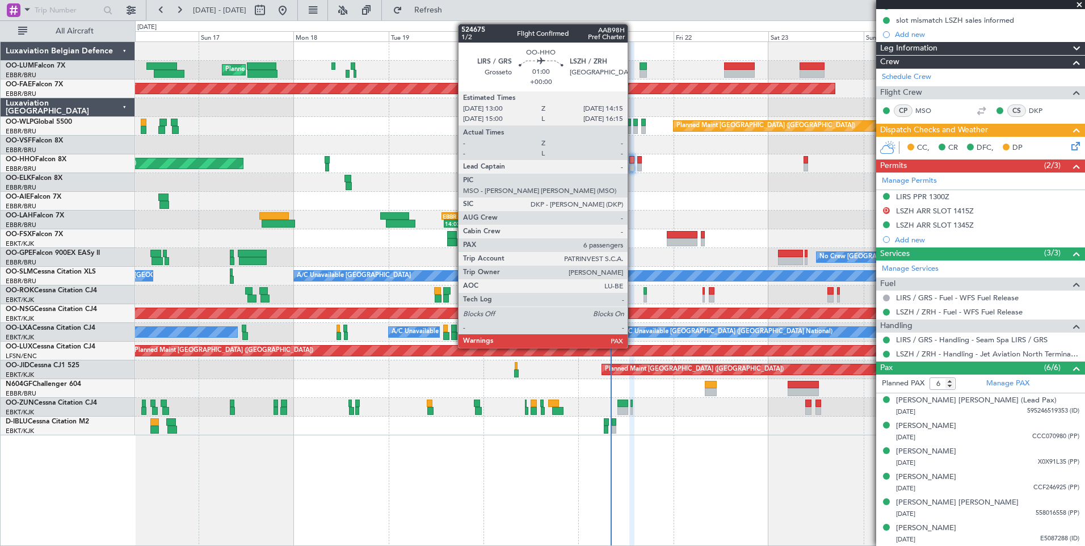
click at [633, 161] on div at bounding box center [631, 160] width 5 height 8
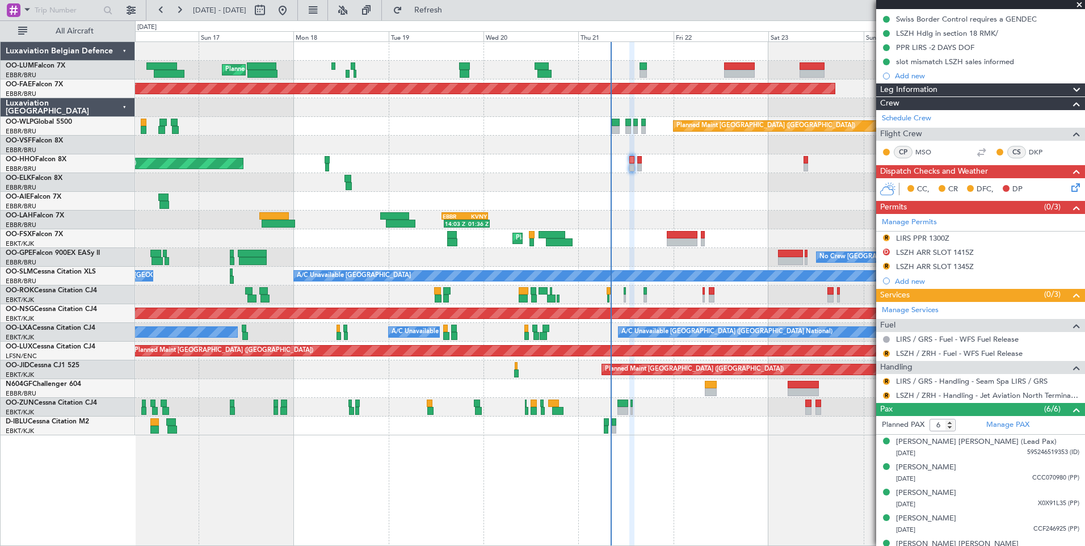
scroll to position [125, 0]
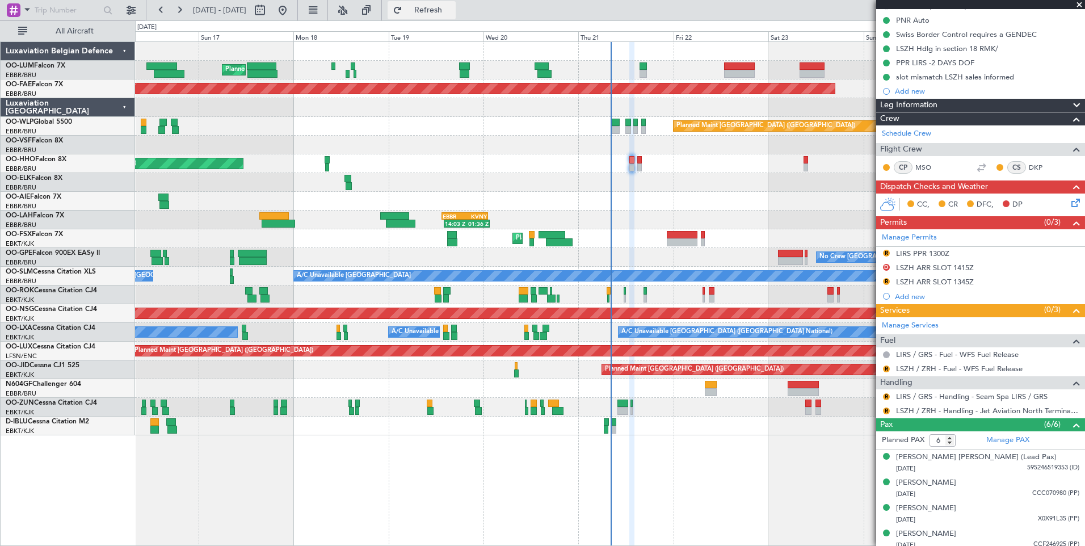
click at [452, 14] on span "Refresh" at bounding box center [429, 10] width 48 height 8
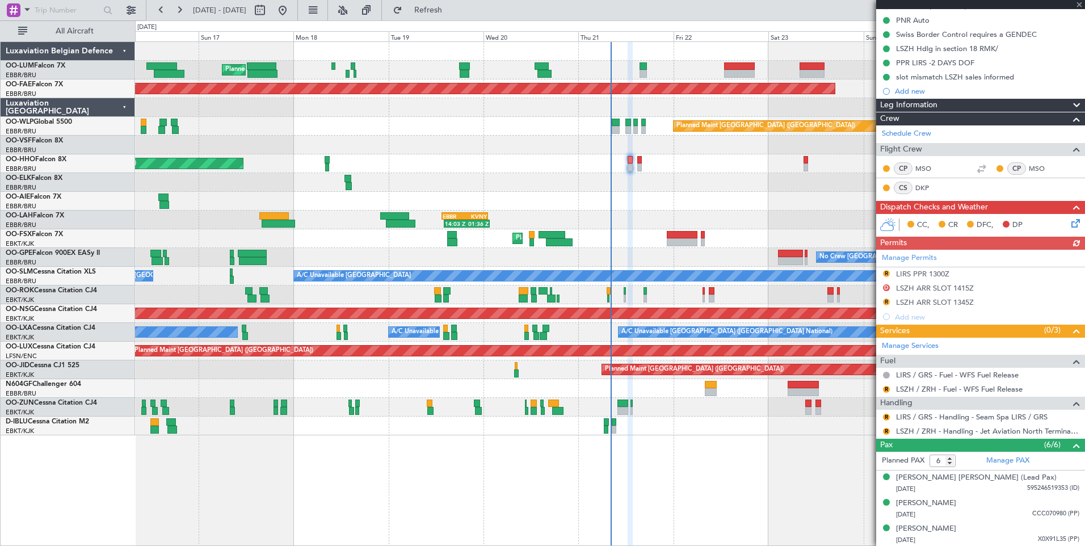
click at [683, 427] on div at bounding box center [609, 426] width 949 height 19
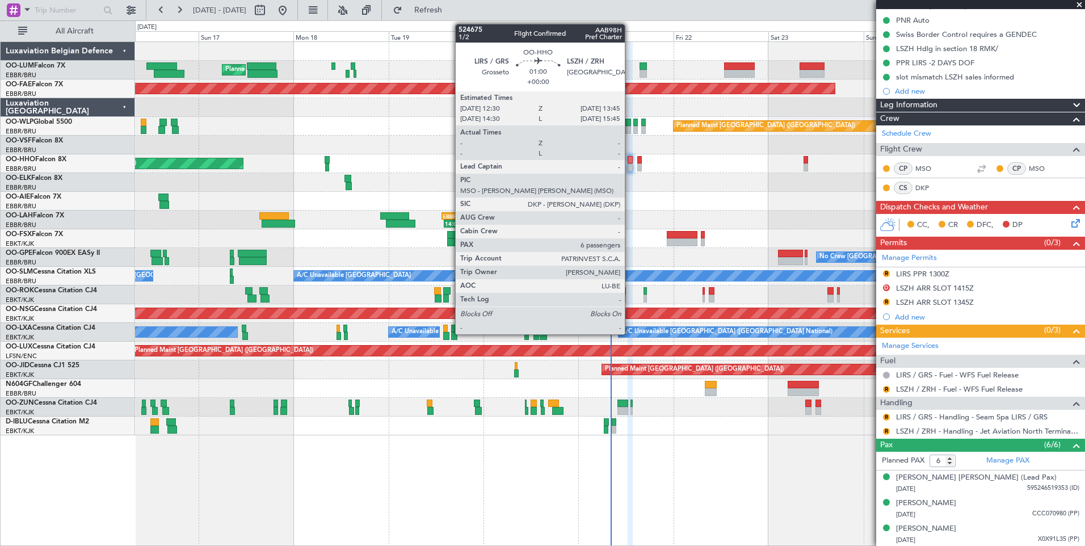
click at [630, 159] on div at bounding box center [630, 160] width 5 height 8
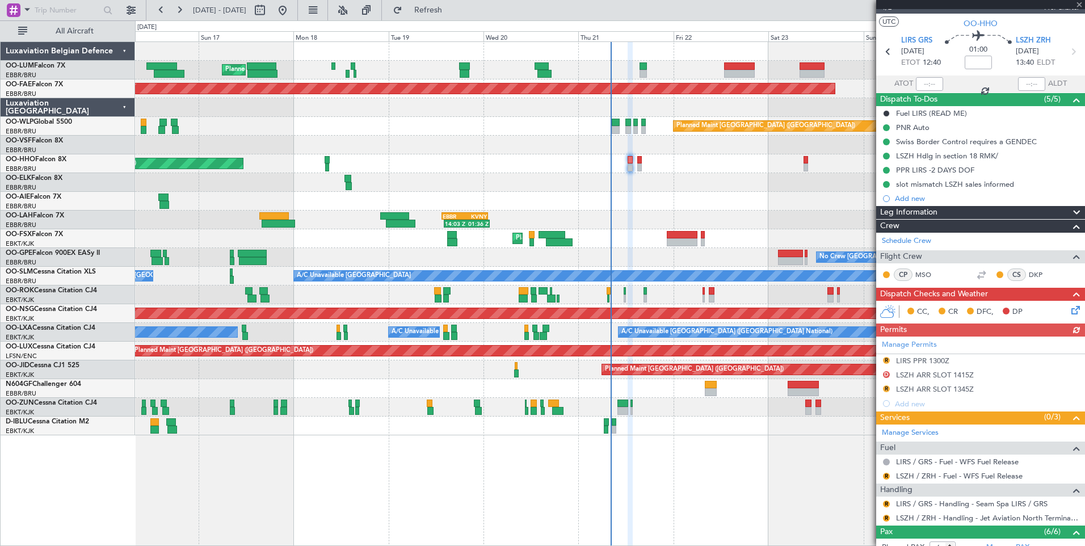
scroll to position [12, 0]
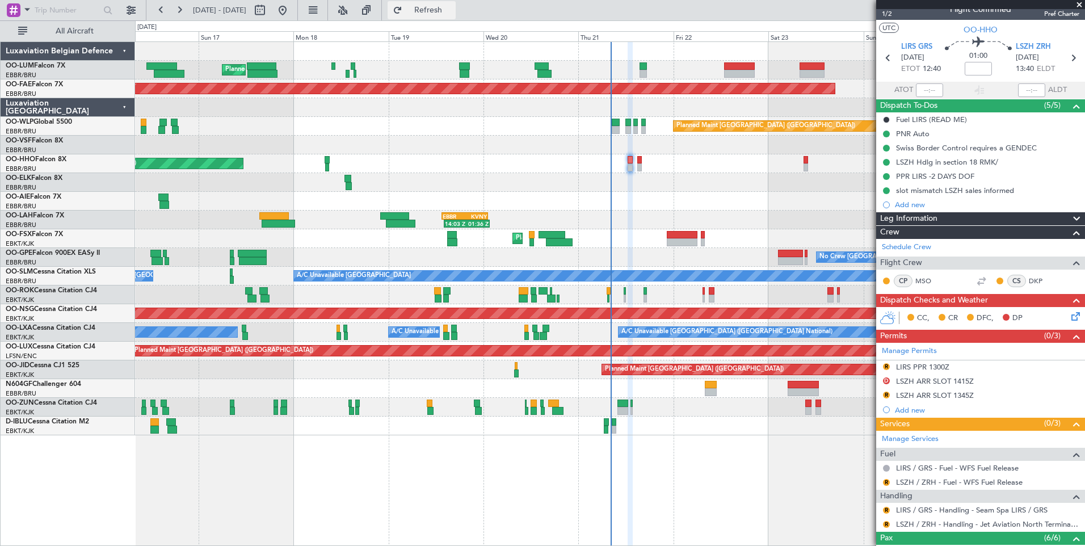
click at [452, 12] on span "Refresh" at bounding box center [429, 10] width 48 height 8
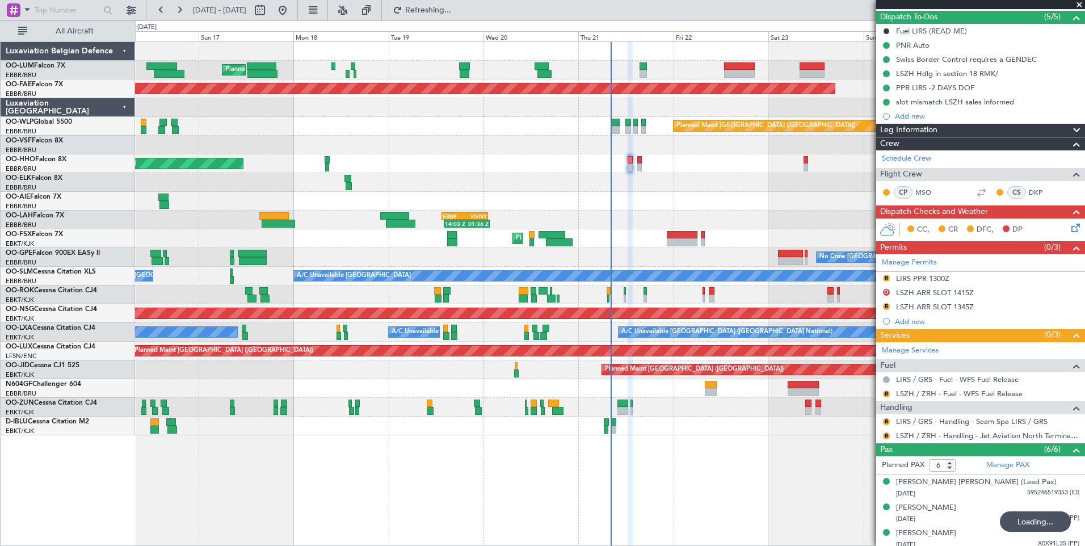
scroll to position [182, 0]
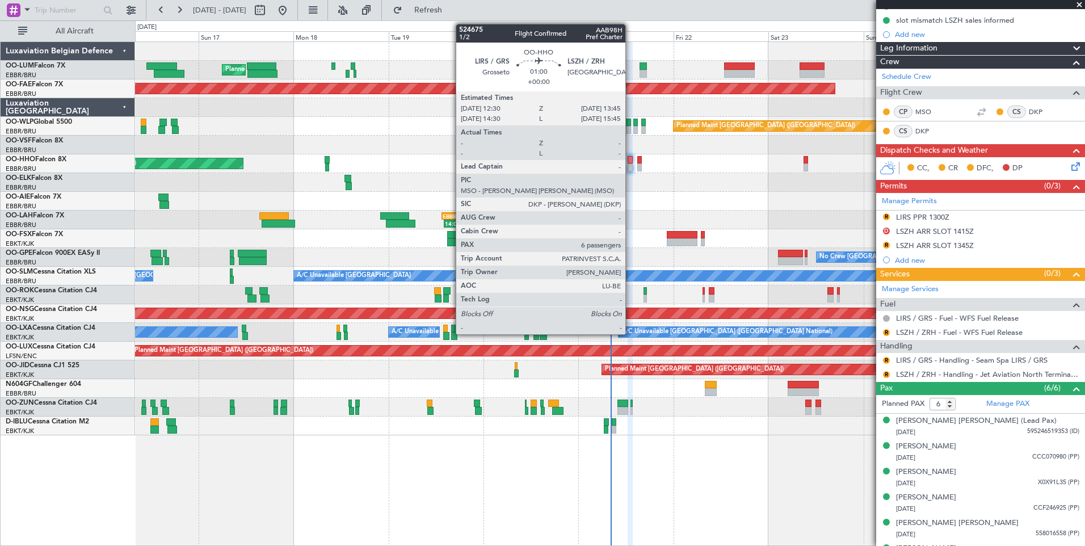
click at [630, 162] on div at bounding box center [630, 160] width 5 height 8
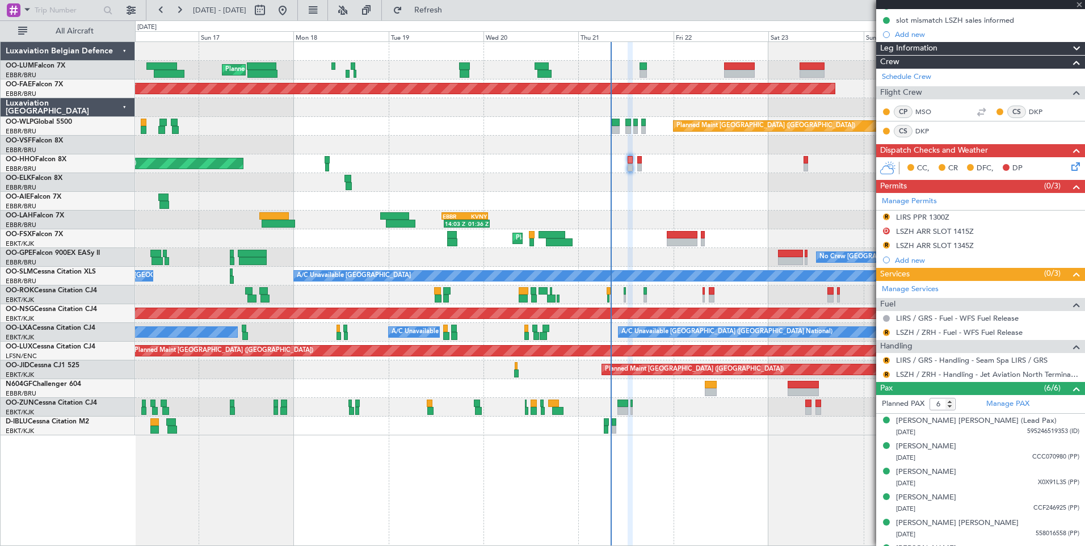
scroll to position [0, 0]
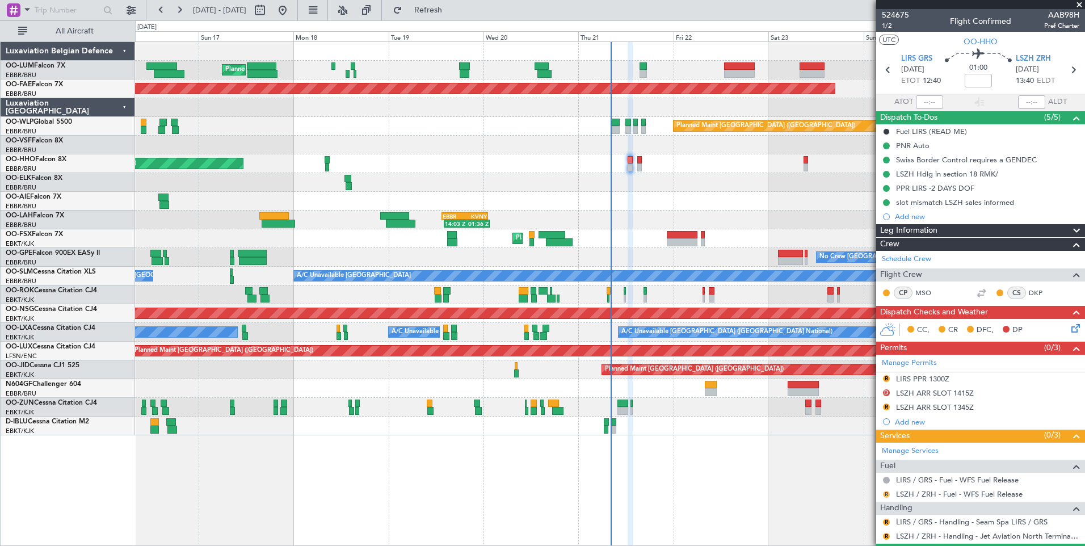
click at [884, 493] on button "R" at bounding box center [886, 494] width 7 height 7
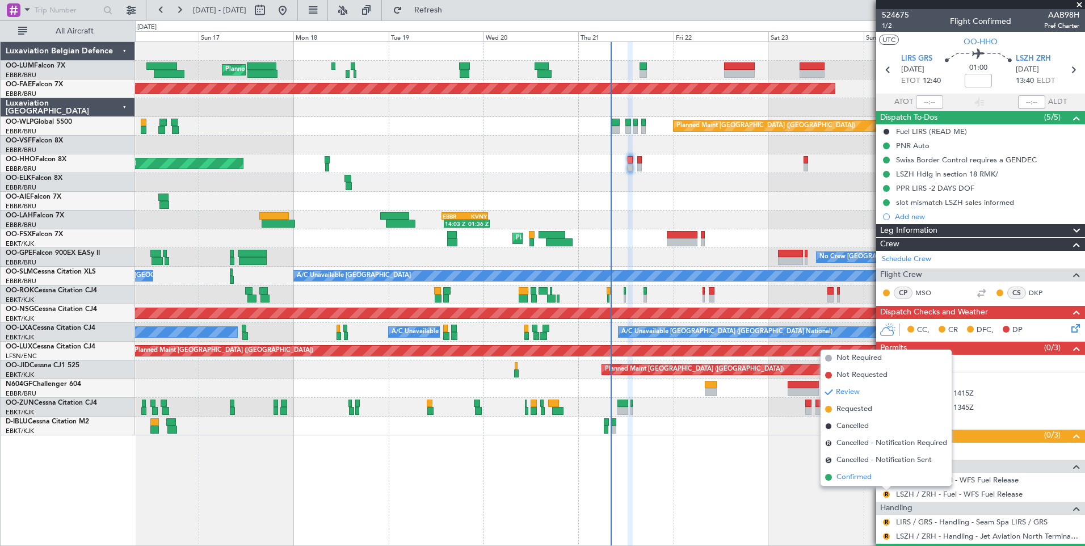
click at [859, 476] on span "Confirmed" at bounding box center [853, 477] width 35 height 11
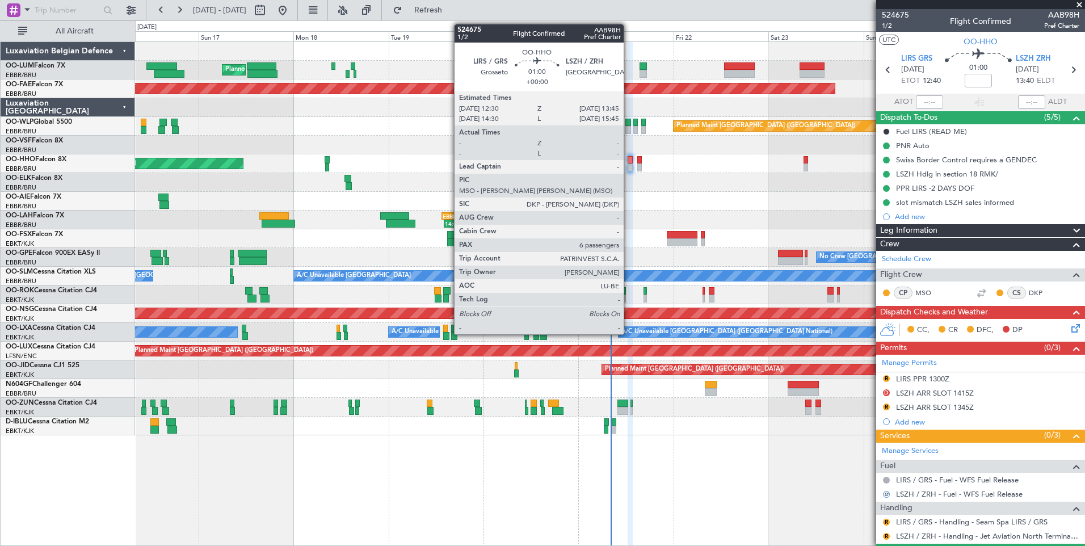
click at [629, 160] on div at bounding box center [630, 160] width 5 height 8
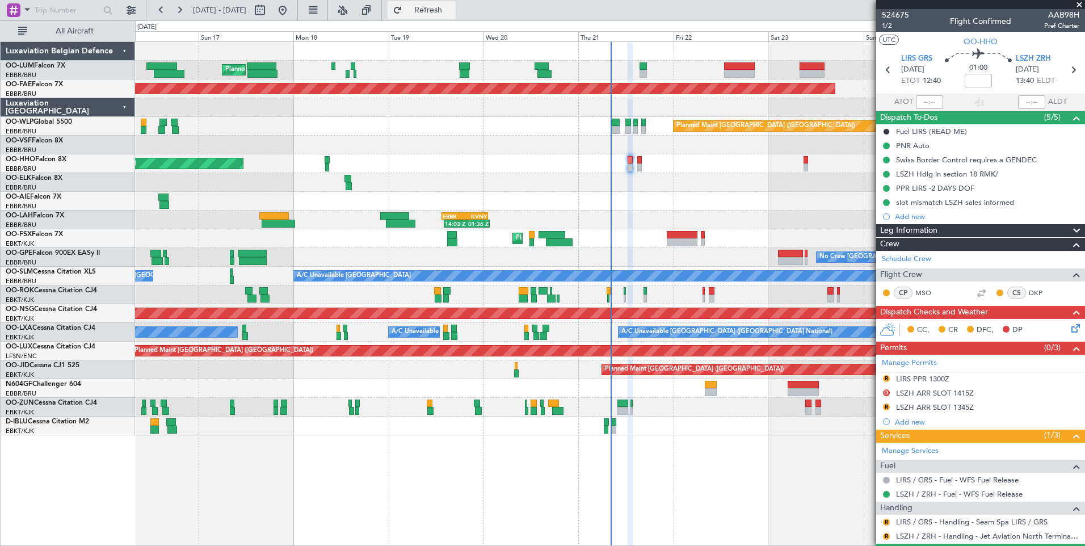
click at [452, 9] on span "Refresh" at bounding box center [429, 10] width 48 height 8
click at [885, 28] on span "1/2" at bounding box center [895, 26] width 27 height 10
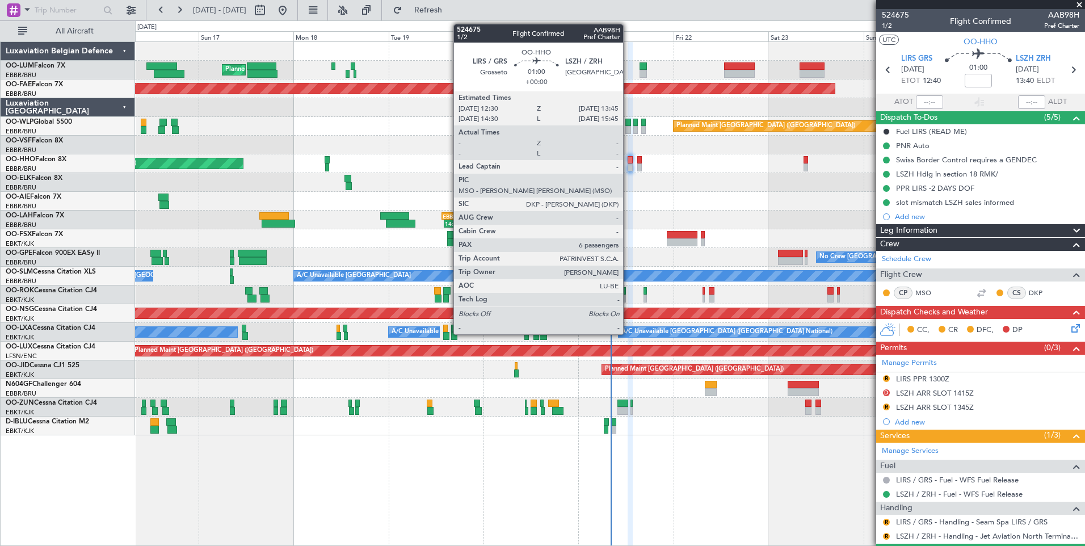
click at [629, 161] on div at bounding box center [630, 160] width 5 height 8
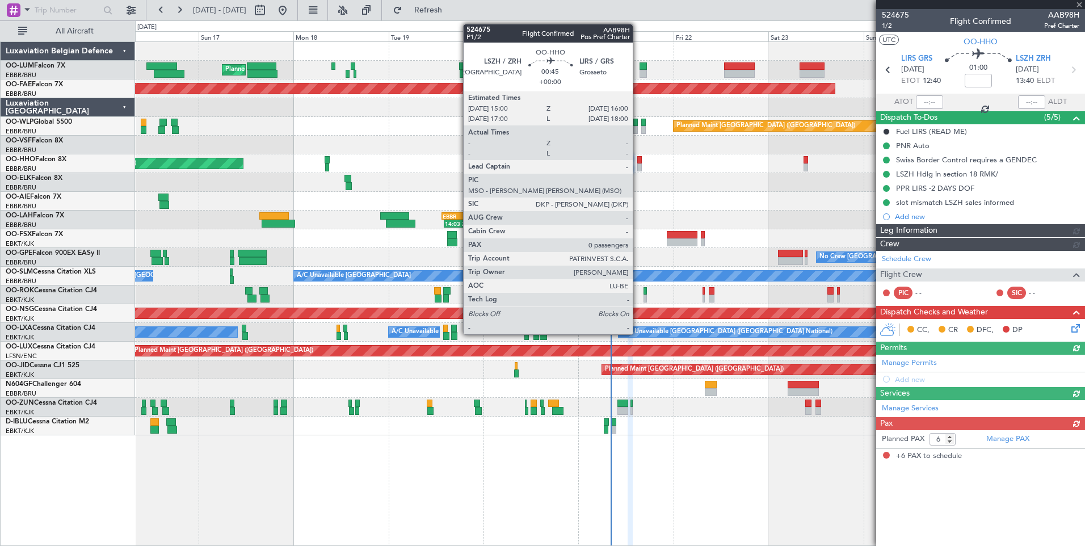
click at [638, 161] on div at bounding box center [639, 160] width 4 height 8
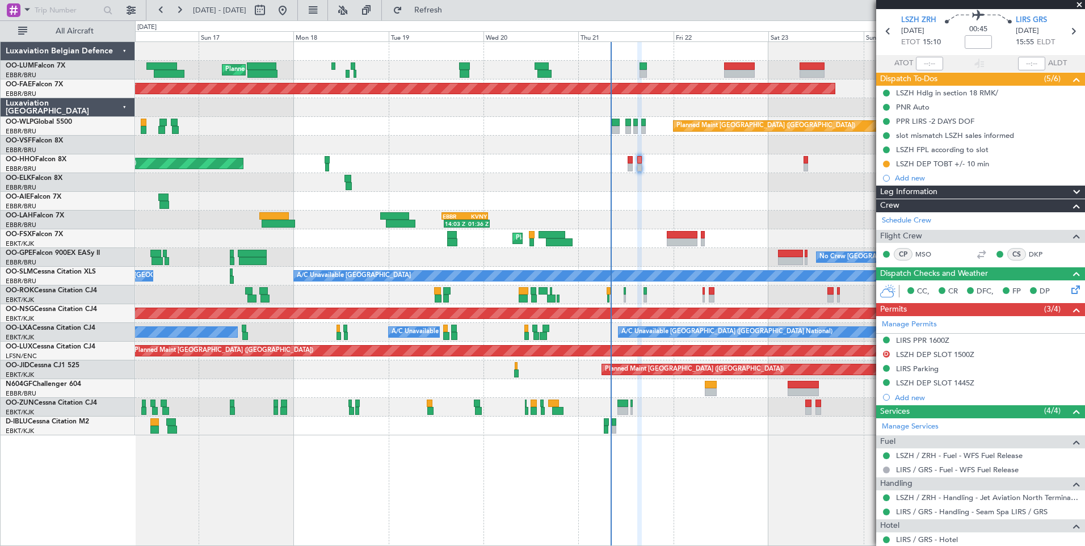
scroll to position [57, 0]
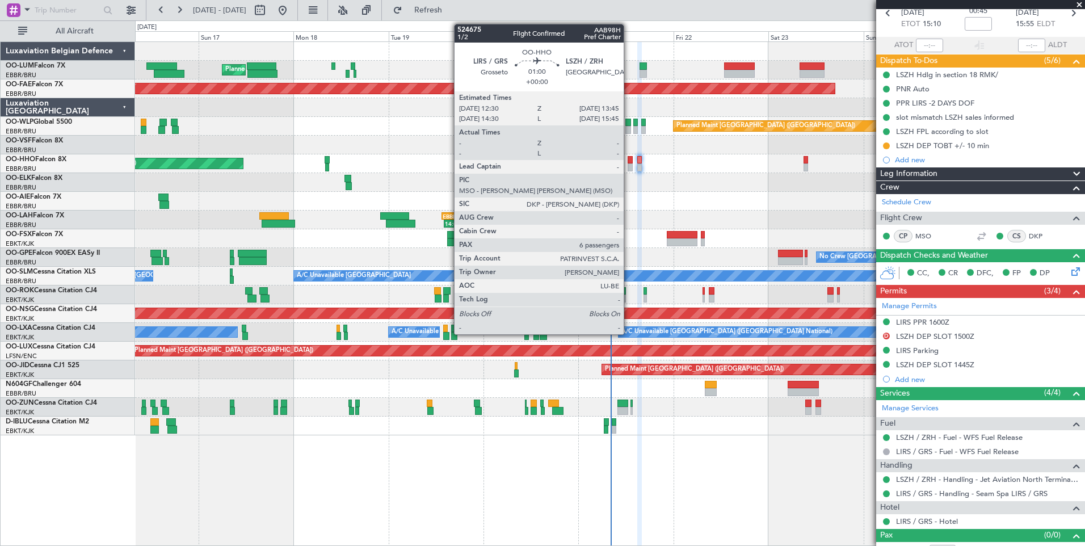
click at [629, 158] on div at bounding box center [630, 160] width 5 height 8
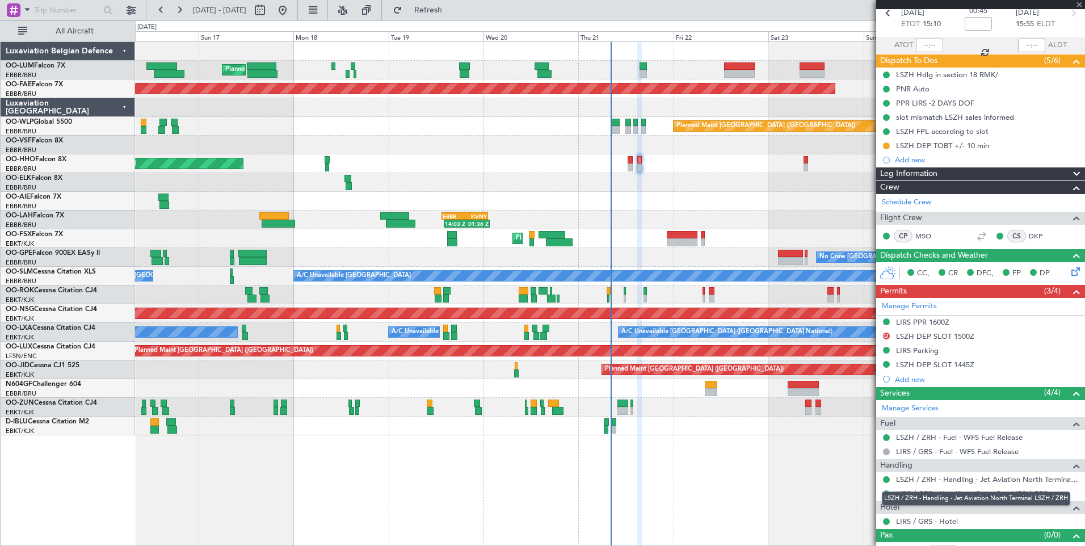
type input "6"
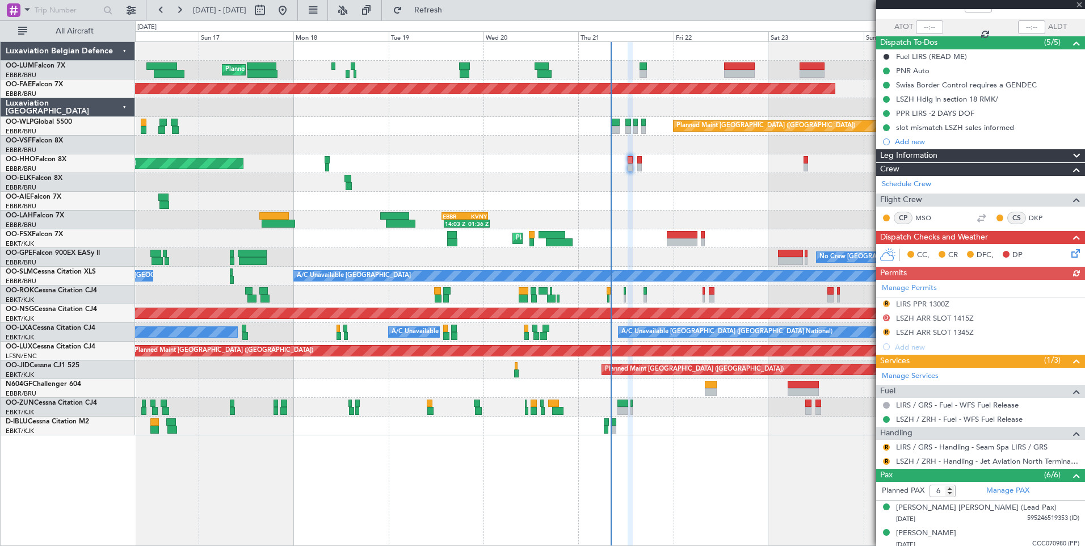
scroll to position [113, 0]
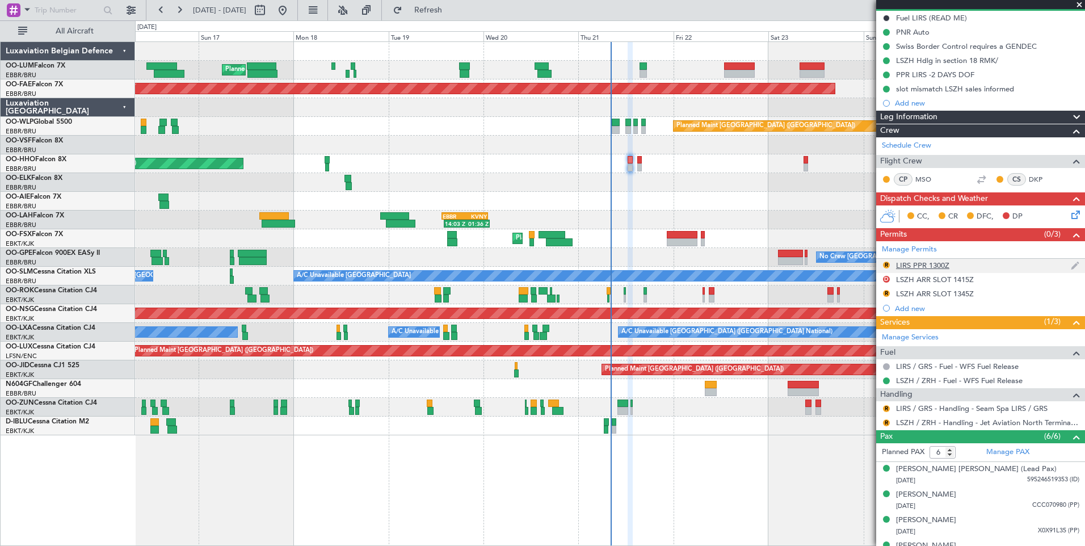
click at [945, 265] on div "LIRS PPR 1300Z" at bounding box center [922, 265] width 53 height 10
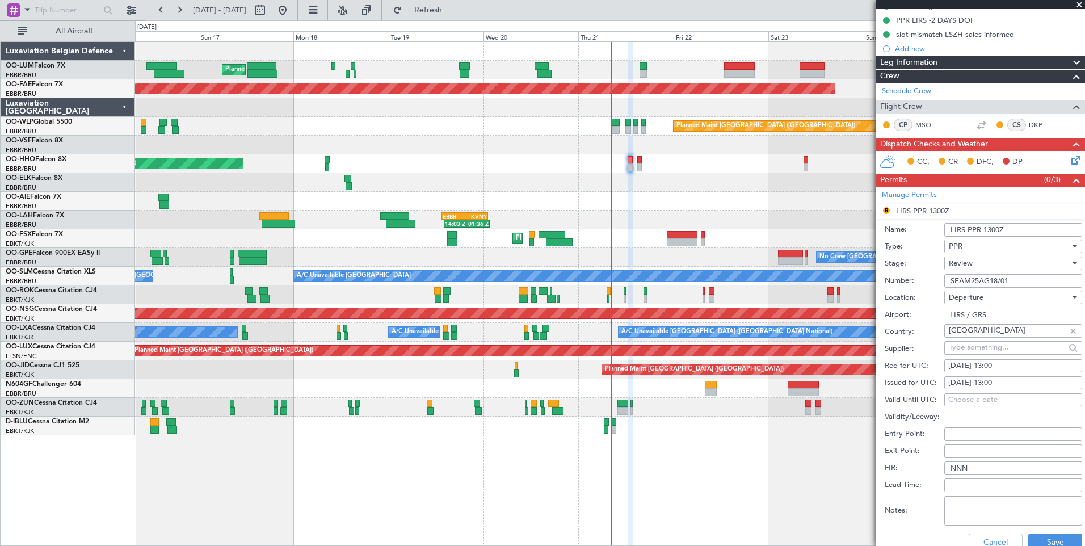
scroll to position [284, 0]
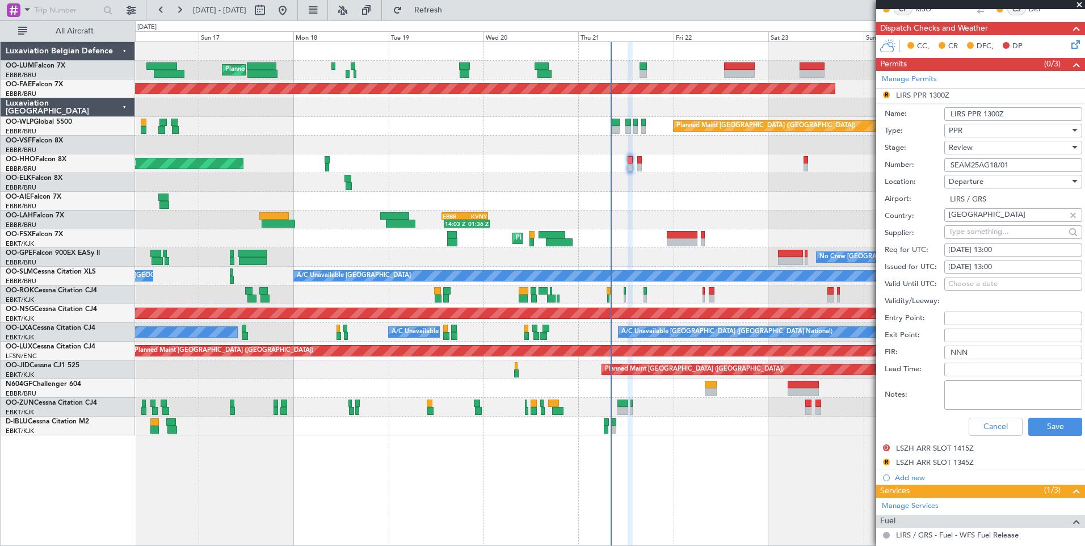
click at [1019, 253] on div "21/08/2025 13:00" at bounding box center [1013, 250] width 130 height 11
select select "8"
select select "2025"
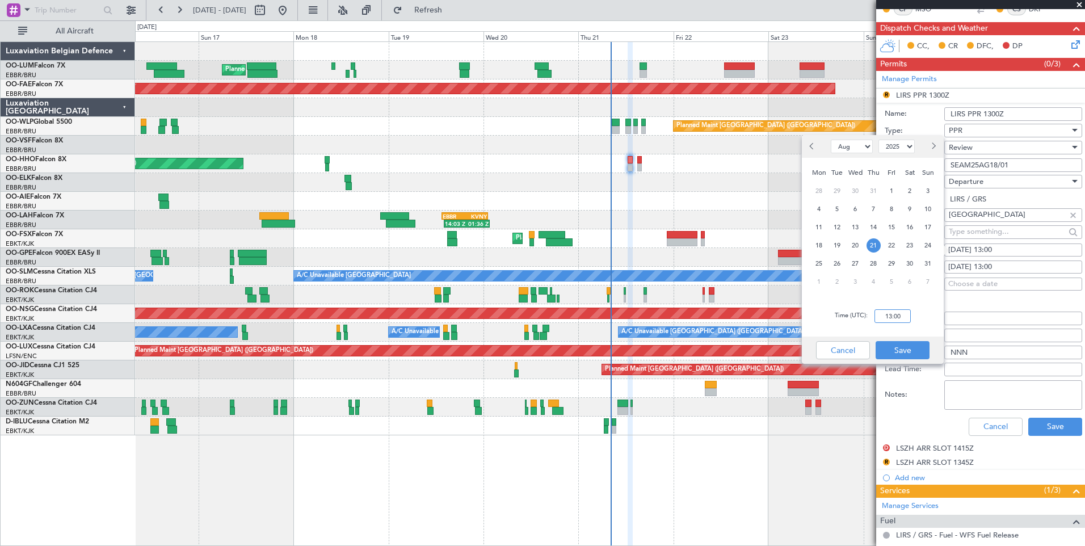
click at [901, 321] on input "13:00" at bounding box center [892, 316] width 36 height 14
type input "12:30"
click at [903, 357] on button "Save" at bounding box center [903, 350] width 54 height 18
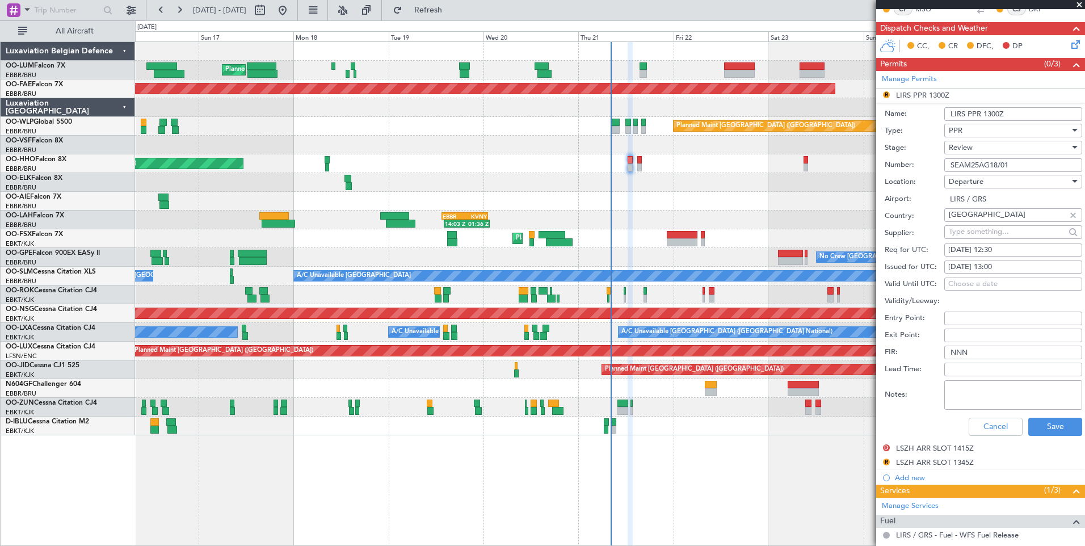
click at [1016, 262] on div "21/08/2025 13:00" at bounding box center [1013, 267] width 130 height 11
select select "8"
select select "2025"
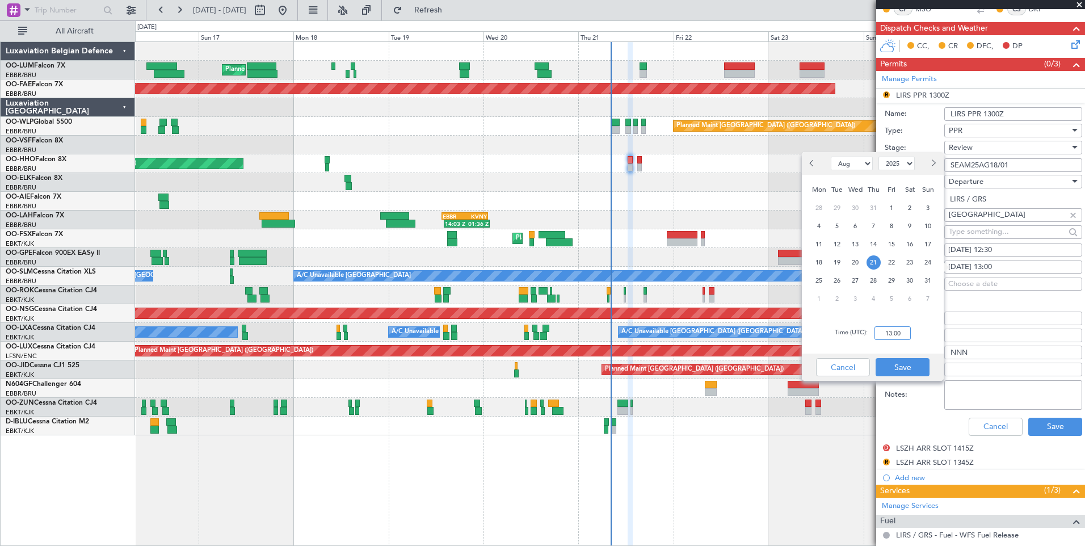
click at [884, 334] on input "13:00" at bounding box center [892, 333] width 36 height 14
type input "12:30"
click at [899, 369] on button "Save" at bounding box center [903, 367] width 54 height 18
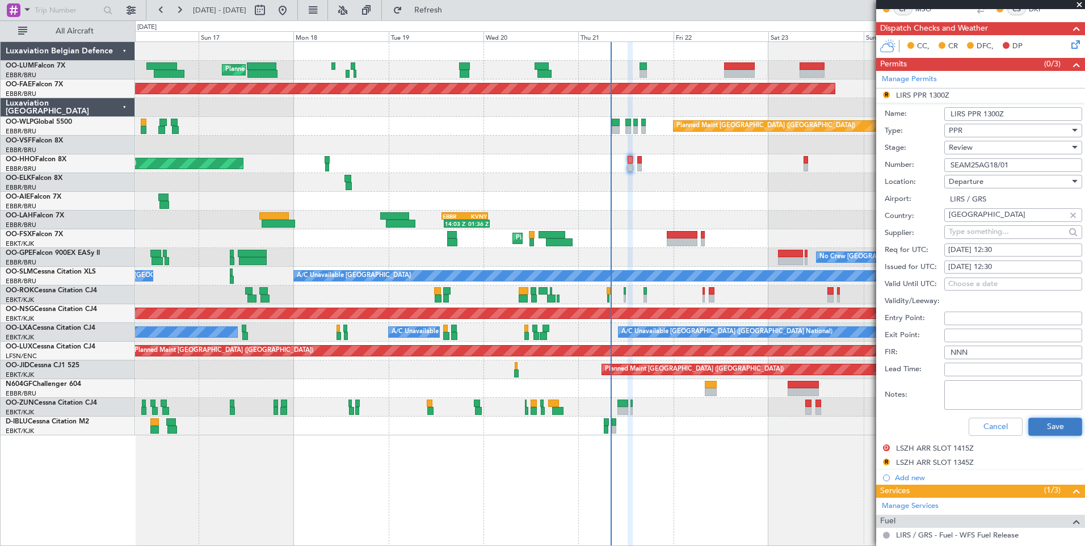
click at [1032, 426] on button "Save" at bounding box center [1055, 427] width 54 height 18
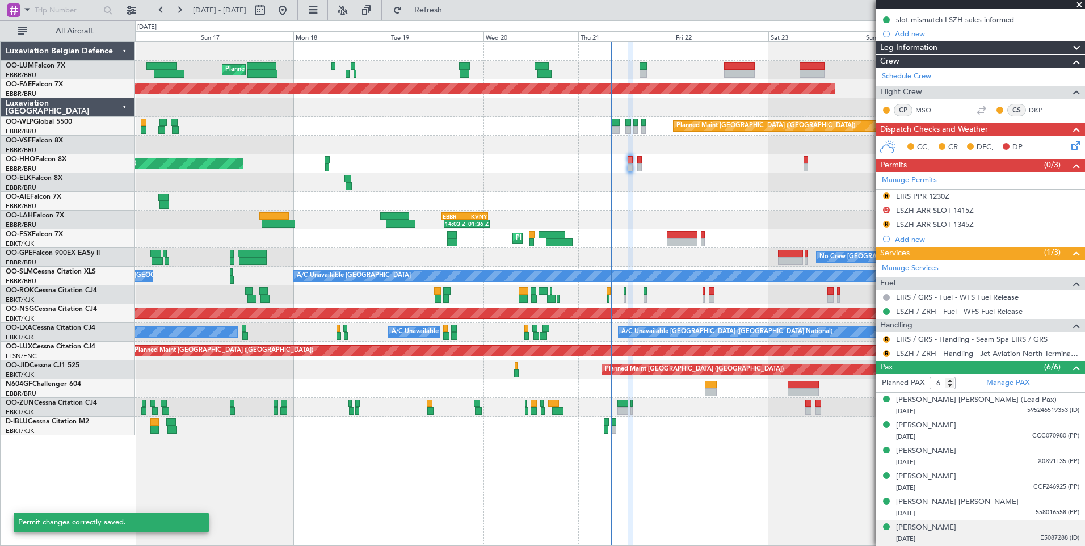
scroll to position [182, 0]
click at [886, 340] on button "R" at bounding box center [886, 340] width 7 height 7
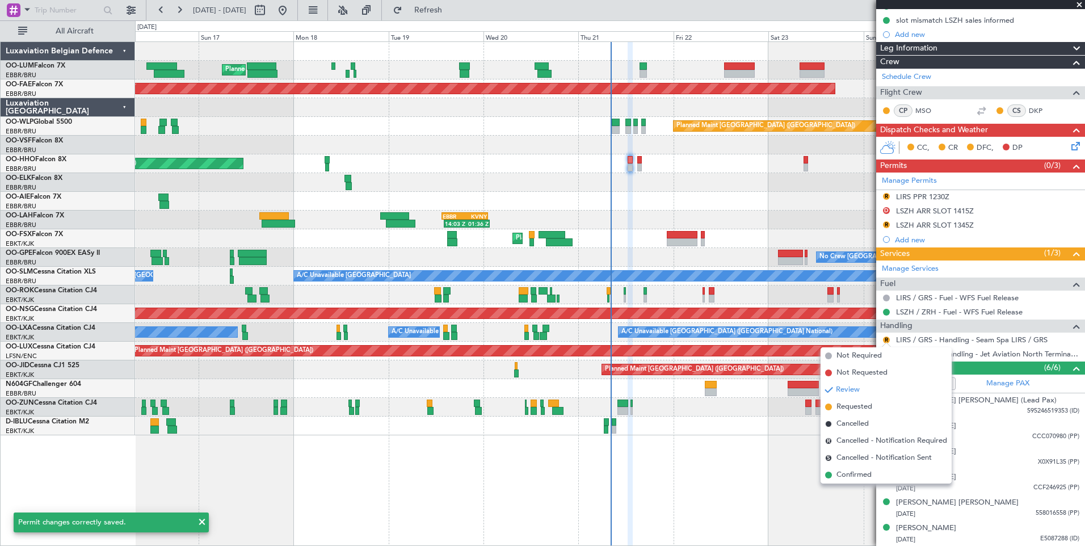
click at [848, 415] on li "Cancelled" at bounding box center [886, 423] width 131 height 17
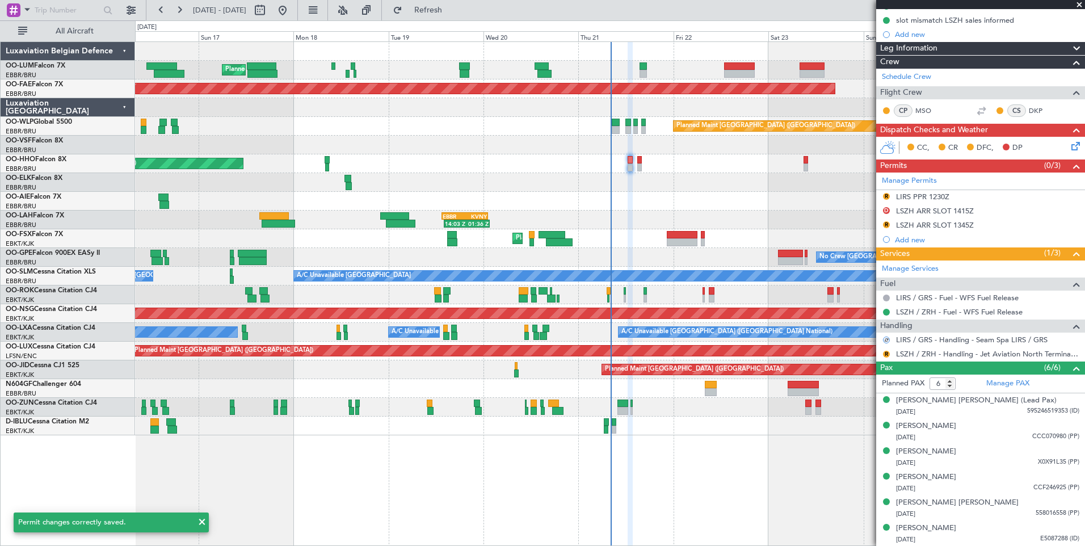
click at [884, 350] on div "R" at bounding box center [886, 354] width 9 height 9
click at [883, 357] on mat-tooltip-component "Review" at bounding box center [886, 372] width 41 height 30
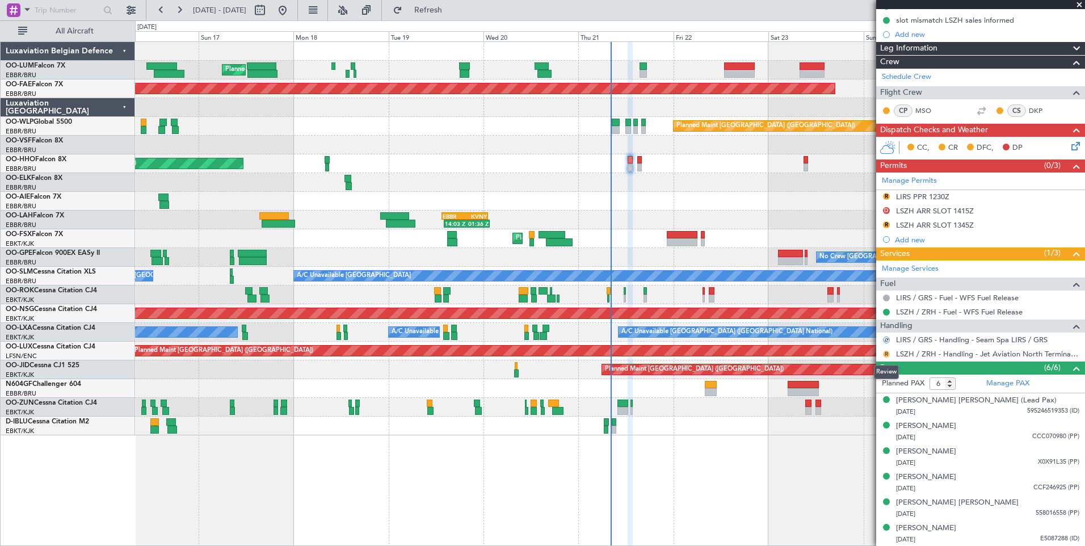
click at [887, 356] on button "R" at bounding box center [886, 354] width 7 height 7
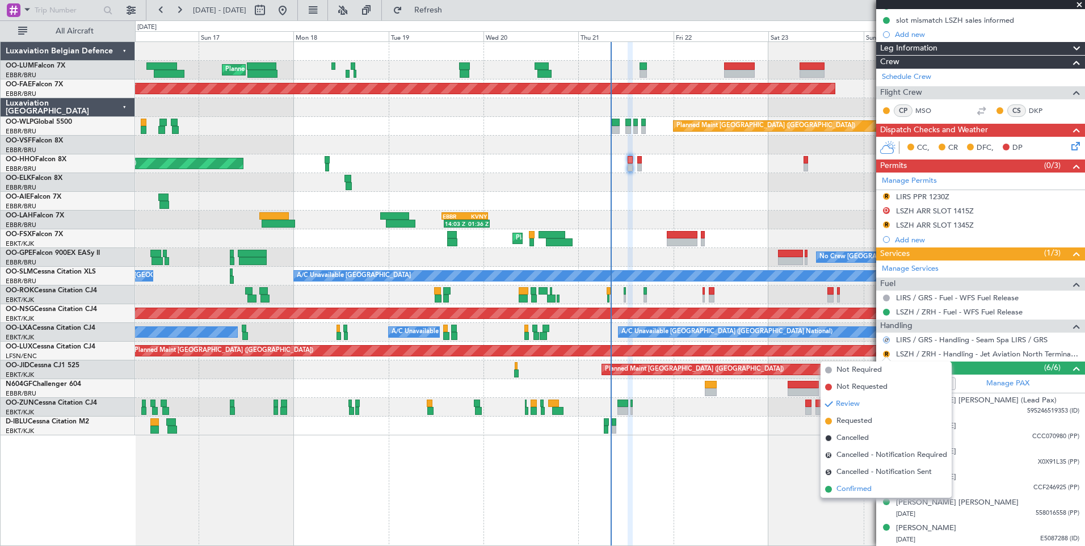
click at [852, 490] on span "Confirmed" at bounding box center [853, 488] width 35 height 11
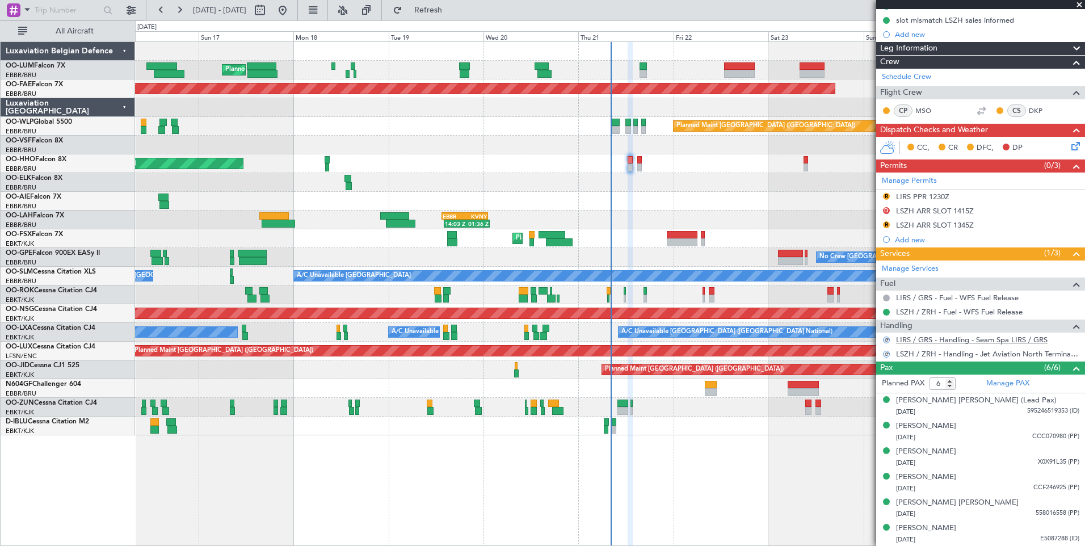
click at [952, 342] on link "LIRS / GRS - Handling - Seam Spa LIRS / GRS" at bounding box center [972, 340] width 152 height 10
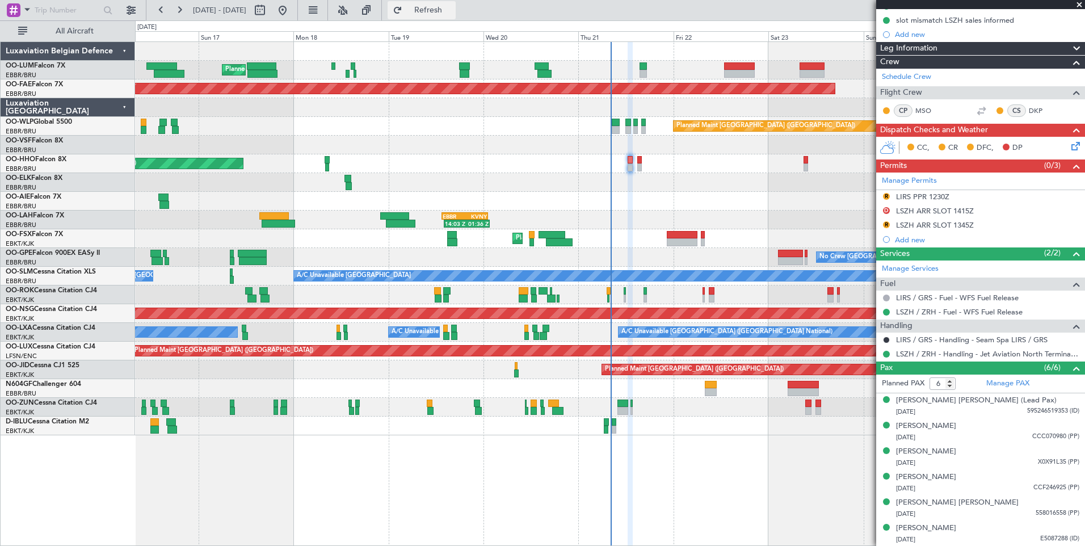
click at [452, 7] on span "Refresh" at bounding box center [429, 10] width 48 height 8
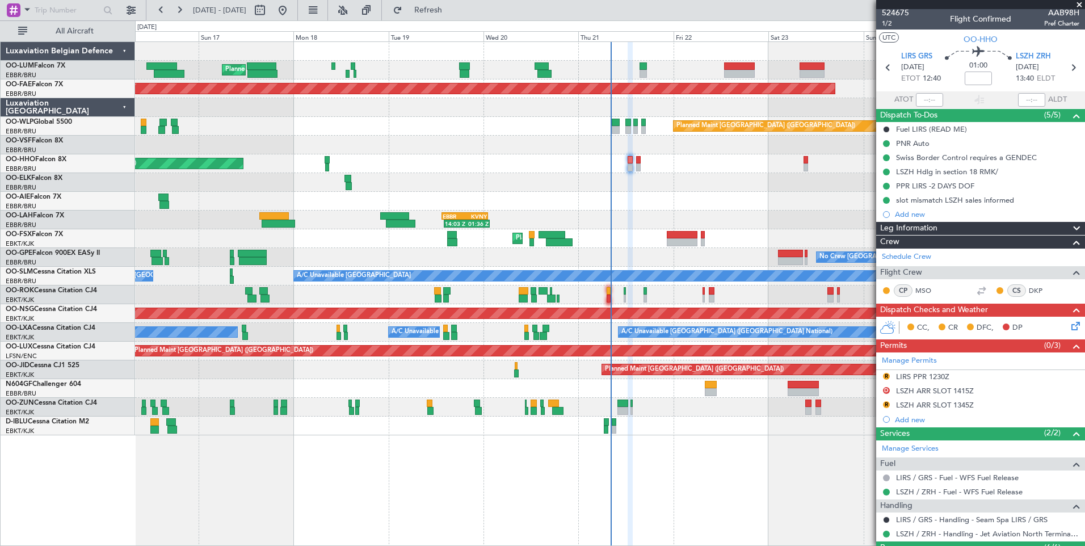
scroll to position [0, 0]
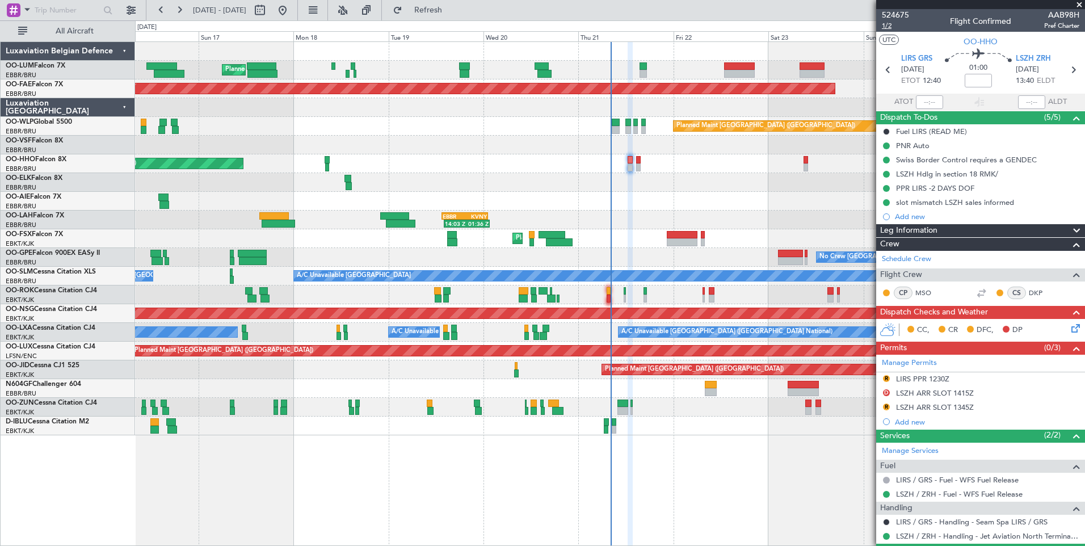
click at [884, 29] on span "1/2" at bounding box center [895, 26] width 27 height 10
click at [452, 13] on span "Refresh" at bounding box center [429, 10] width 48 height 8
click at [886, 376] on button "R" at bounding box center [886, 378] width 7 height 7
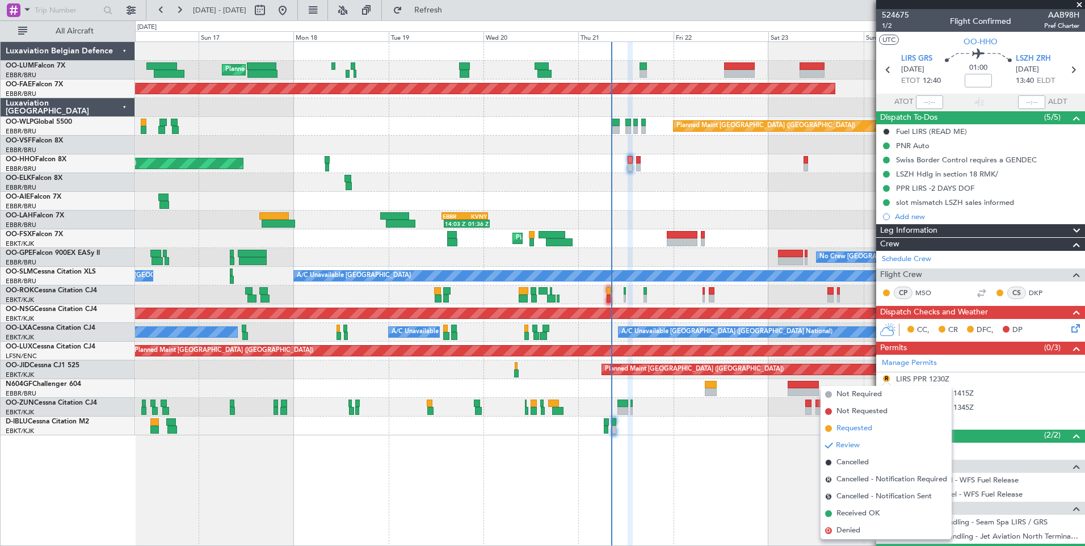
click at [857, 430] on span "Requested" at bounding box center [854, 428] width 36 height 11
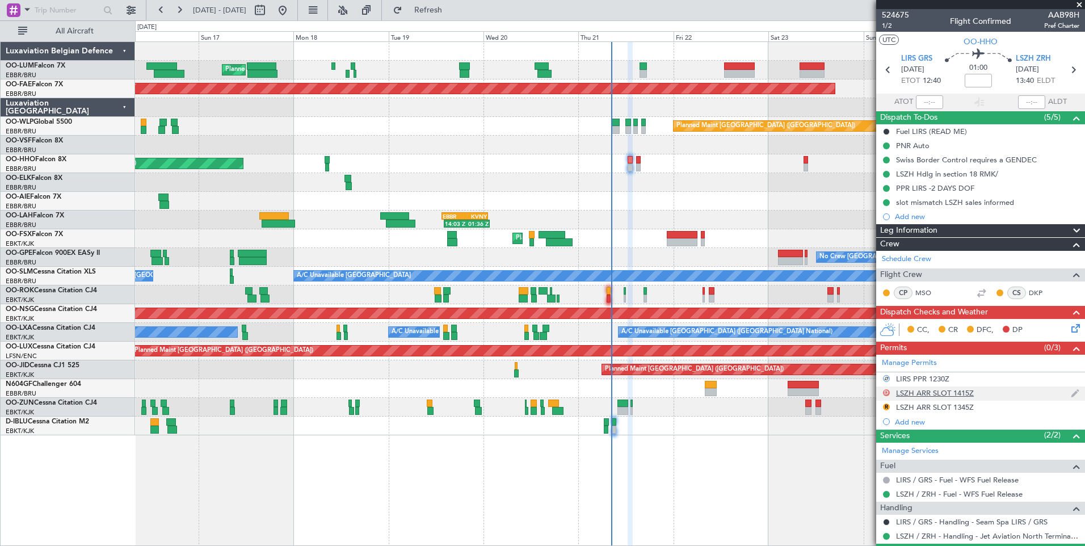
click at [884, 390] on button "D" at bounding box center [886, 392] width 7 height 7
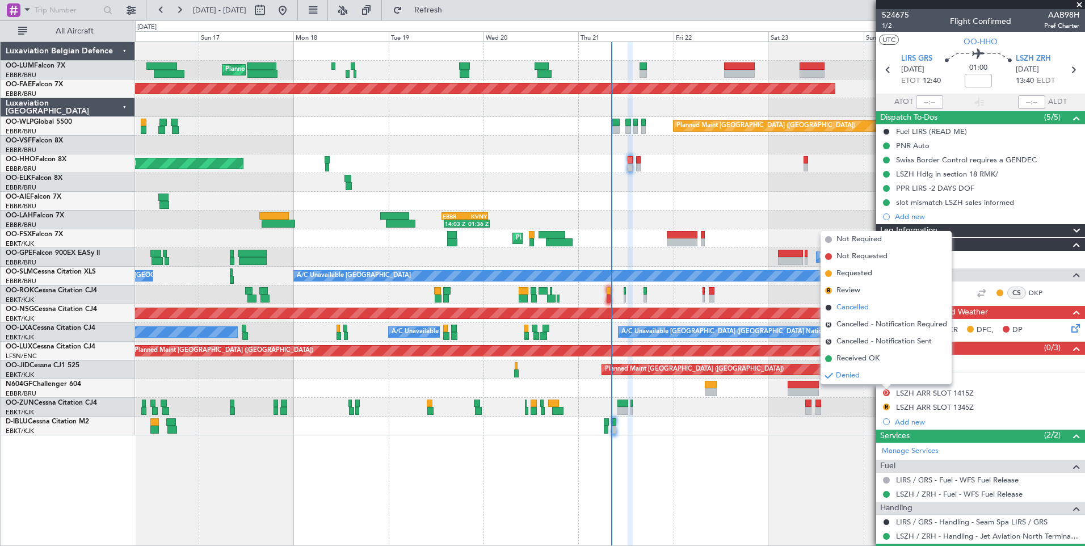
click at [841, 305] on span "Cancelled" at bounding box center [852, 307] width 32 height 11
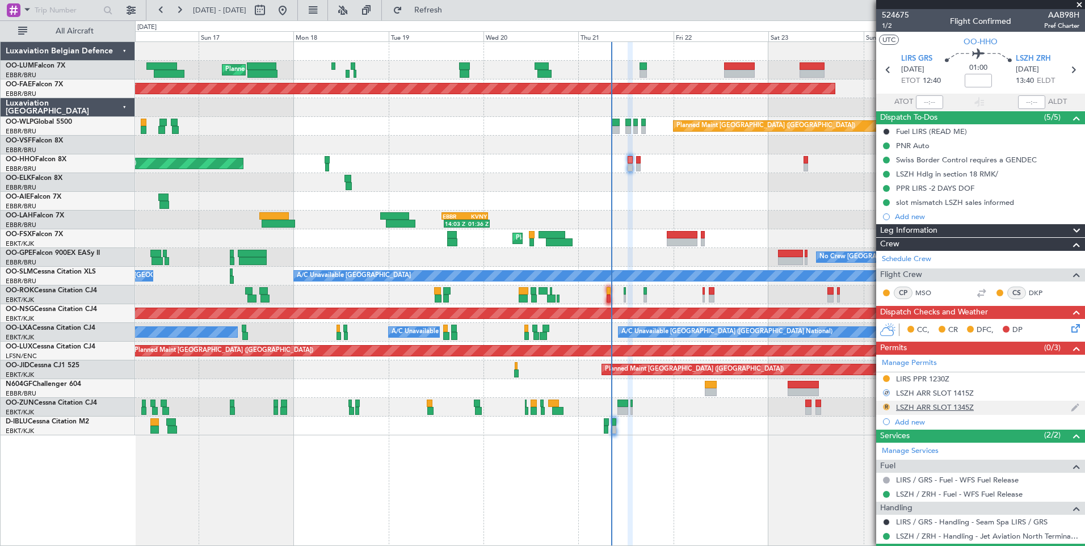
click at [886, 408] on button "R" at bounding box center [886, 406] width 7 height 7
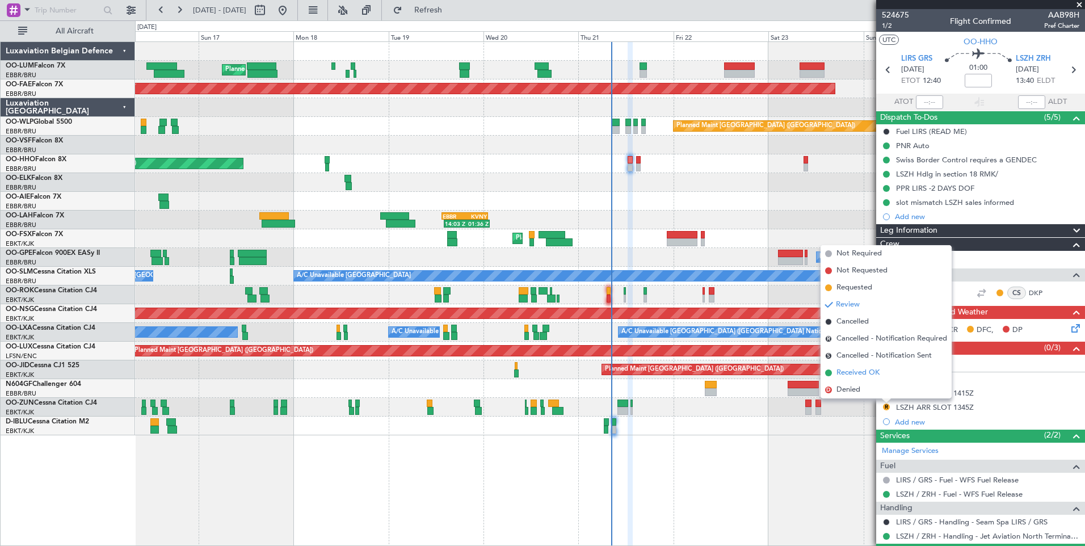
click at [836, 372] on span "Received OK" at bounding box center [857, 372] width 43 height 11
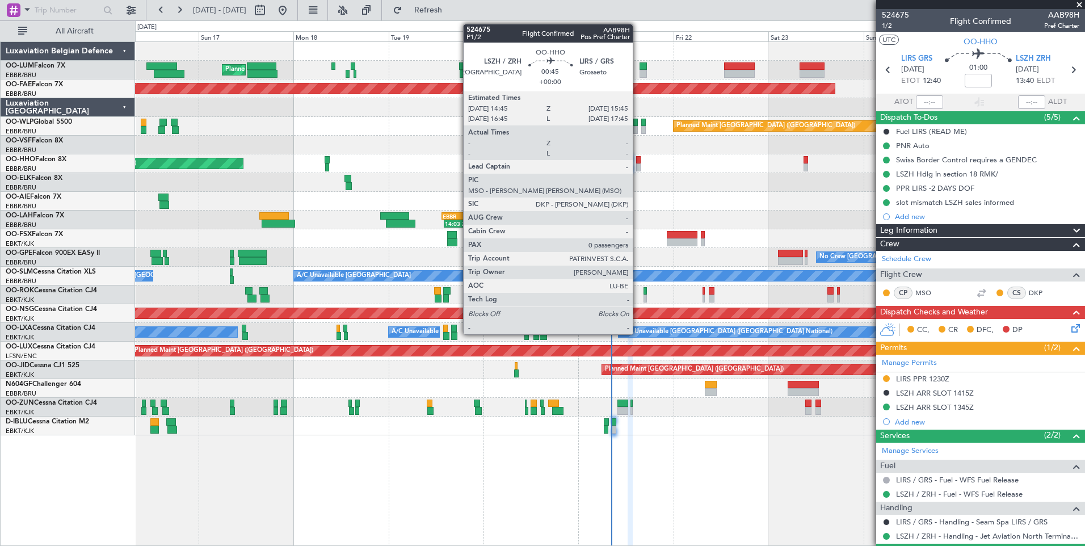
click at [638, 159] on div at bounding box center [638, 160] width 4 height 8
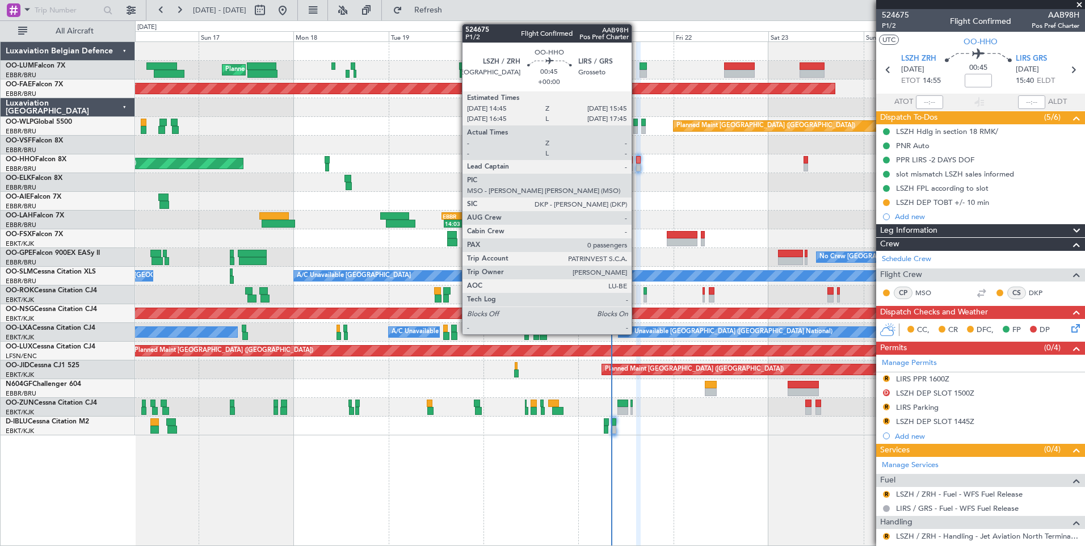
click at [637, 160] on div at bounding box center [638, 160] width 4 height 8
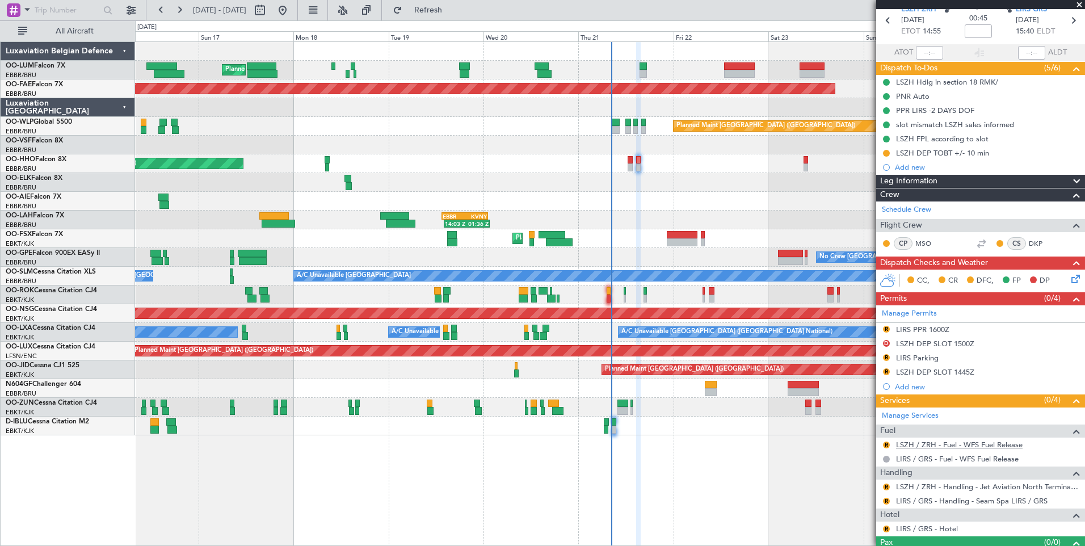
scroll to position [71, 0]
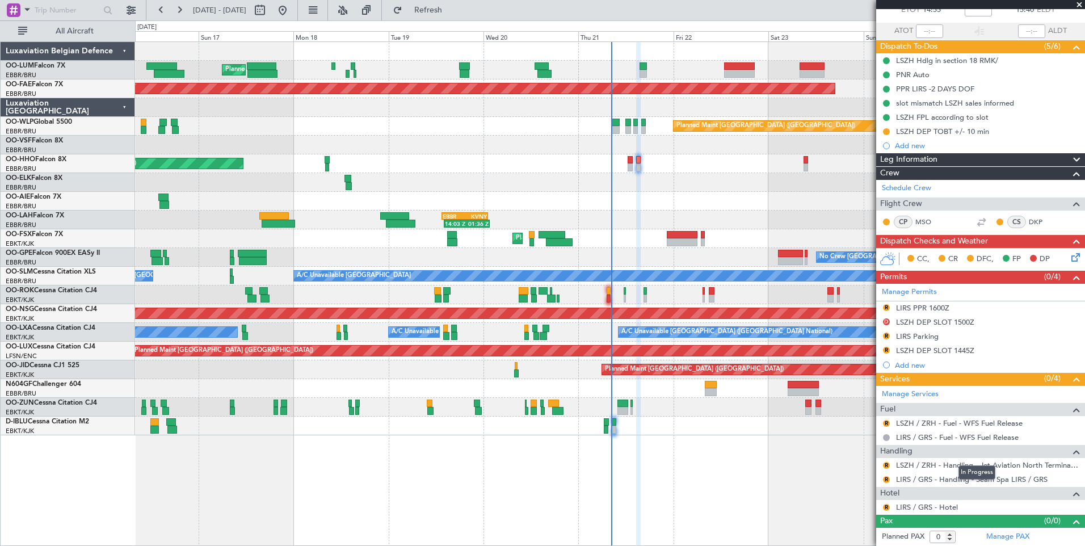
click at [970, 467] on div "In Progress" at bounding box center [976, 472] width 37 height 14
click at [943, 482] on div "LIRS / GRS - Hotel" at bounding box center [926, 487] width 56 height 14
click at [1001, 480] on link "LIRS / GRS - Handling - Seam Spa LIRS / GRS" at bounding box center [972, 479] width 152 height 10
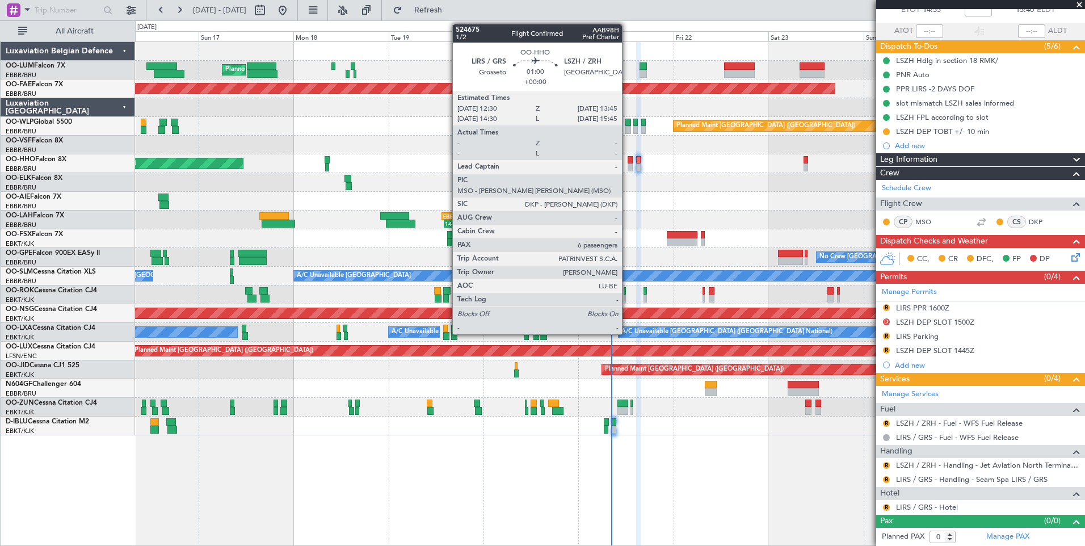
click at [628, 162] on div at bounding box center [630, 160] width 5 height 8
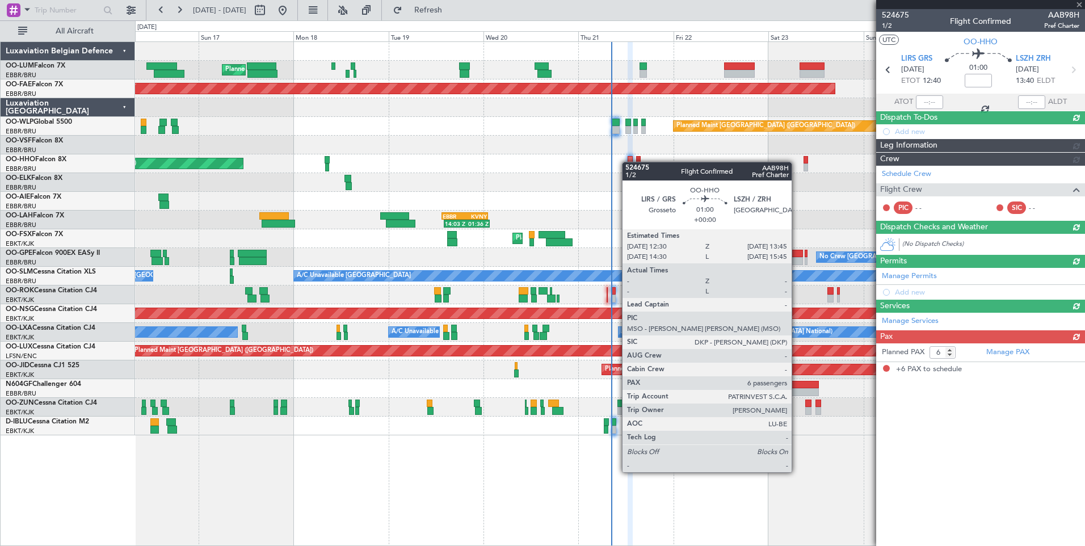
scroll to position [0, 0]
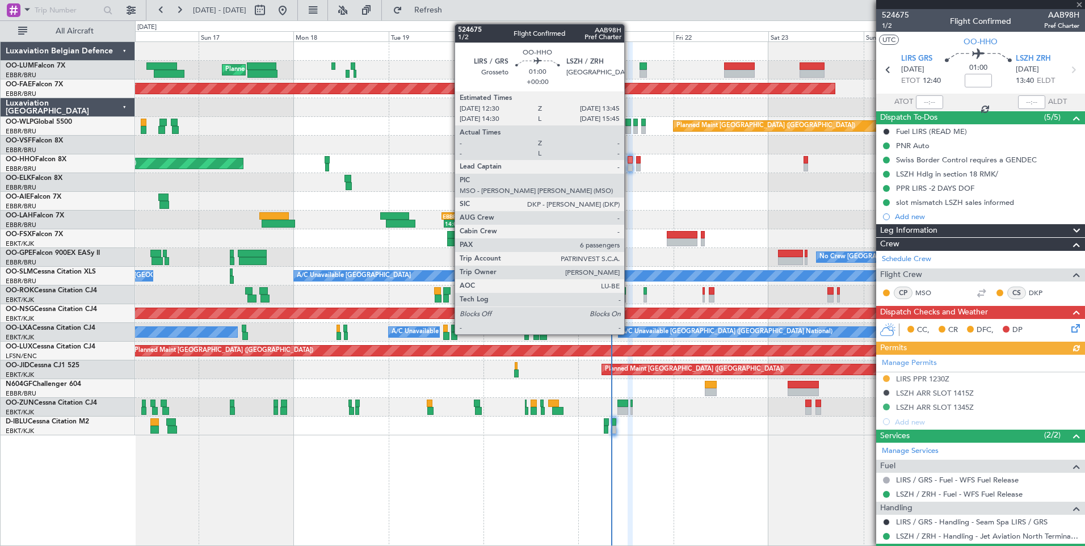
click at [629, 162] on div at bounding box center [630, 160] width 5 height 8
click at [630, 163] on div at bounding box center [630, 160] width 5 height 8
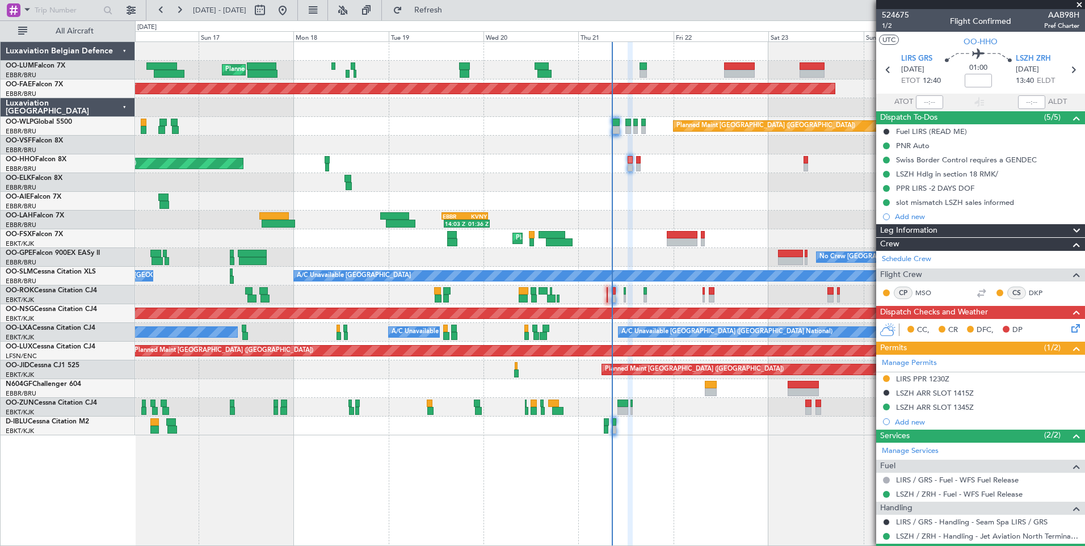
click at [928, 163] on div "Swiss Border Control requires a GENDEC" at bounding box center [966, 160] width 141 height 10
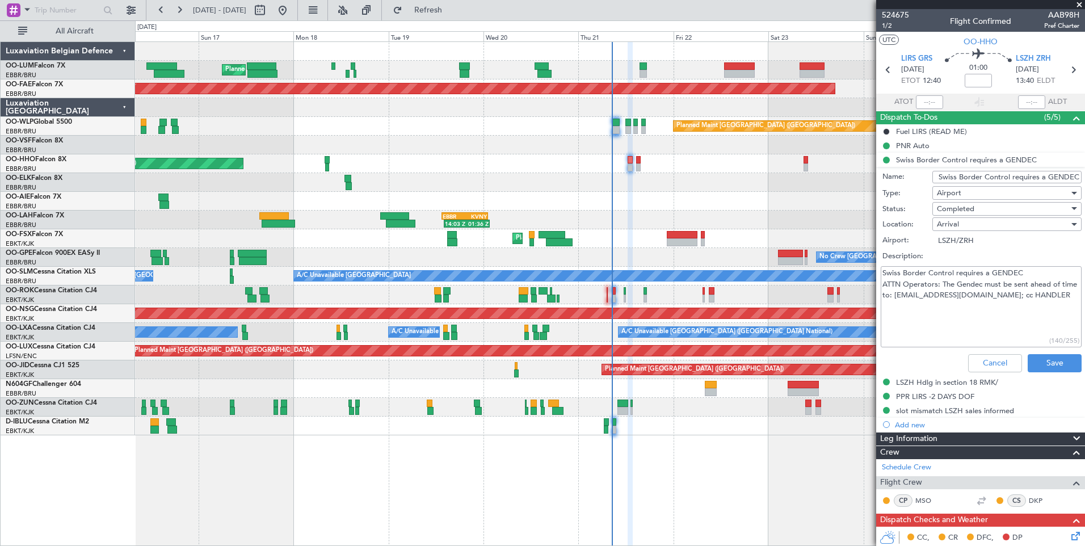
drag, startPoint x: 910, startPoint y: 295, endPoint x: 1020, endPoint y: 293, distance: 110.1
click at [1020, 293] on textarea "Swiss Border Control requires a GENDEC ATTN Operators: The Gendec must be sent …" at bounding box center [981, 306] width 201 height 81
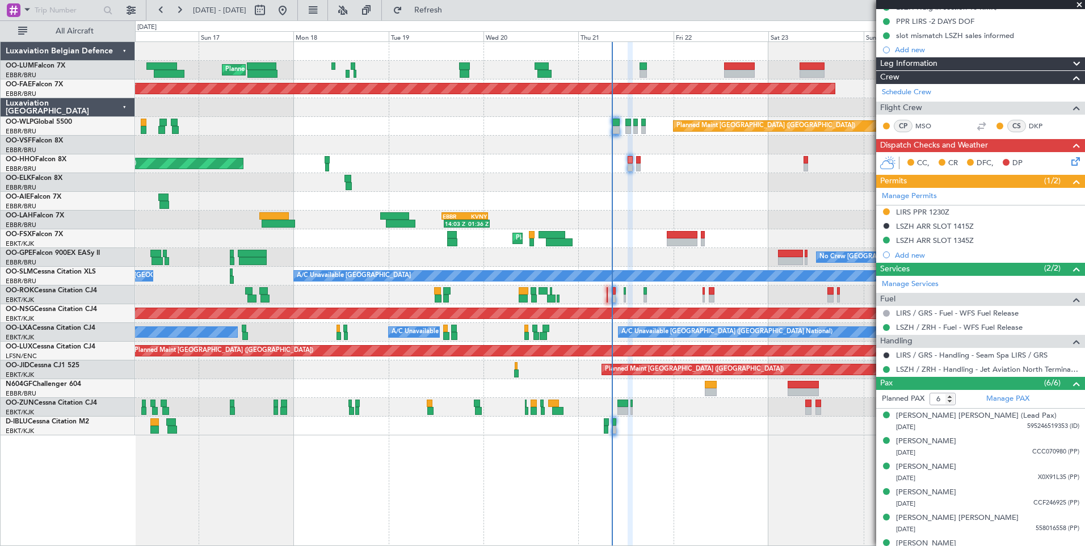
scroll to position [182, 0]
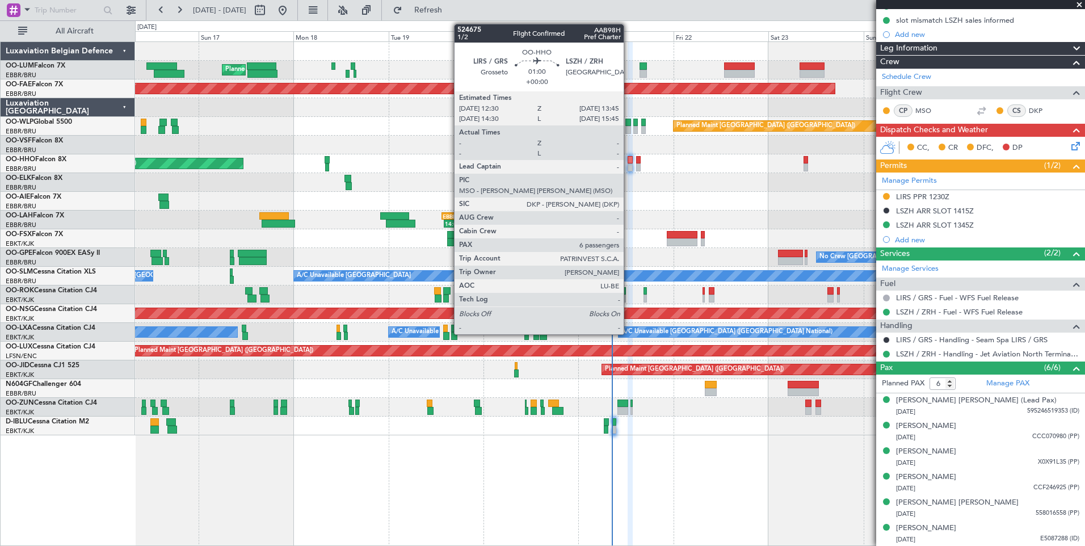
click at [629, 162] on div at bounding box center [630, 160] width 5 height 8
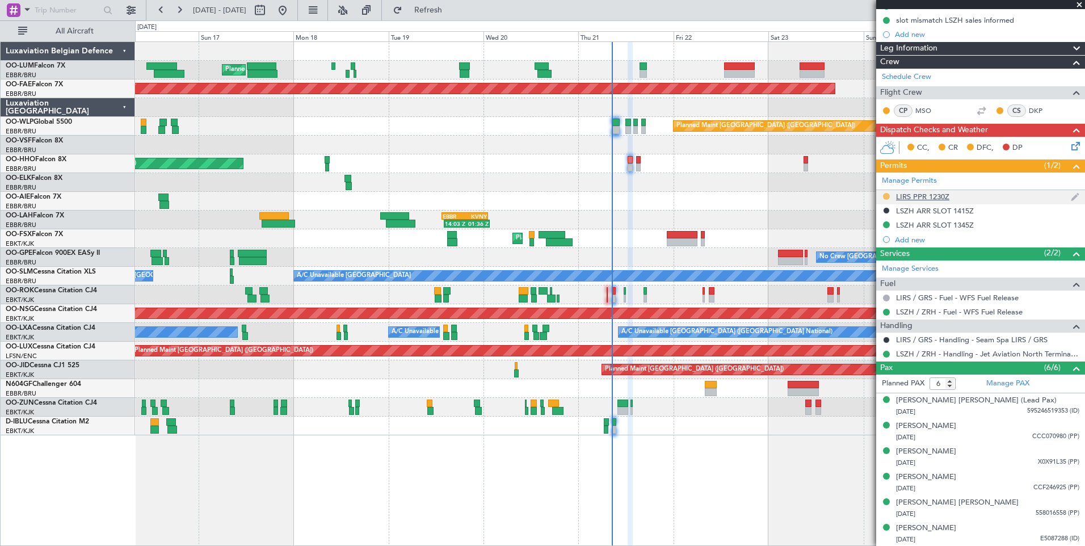
click at [886, 197] on button at bounding box center [886, 196] width 7 height 7
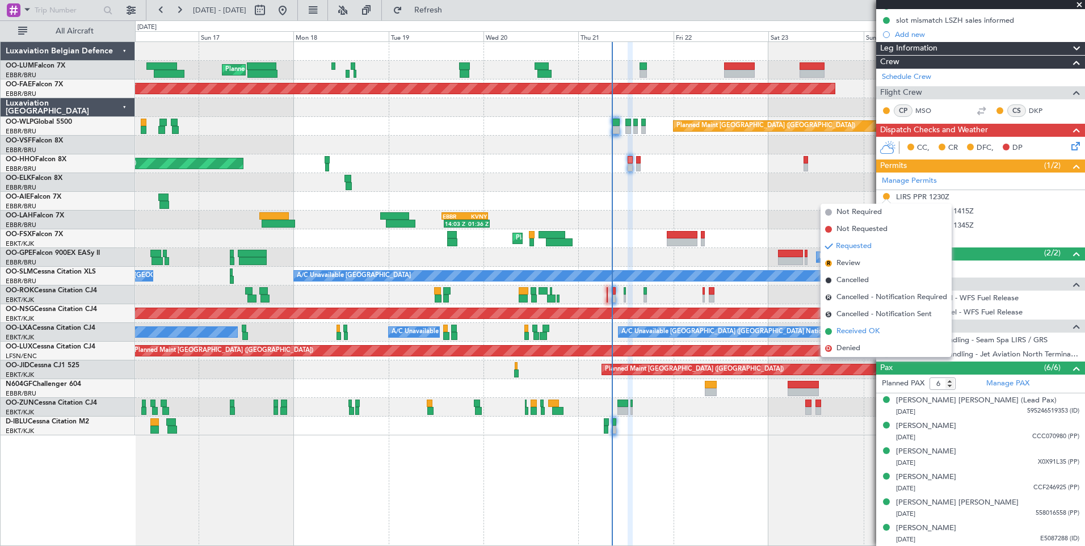
click at [858, 332] on span "Received OK" at bounding box center [857, 331] width 43 height 11
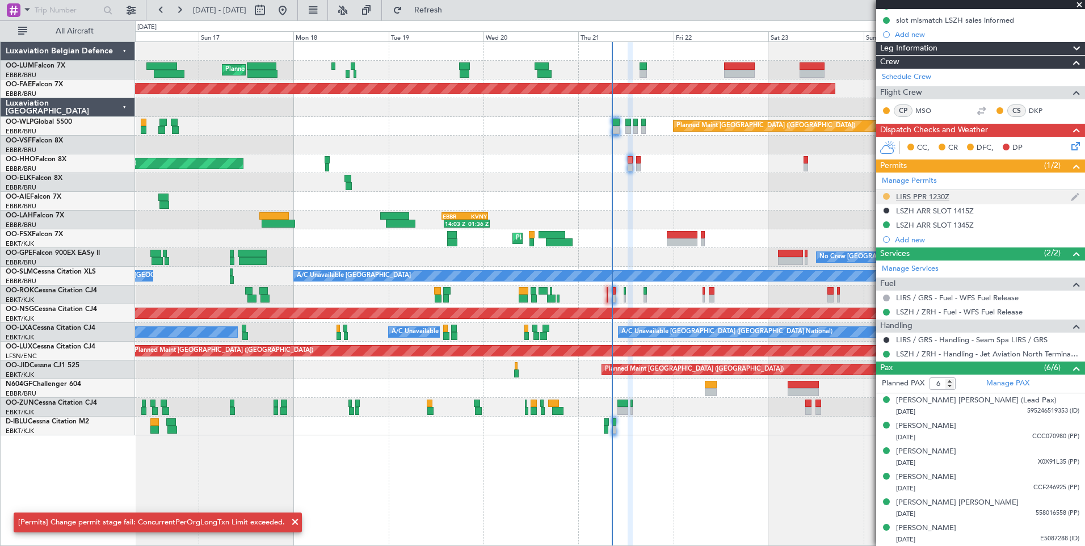
click at [886, 198] on button at bounding box center [886, 196] width 7 height 7
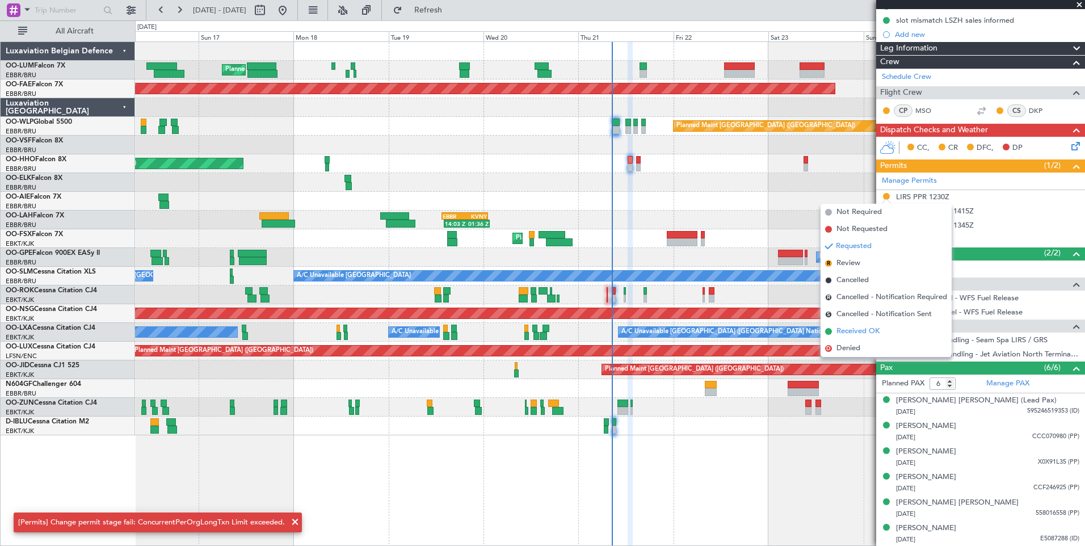
click at [857, 333] on span "Received OK" at bounding box center [857, 331] width 43 height 11
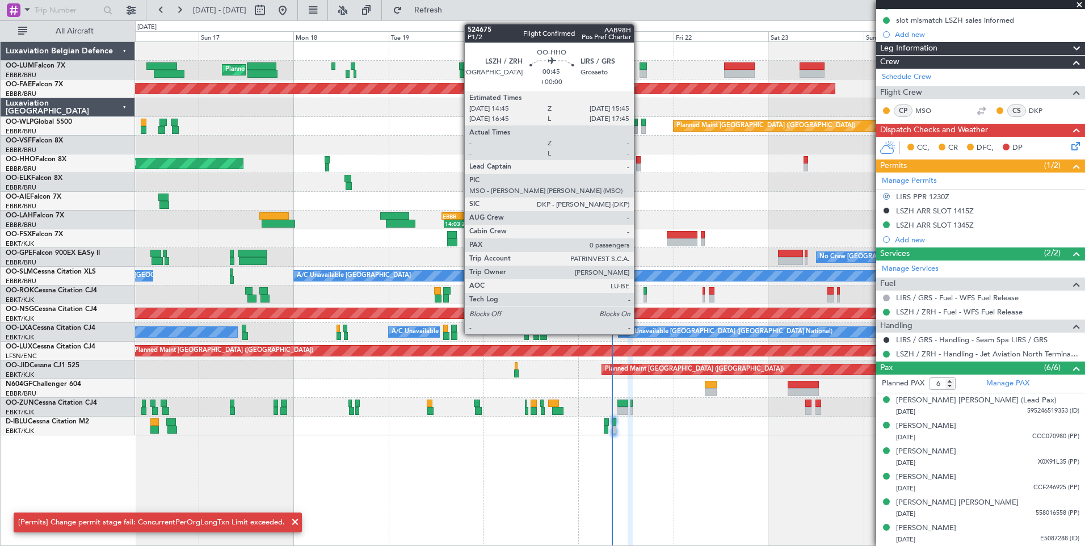
click at [639, 161] on div at bounding box center [638, 160] width 4 height 8
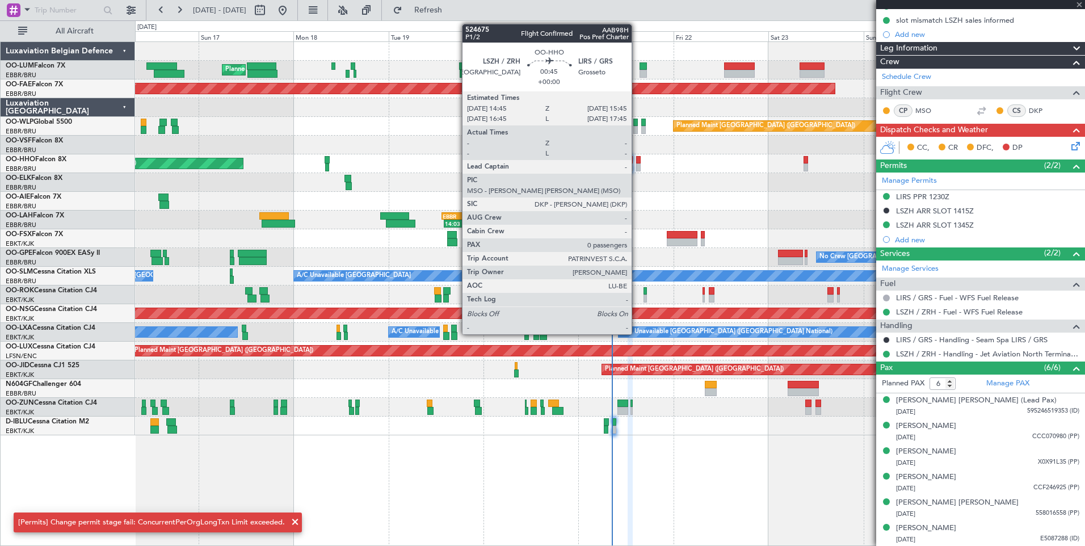
type input "0"
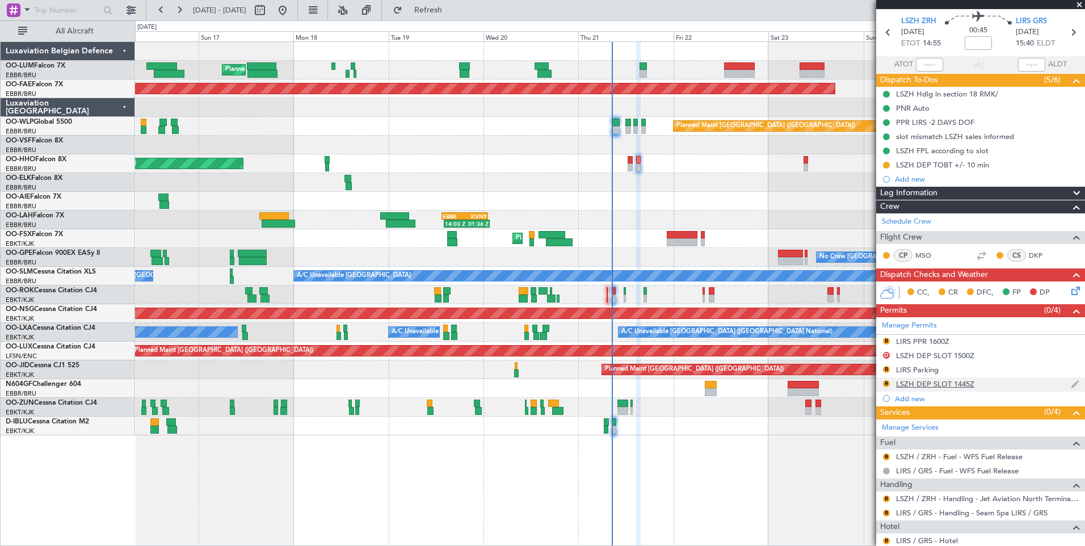
scroll to position [71, 0]
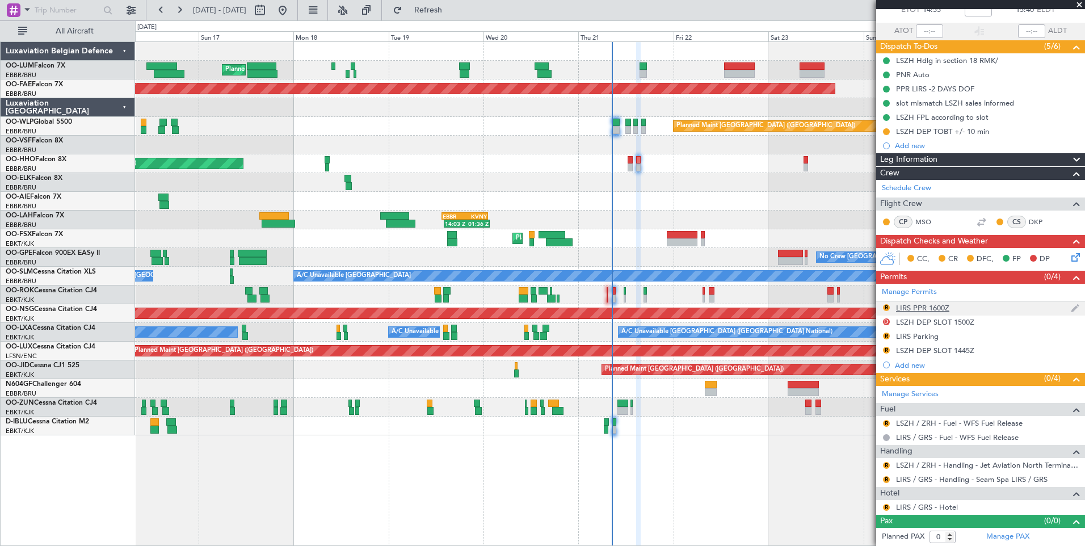
click at [937, 310] on div "LIRS PPR 1600Z" at bounding box center [922, 308] width 53 height 10
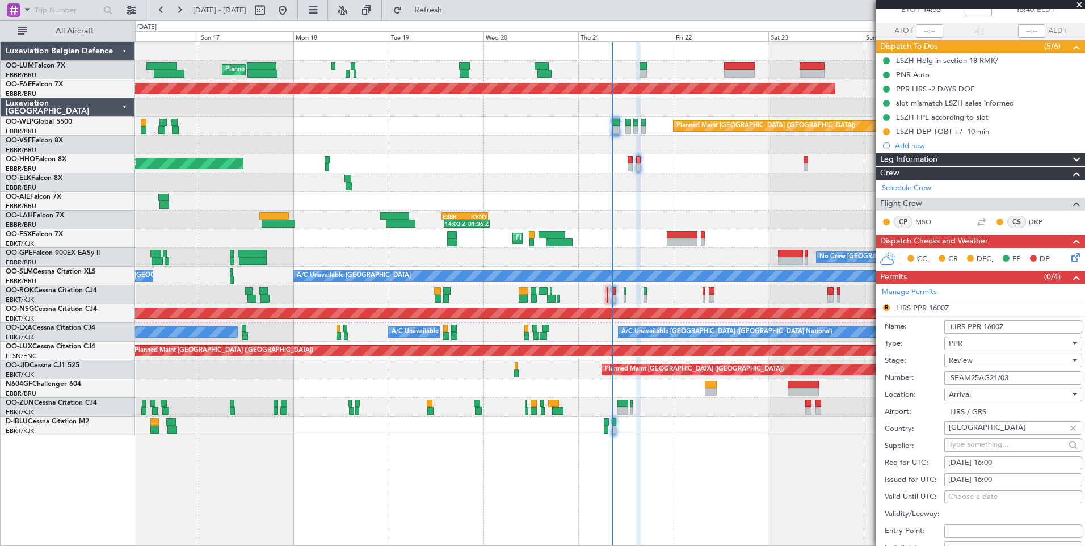
click at [1025, 462] on div "21/08/2025 16:00" at bounding box center [1013, 462] width 130 height 11
select select "8"
select select "2025"
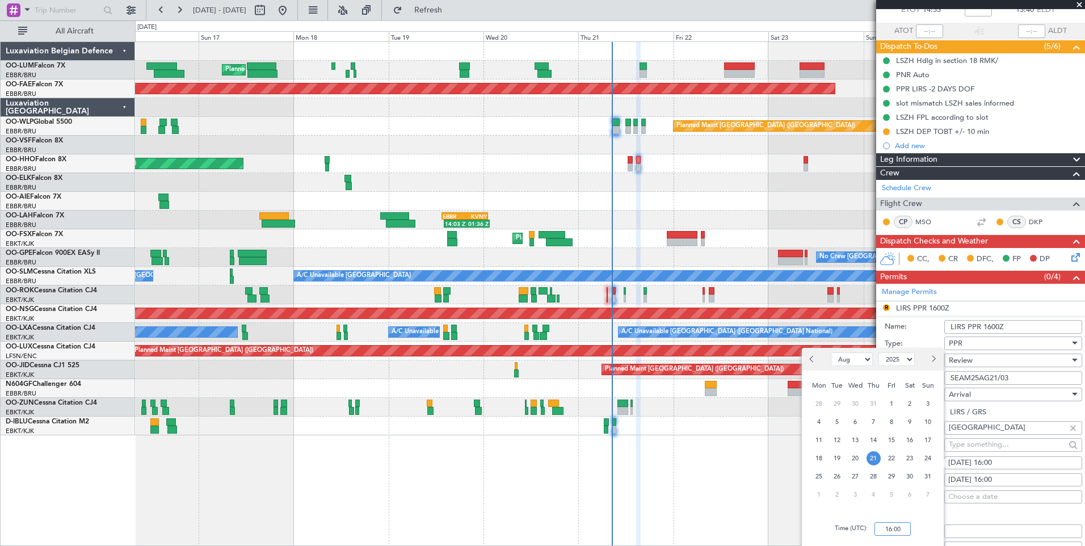
click at [904, 528] on input "16:00" at bounding box center [892, 529] width 36 height 14
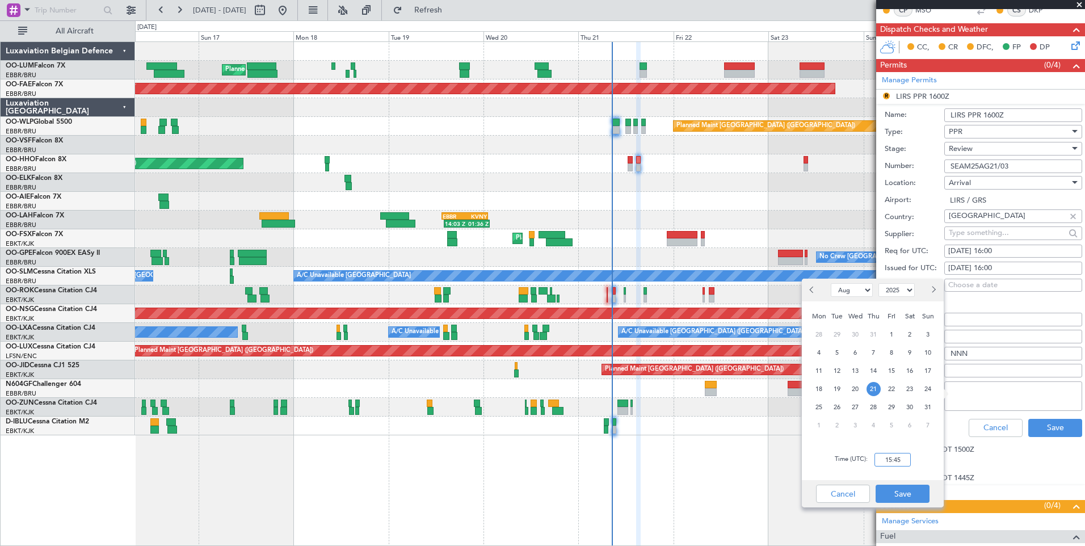
scroll to position [298, 0]
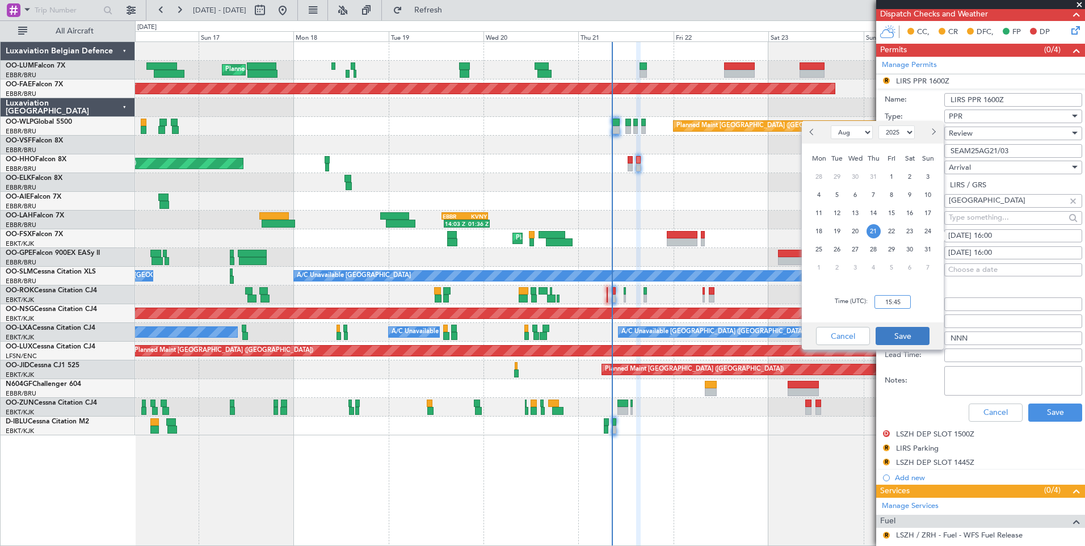
type input "15:45"
click at [910, 330] on button "Save" at bounding box center [903, 336] width 54 height 18
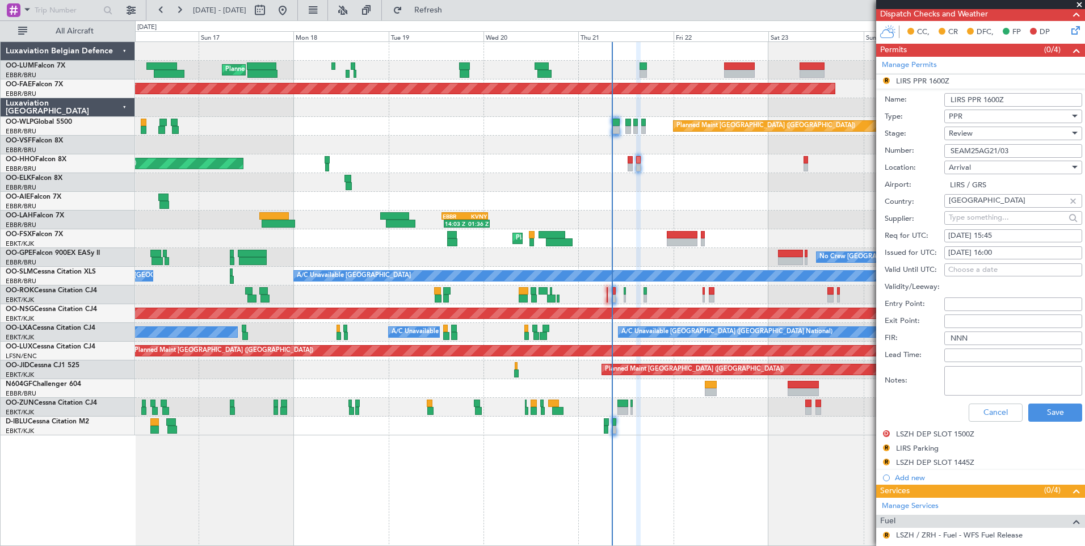
click at [1008, 258] on fb-calendar-cell "21/08/2025 16:00" at bounding box center [1013, 253] width 138 height 14
click at [1008, 252] on div "21/08/2025 16:00" at bounding box center [1013, 252] width 130 height 11
select select "8"
select select "2025"
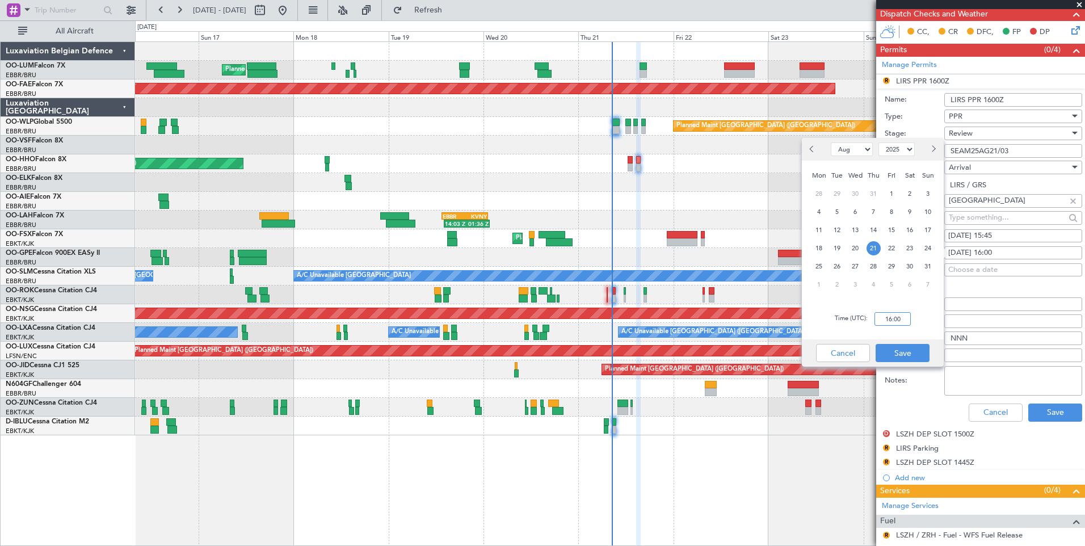
click at [903, 321] on input "16:00" at bounding box center [892, 319] width 36 height 14
type input "15:45"
click at [898, 347] on button "Save" at bounding box center [903, 353] width 54 height 18
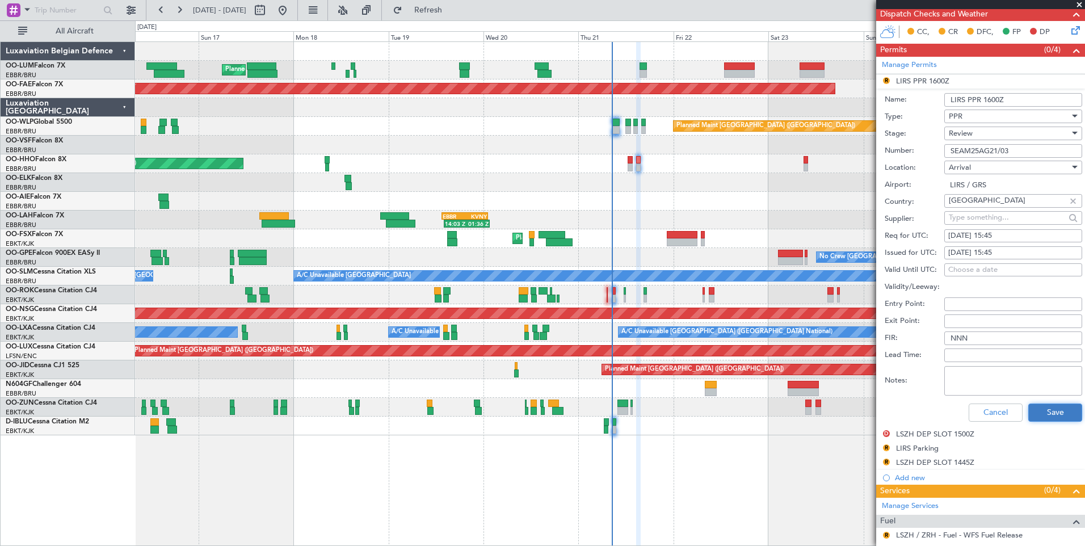
click at [1050, 412] on button "Save" at bounding box center [1055, 412] width 54 height 18
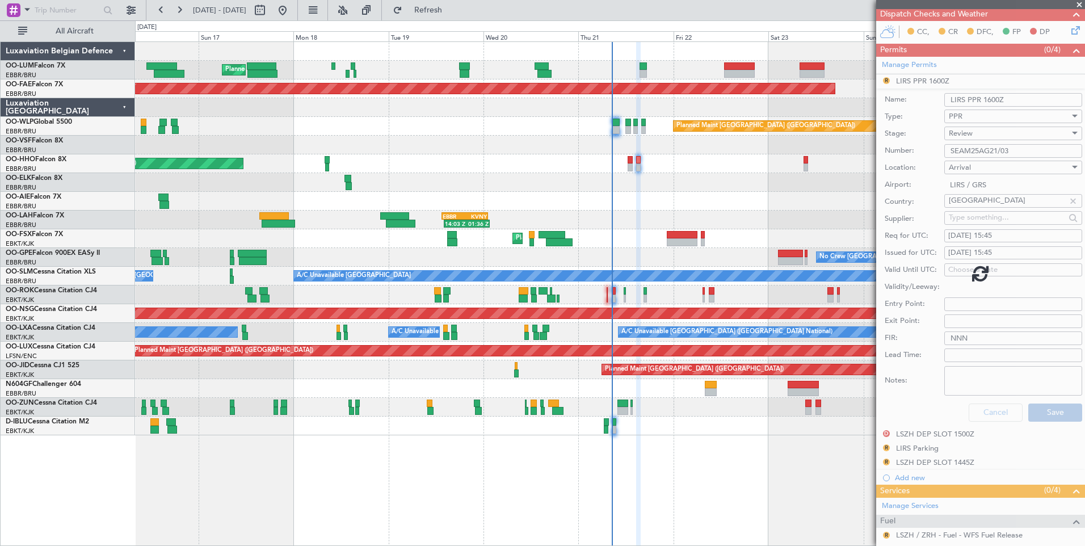
scroll to position [71, 0]
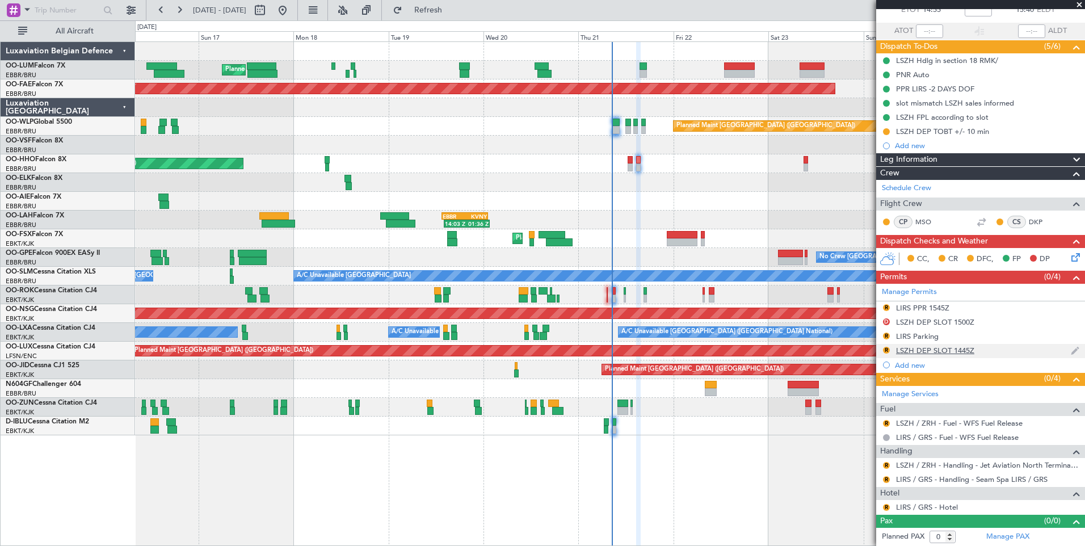
click at [882, 350] on div "R" at bounding box center [886, 350] width 9 height 9
click at [886, 310] on mat-tooltip-component "Review" at bounding box center [886, 325] width 41 height 30
click at [884, 305] on button "R" at bounding box center [886, 307] width 7 height 7
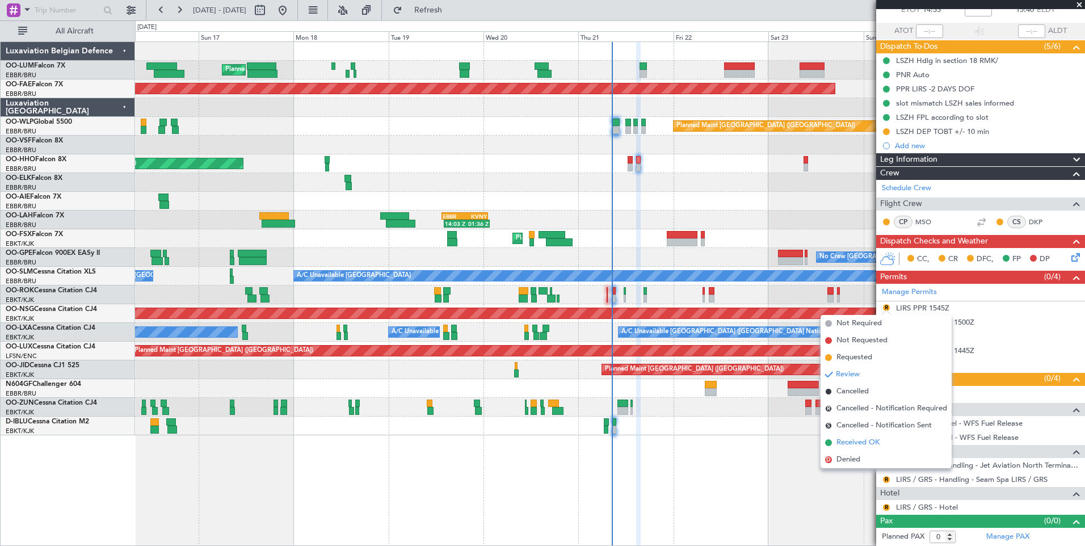
click at [845, 443] on span "Received OK" at bounding box center [857, 442] width 43 height 11
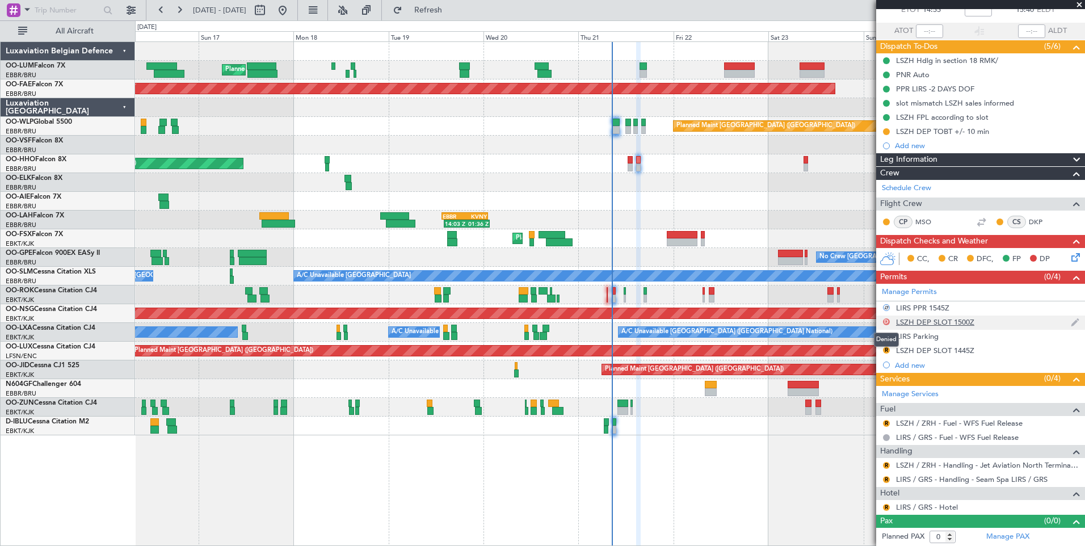
click at [886, 320] on button "D" at bounding box center [886, 321] width 7 height 7
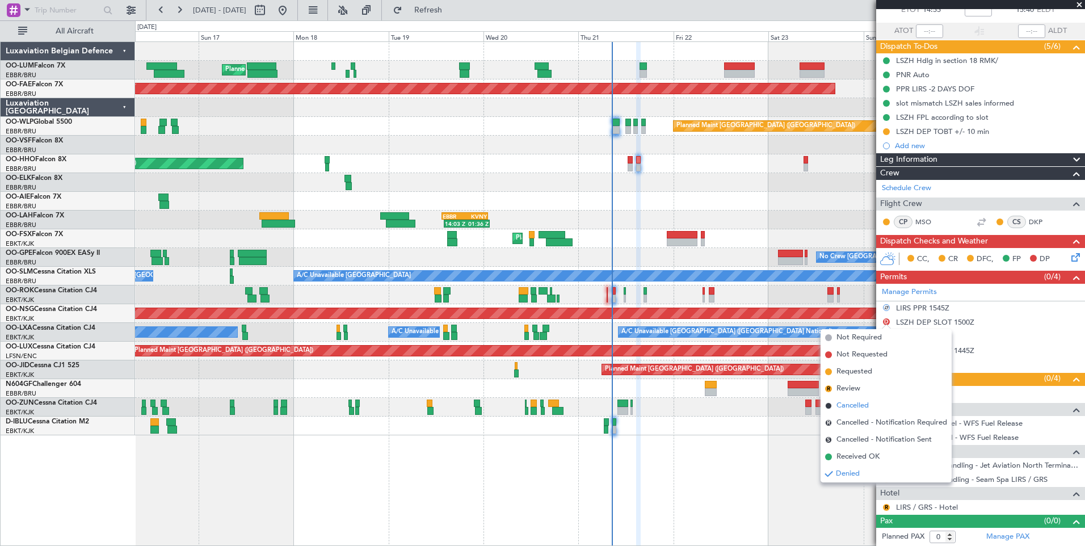
click at [851, 405] on span "Cancelled" at bounding box center [852, 405] width 32 height 11
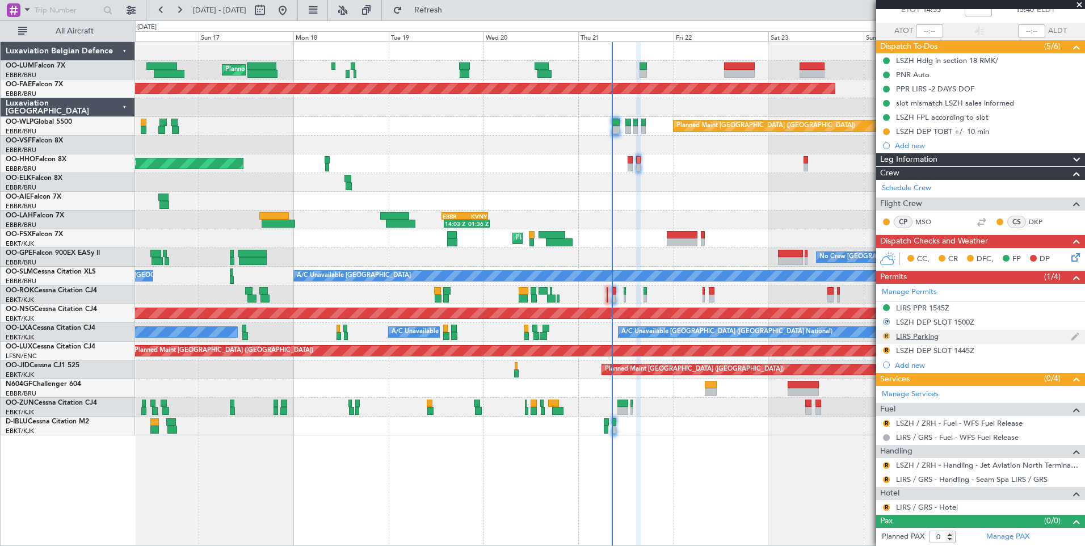
click at [886, 335] on button "R" at bounding box center [886, 336] width 7 height 7
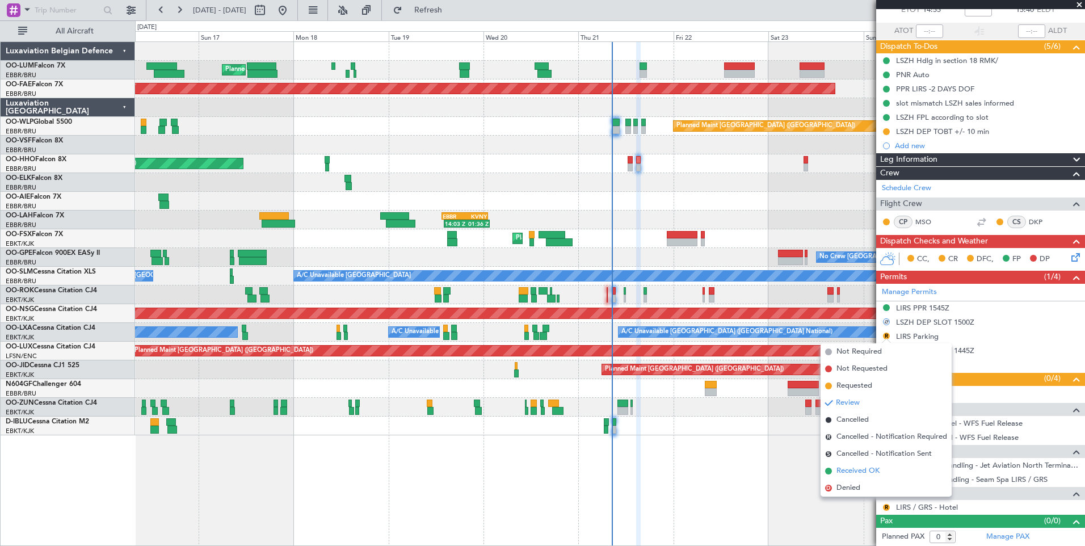
click at [860, 469] on span "Received OK" at bounding box center [857, 470] width 43 height 11
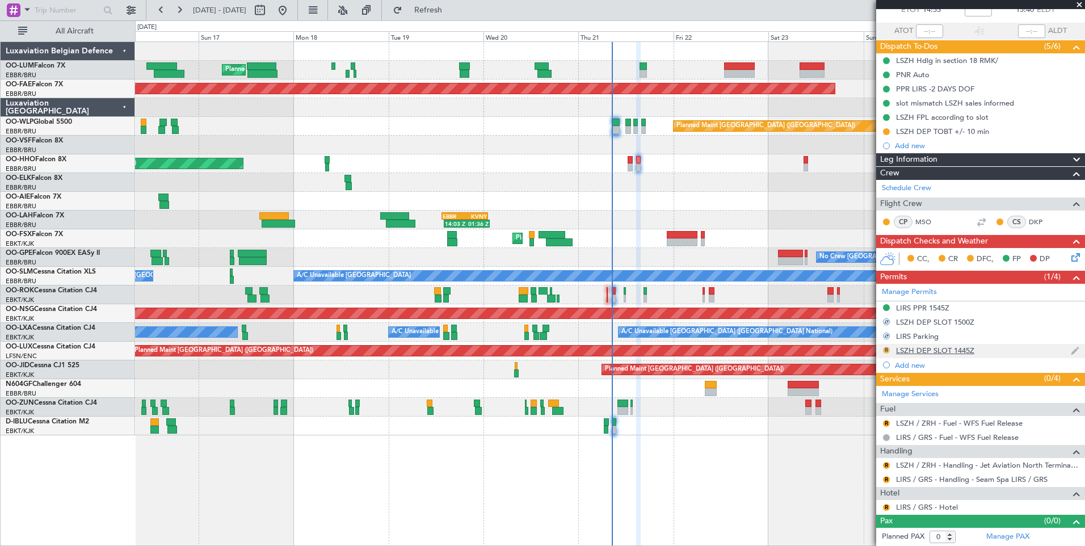
click at [886, 347] on button "R" at bounding box center [886, 350] width 7 height 7
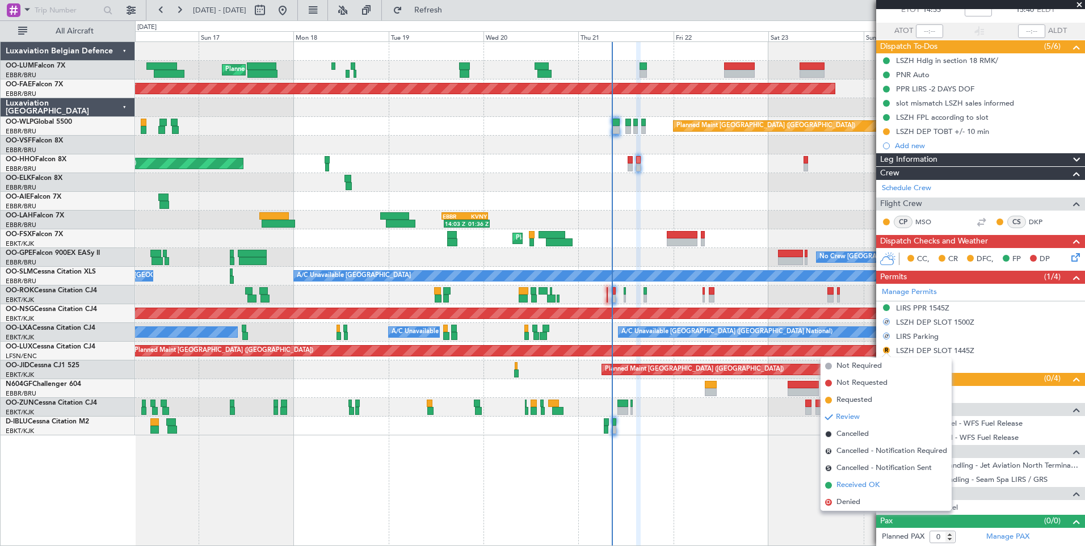
click at [869, 485] on span "Received OK" at bounding box center [857, 485] width 43 height 11
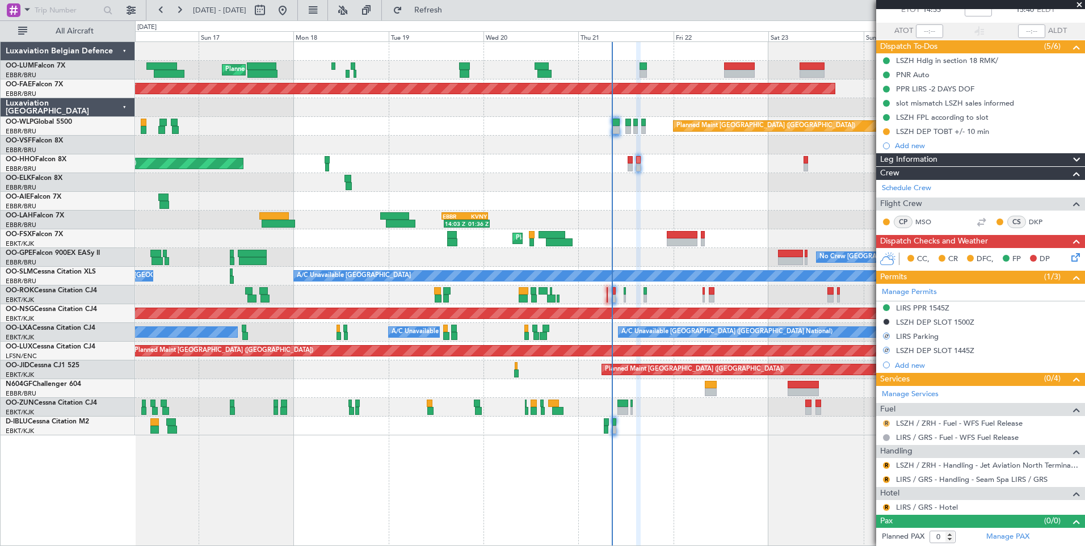
click at [884, 423] on button "R" at bounding box center [886, 423] width 7 height 7
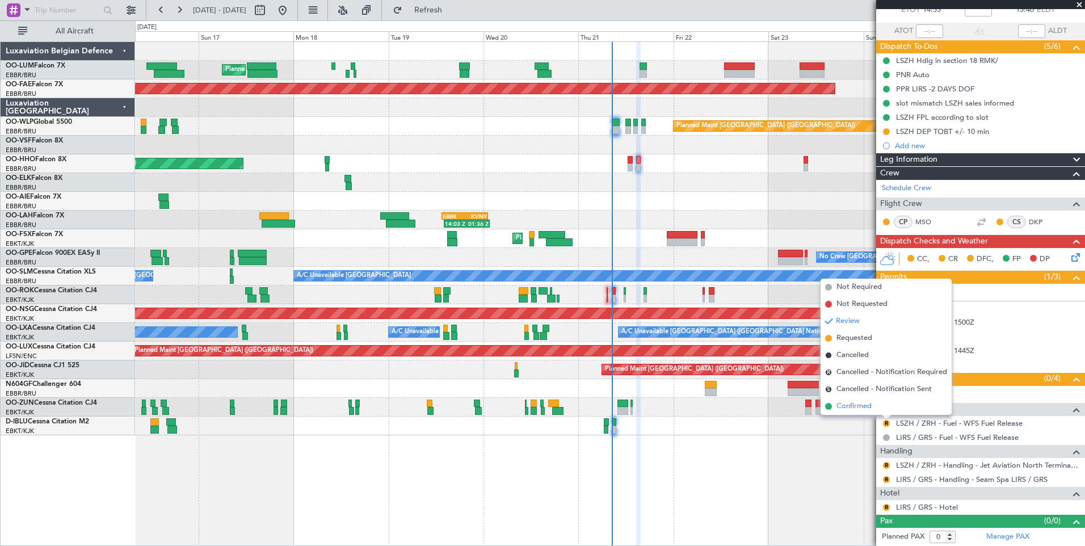
click at [866, 406] on span "Confirmed" at bounding box center [853, 406] width 35 height 11
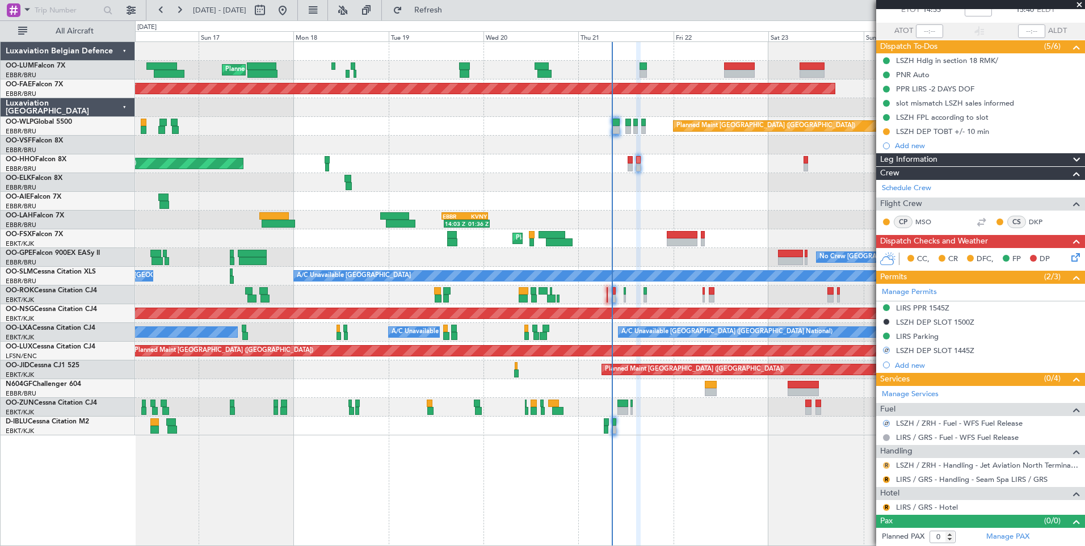
click at [884, 464] on button "R" at bounding box center [886, 465] width 7 height 7
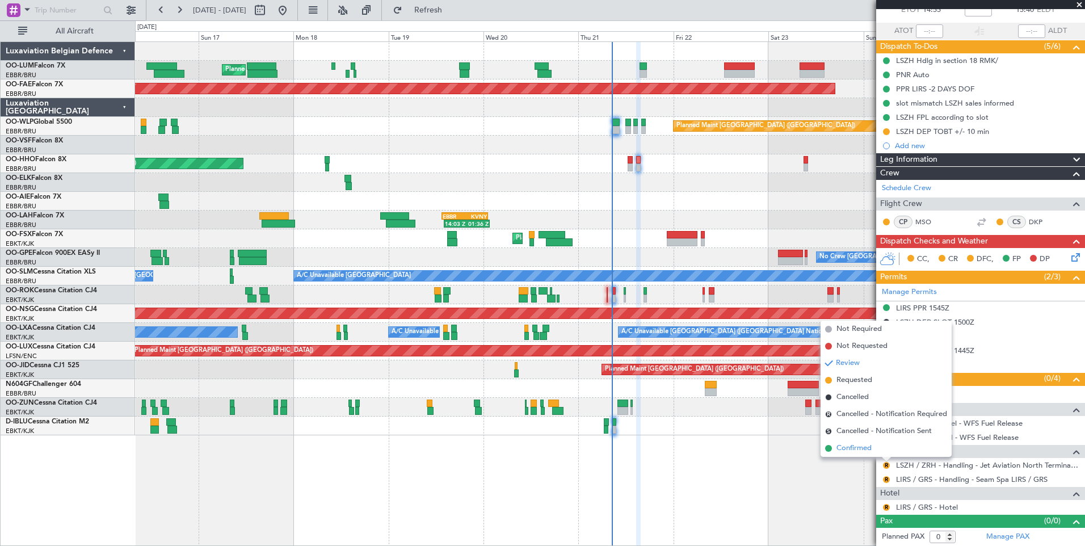
click at [855, 446] on span "Confirmed" at bounding box center [853, 448] width 35 height 11
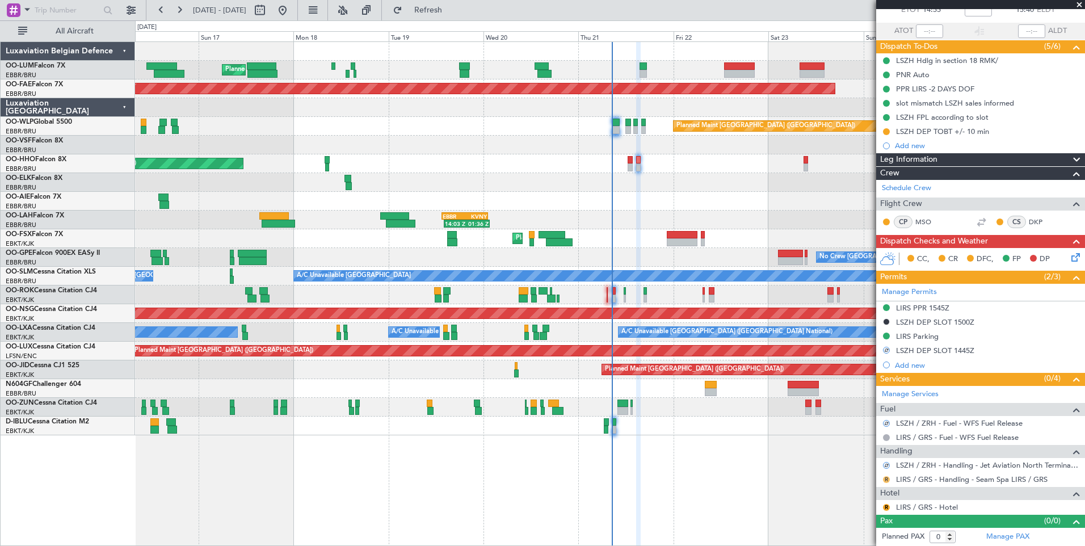
click at [886, 481] on button "R" at bounding box center [886, 479] width 7 height 7
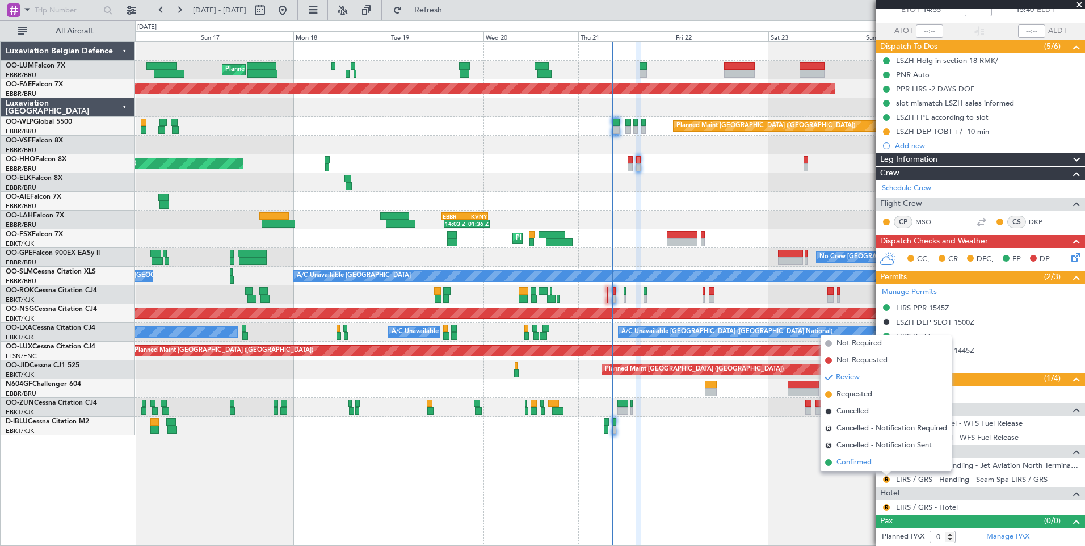
click at [865, 465] on span "Confirmed" at bounding box center [853, 462] width 35 height 11
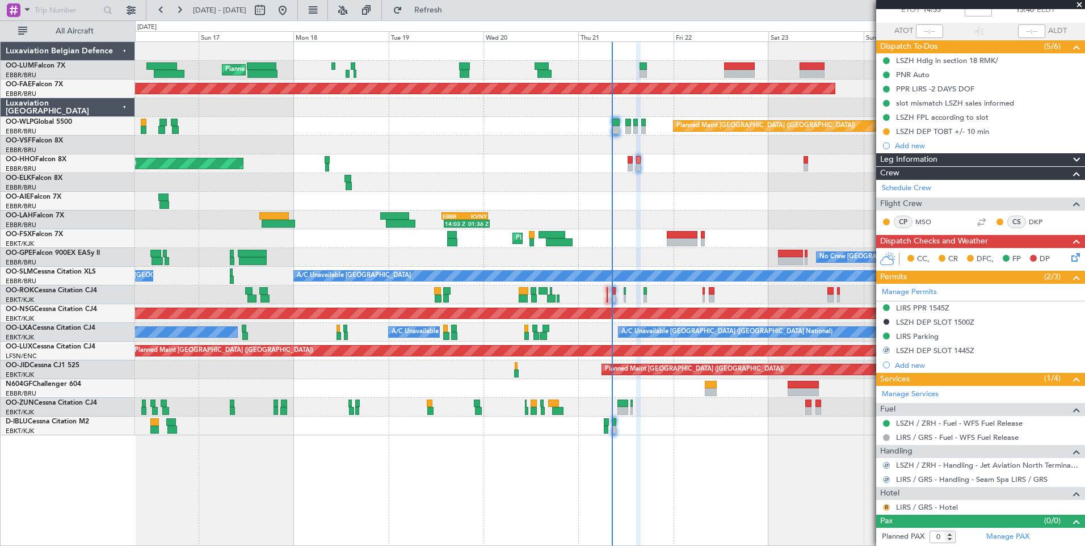
click at [885, 507] on button "R" at bounding box center [886, 507] width 7 height 7
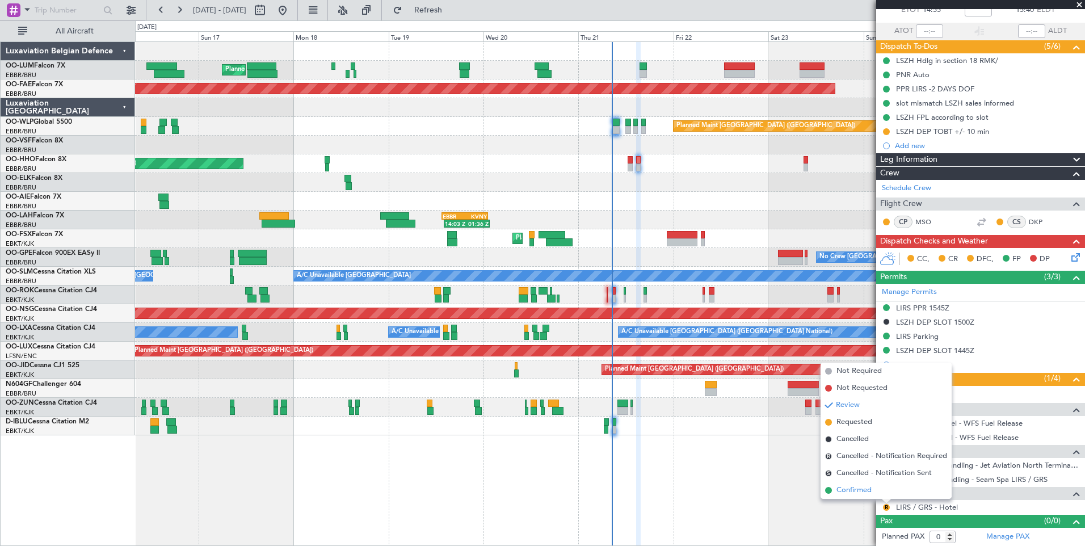
click at [850, 493] on span "Confirmed" at bounding box center [853, 490] width 35 height 11
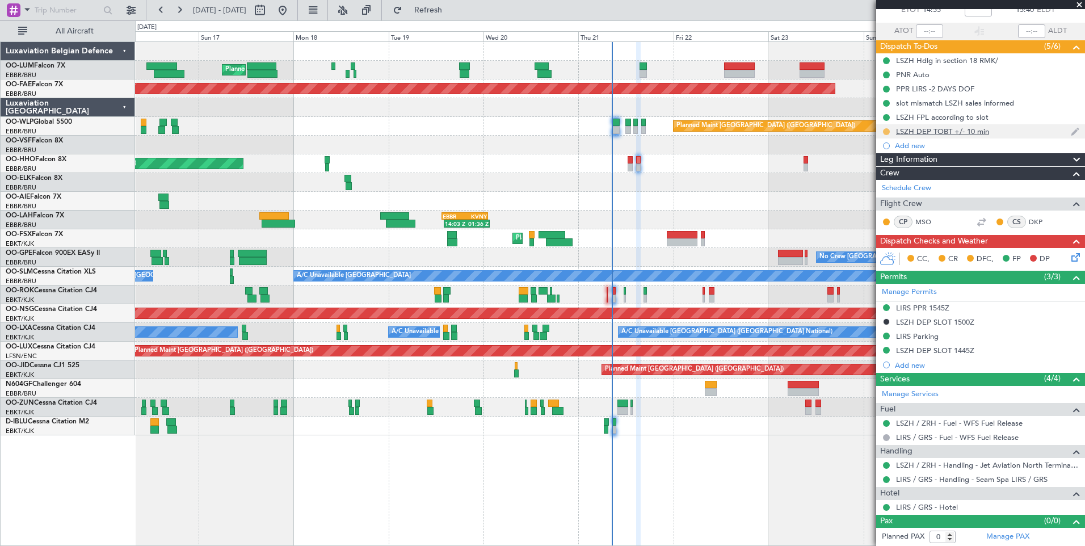
click at [886, 128] on button at bounding box center [886, 131] width 7 height 7
click at [877, 183] on span "Completed" at bounding box center [890, 181] width 37 height 11
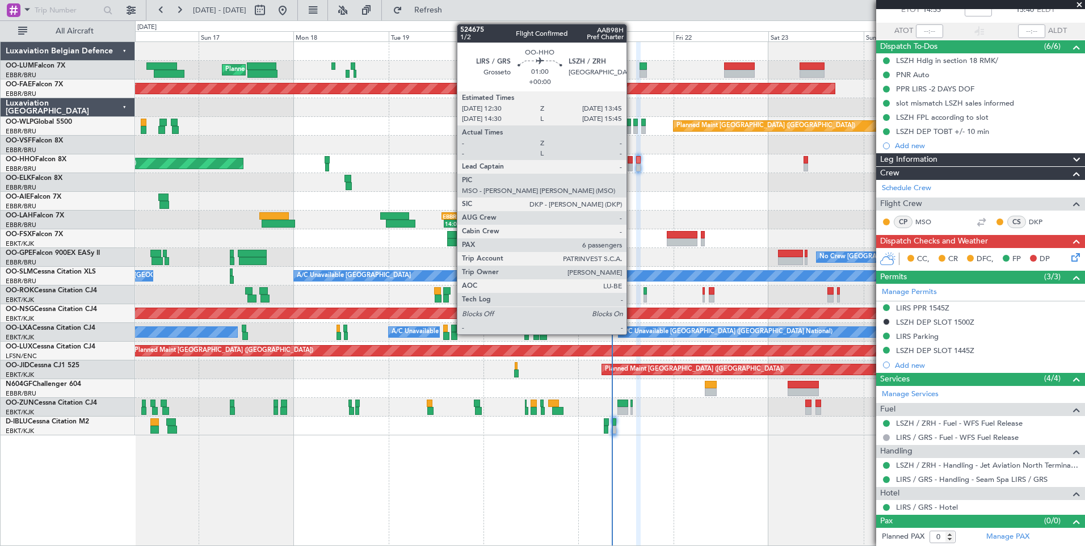
click at [632, 162] on div at bounding box center [630, 160] width 5 height 8
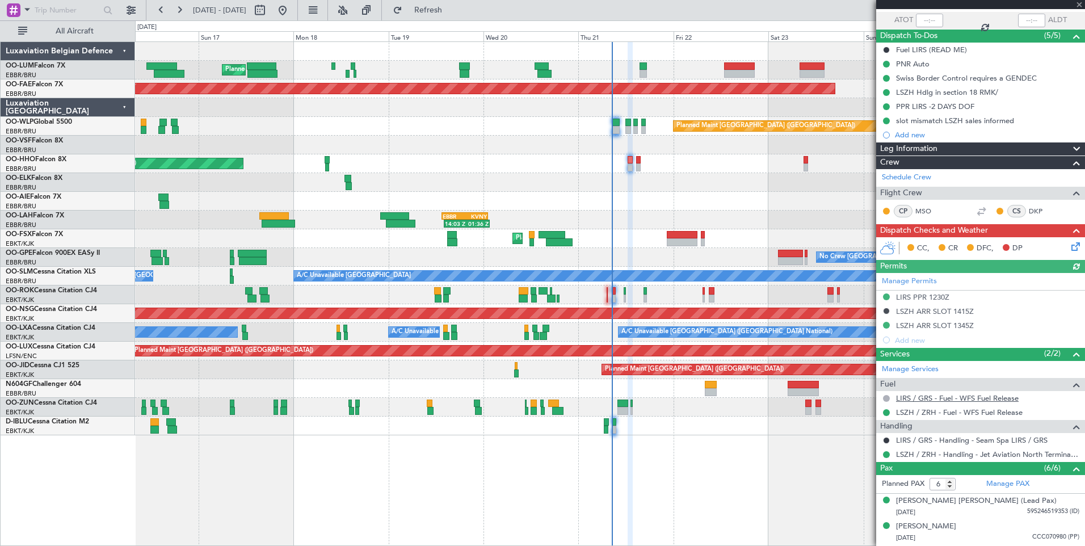
scroll to position [170, 0]
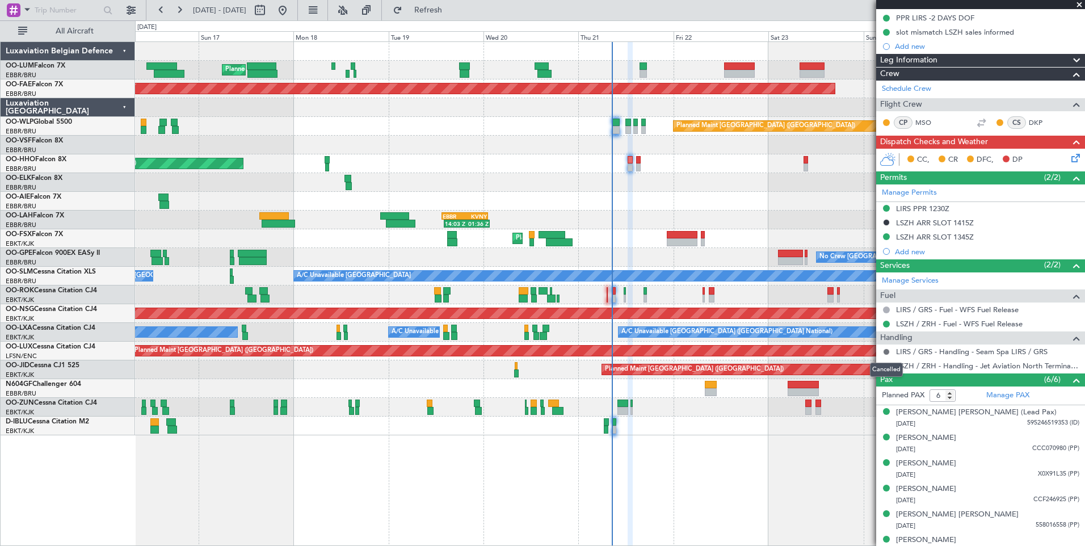
click at [884, 354] on button at bounding box center [886, 351] width 7 height 7
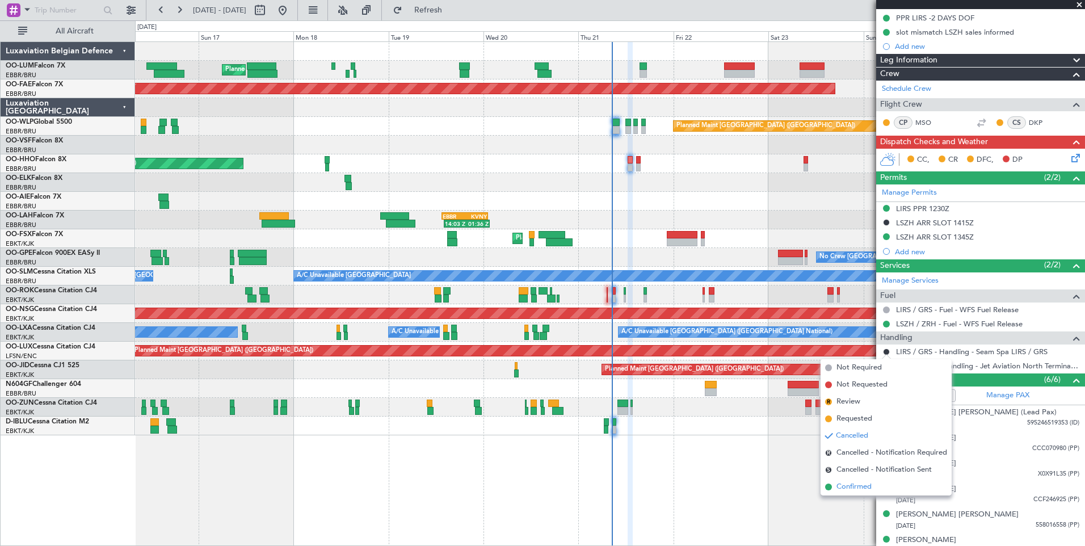
click at [859, 490] on span "Confirmed" at bounding box center [853, 486] width 35 height 11
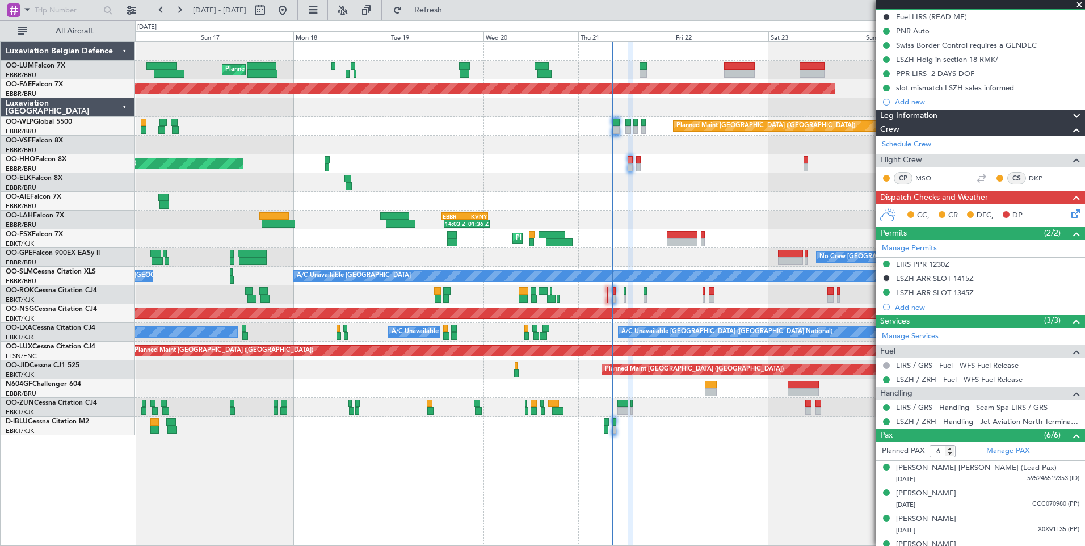
scroll to position [57, 0]
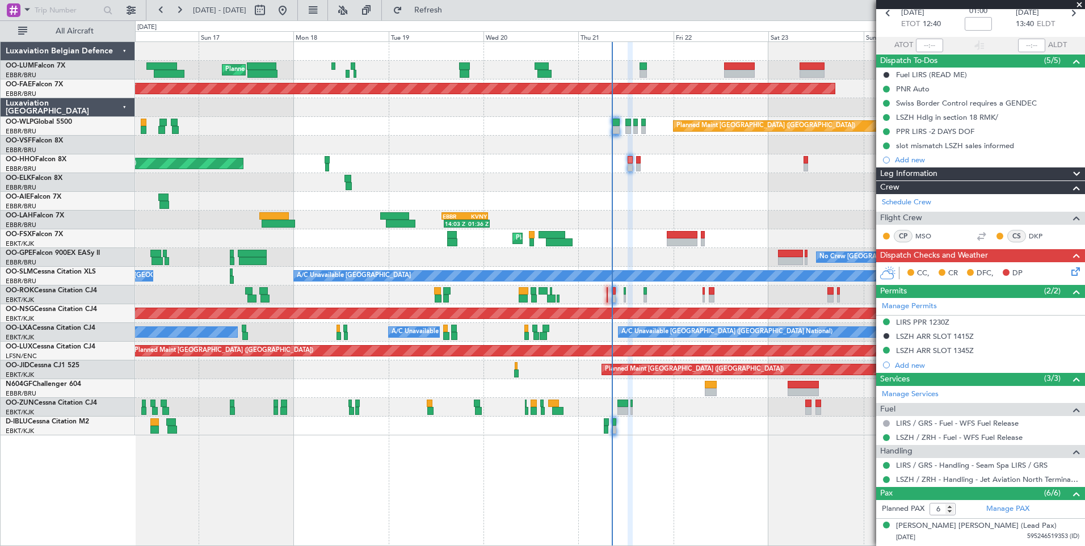
click at [1070, 274] on icon at bounding box center [1073, 269] width 9 height 9
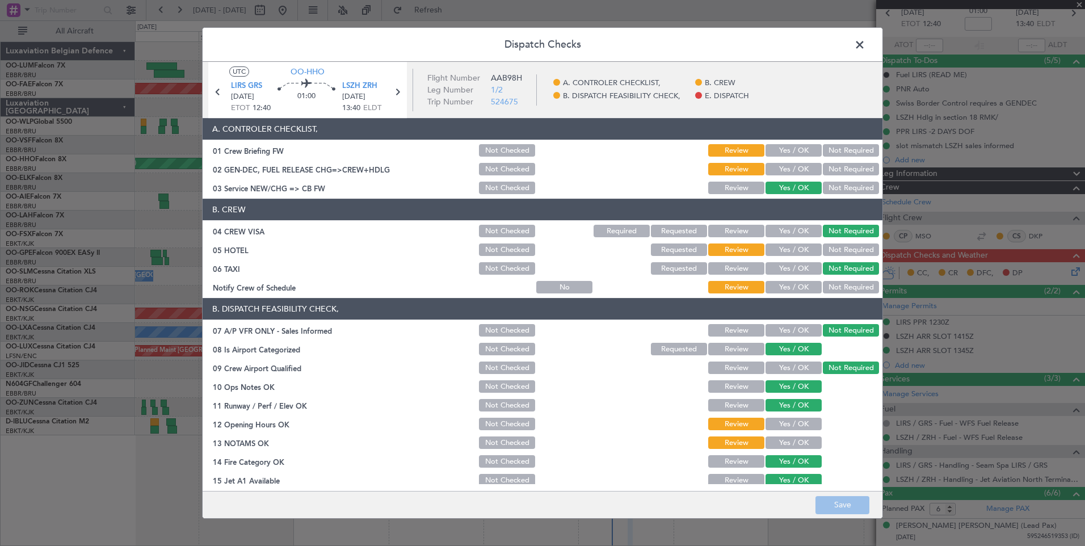
click at [798, 166] on button "Yes / OK" at bounding box center [794, 169] width 56 height 12
drag, startPoint x: 826, startPoint y: 247, endPoint x: 818, endPoint y: 267, distance: 20.9
click at [826, 248] on button "Not Required" at bounding box center [851, 249] width 56 height 12
click at [797, 285] on button "Yes / OK" at bounding box center [794, 287] width 56 height 12
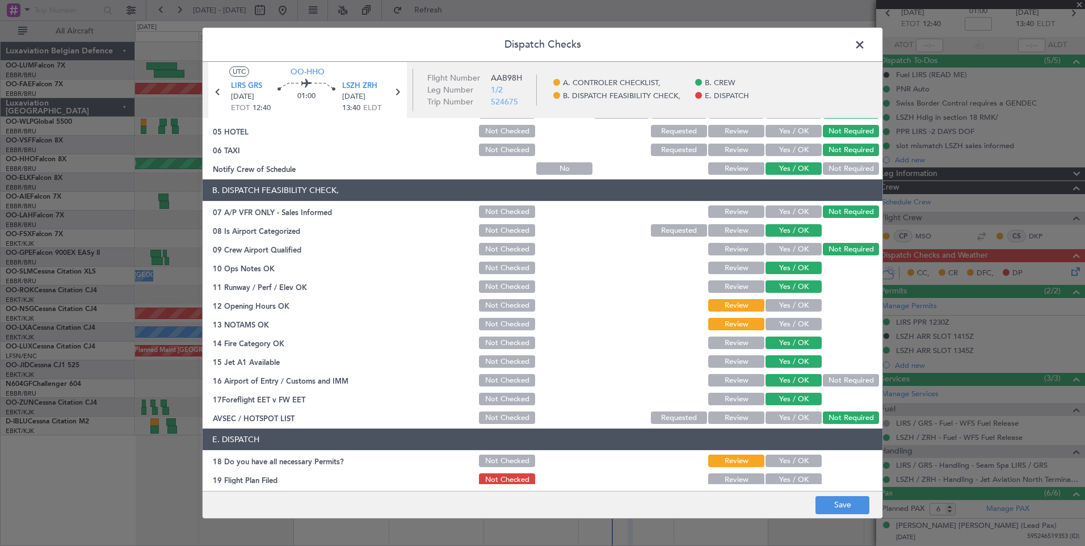
scroll to position [163, 0]
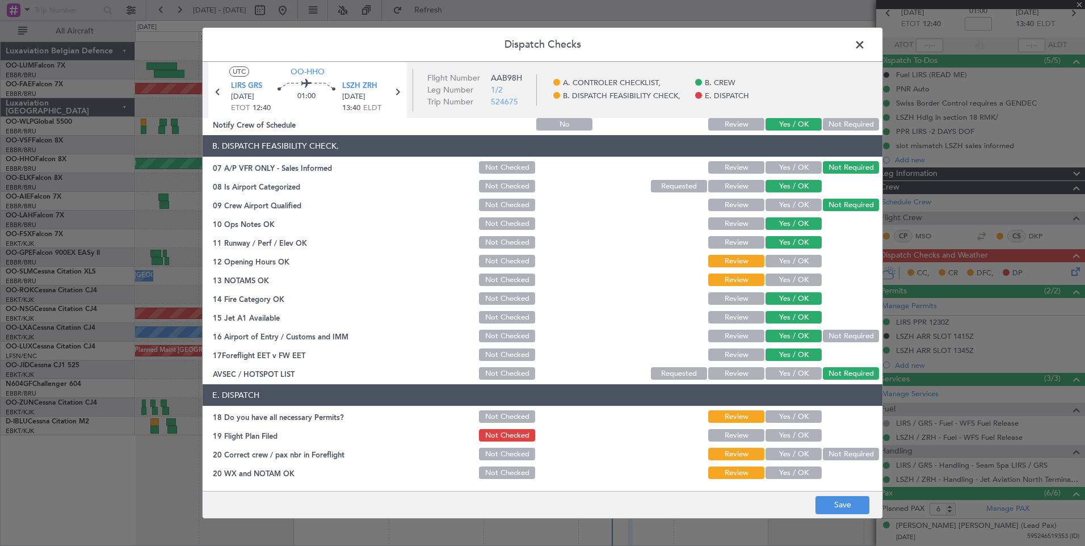
click at [776, 267] on button "Yes / OK" at bounding box center [794, 261] width 56 height 12
click at [776, 278] on button "Yes / OK" at bounding box center [794, 280] width 56 height 12
click at [796, 421] on button "Yes / OK" at bounding box center [794, 416] width 56 height 12
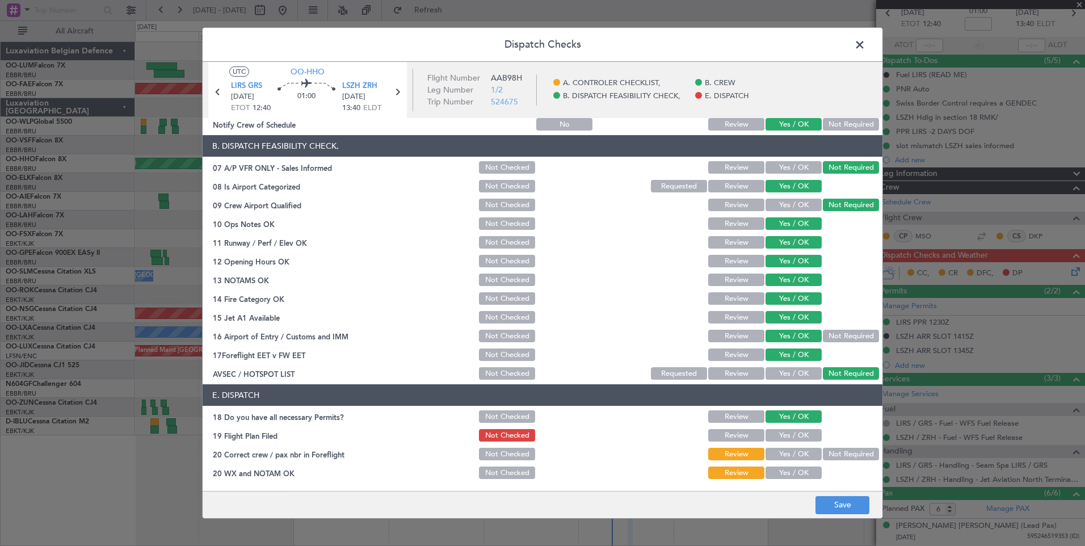
click at [795, 433] on button "Yes / OK" at bounding box center [794, 435] width 56 height 12
click at [794, 460] on button "Yes / OK" at bounding box center [794, 454] width 56 height 12
click at [793, 477] on button "Yes / OK" at bounding box center [794, 472] width 56 height 12
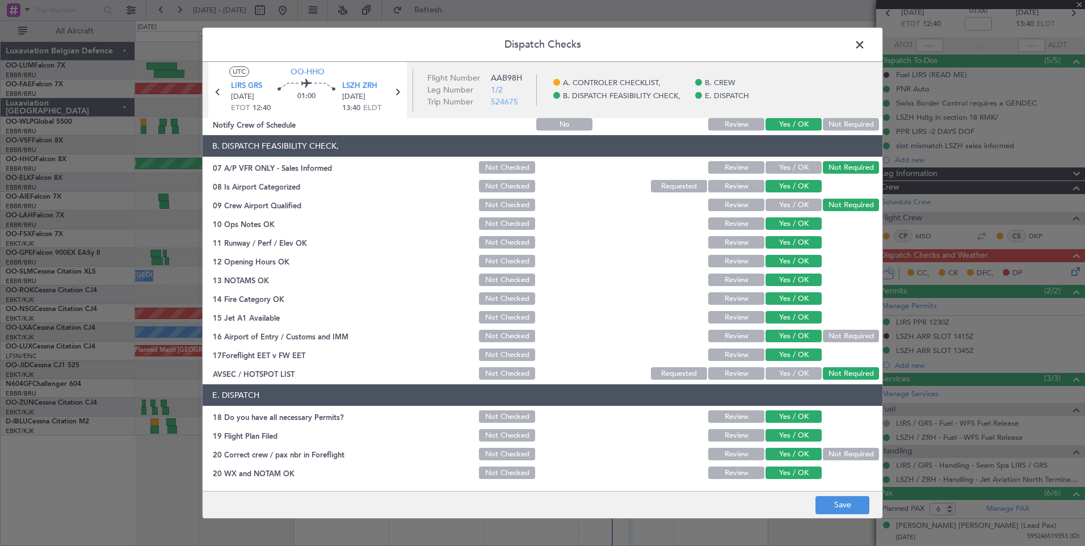
click at [836, 516] on footer "Save" at bounding box center [543, 504] width 680 height 27
click at [840, 502] on button "Save" at bounding box center [842, 505] width 54 height 18
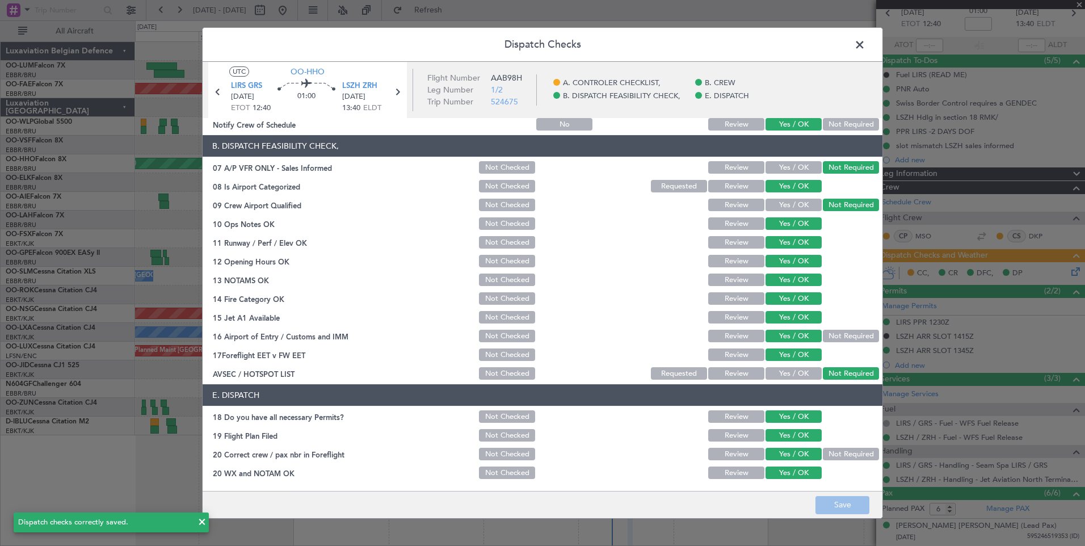
click at [865, 47] on span at bounding box center [865, 47] width 0 height 23
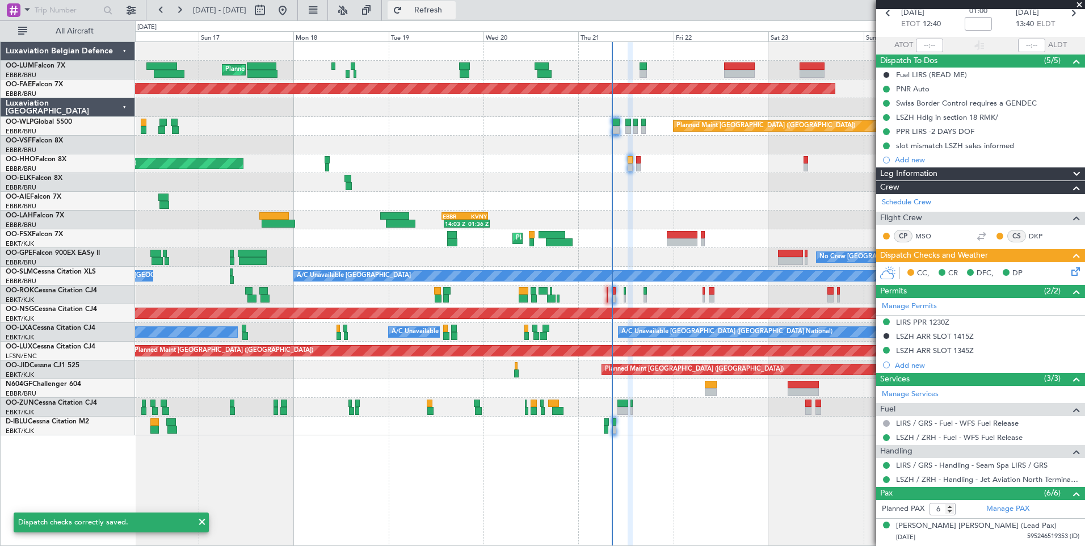
click at [452, 11] on span "Refresh" at bounding box center [429, 10] width 48 height 8
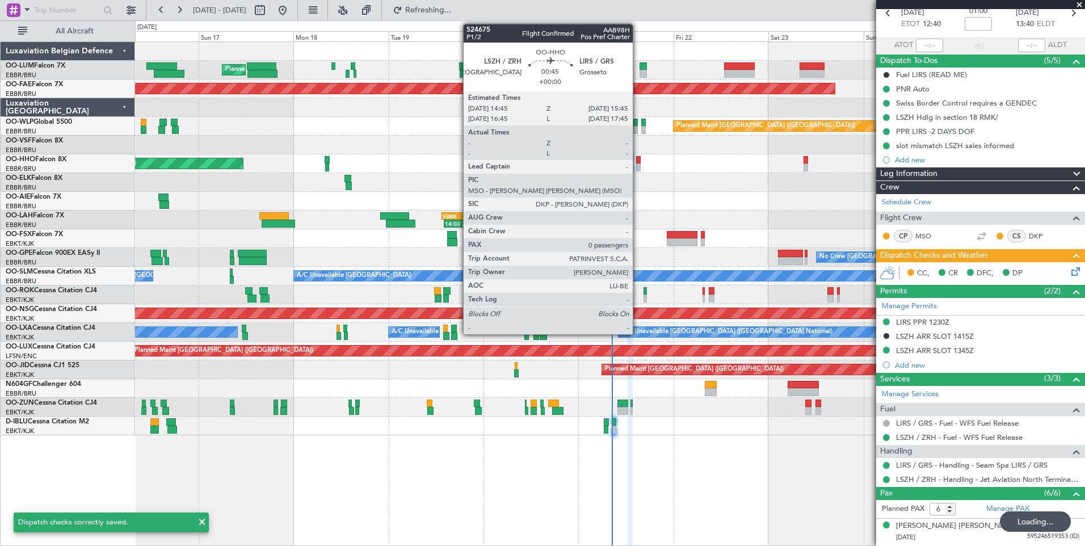
click at [638, 160] on div at bounding box center [638, 160] width 4 height 8
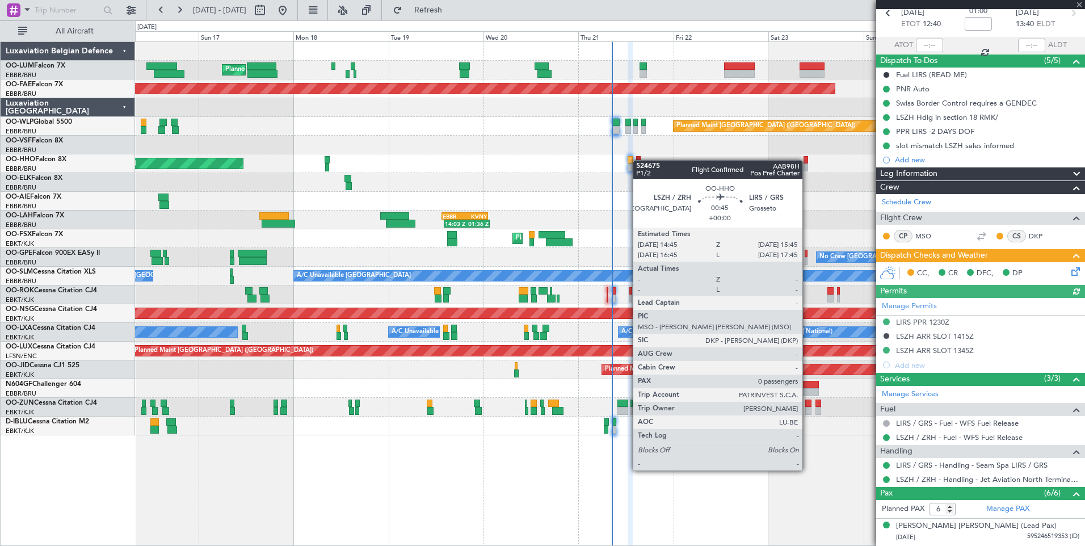
type input "0"
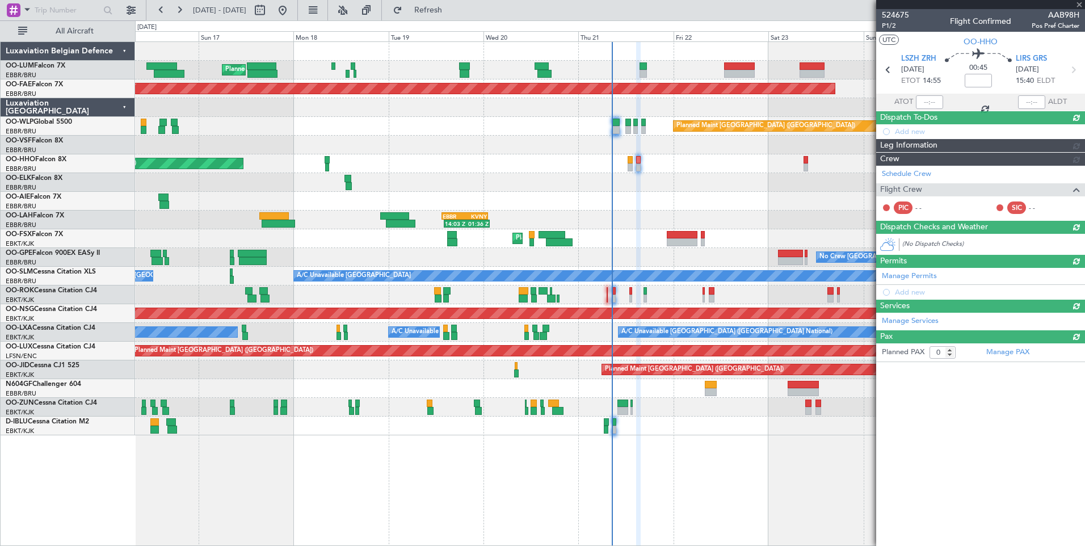
scroll to position [0, 0]
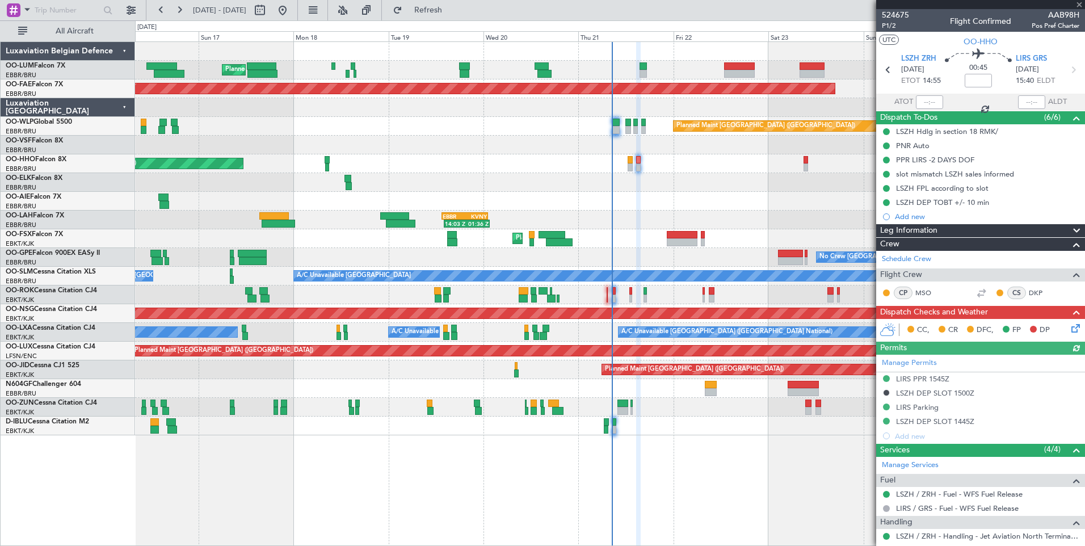
click at [1069, 329] on icon at bounding box center [1073, 326] width 9 height 9
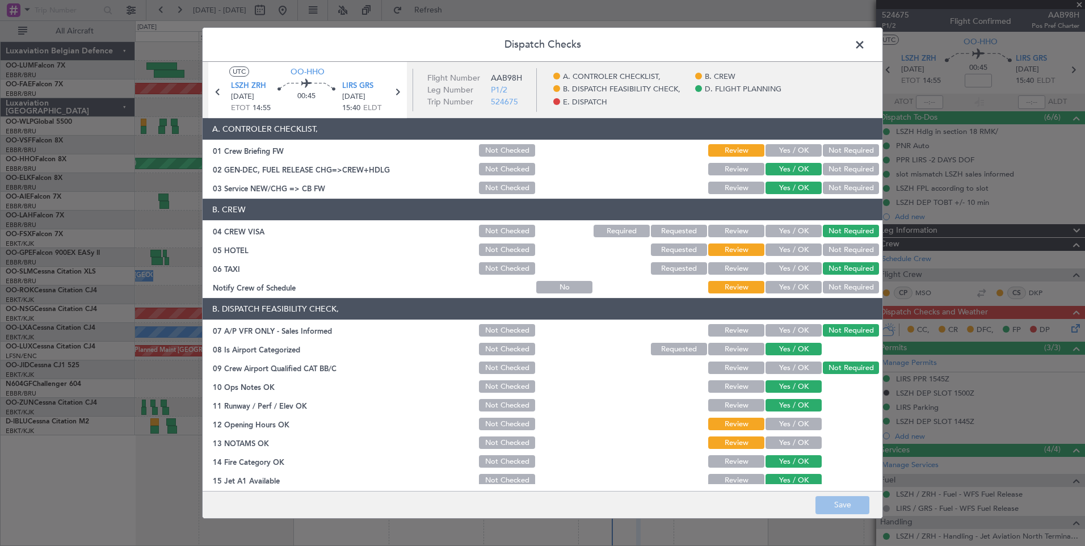
click at [790, 252] on button "Yes / OK" at bounding box center [794, 249] width 56 height 12
click at [784, 292] on button "Yes / OK" at bounding box center [794, 287] width 56 height 12
click at [792, 424] on button "Yes / OK" at bounding box center [794, 424] width 56 height 12
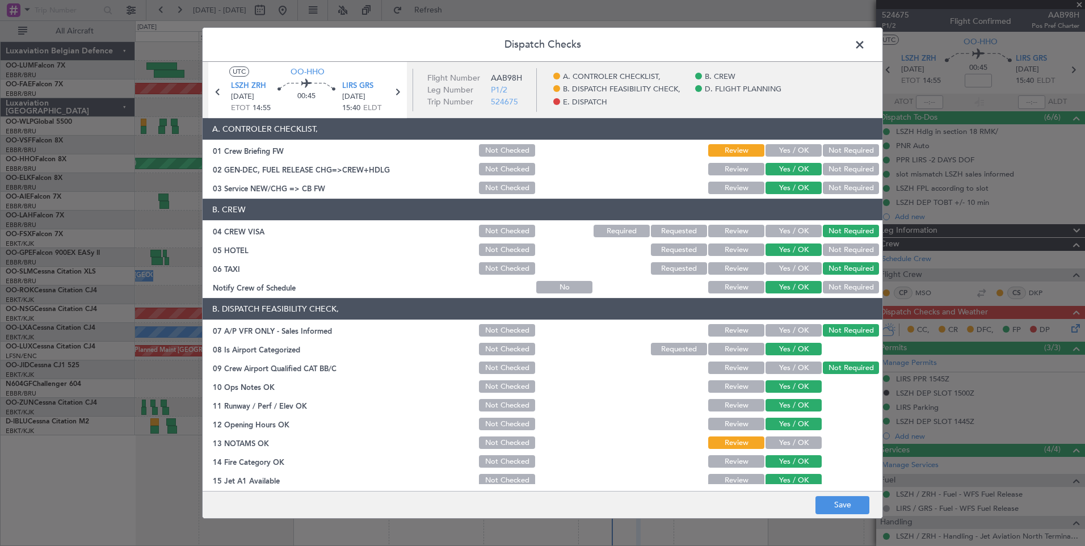
click at [787, 446] on button "Yes / OK" at bounding box center [794, 442] width 56 height 12
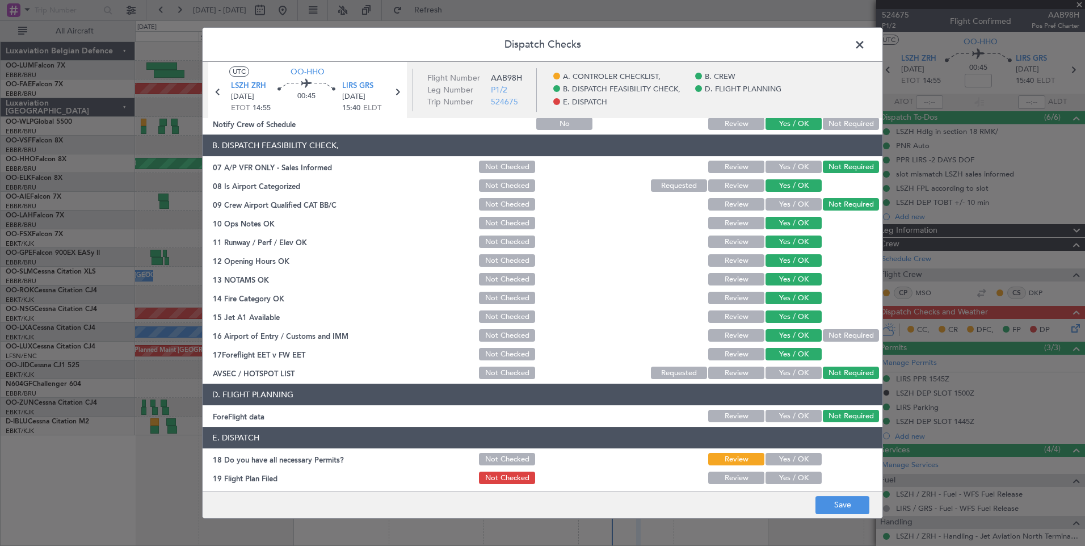
scroll to position [206, 0]
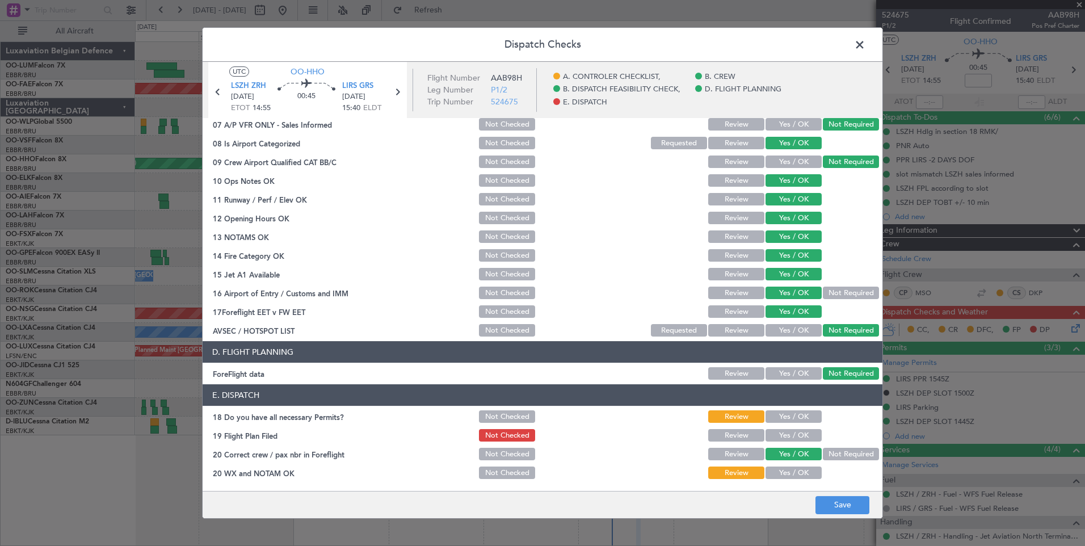
drag, startPoint x: 784, startPoint y: 418, endPoint x: 785, endPoint y: 444, distance: 25.6
click at [784, 419] on button "Yes / OK" at bounding box center [794, 416] width 56 height 12
click at [786, 440] on button "Yes / OK" at bounding box center [794, 435] width 56 height 12
click at [788, 466] on button "Yes / OK" at bounding box center [794, 472] width 56 height 12
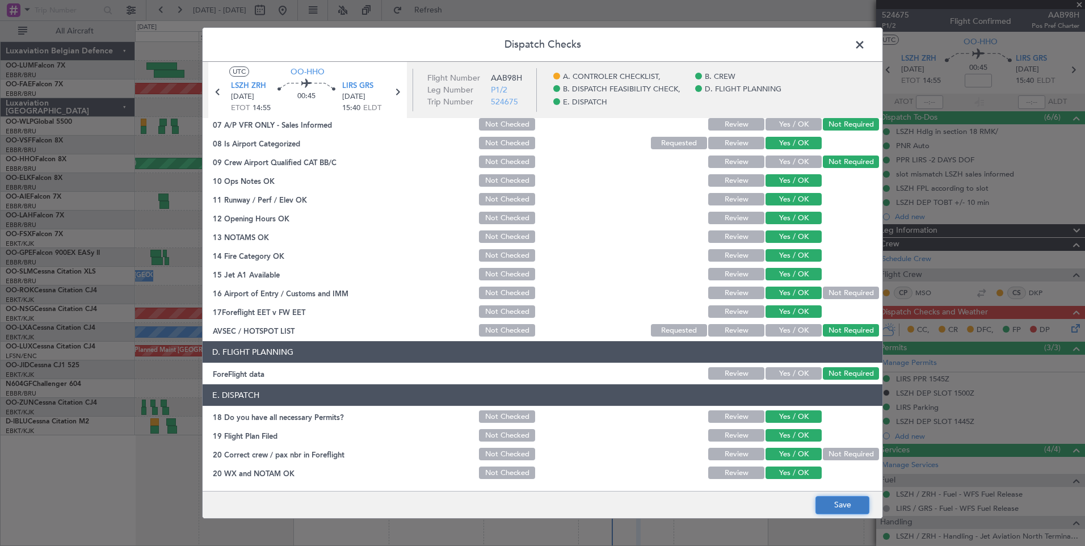
click at [834, 504] on button "Save" at bounding box center [842, 505] width 54 height 18
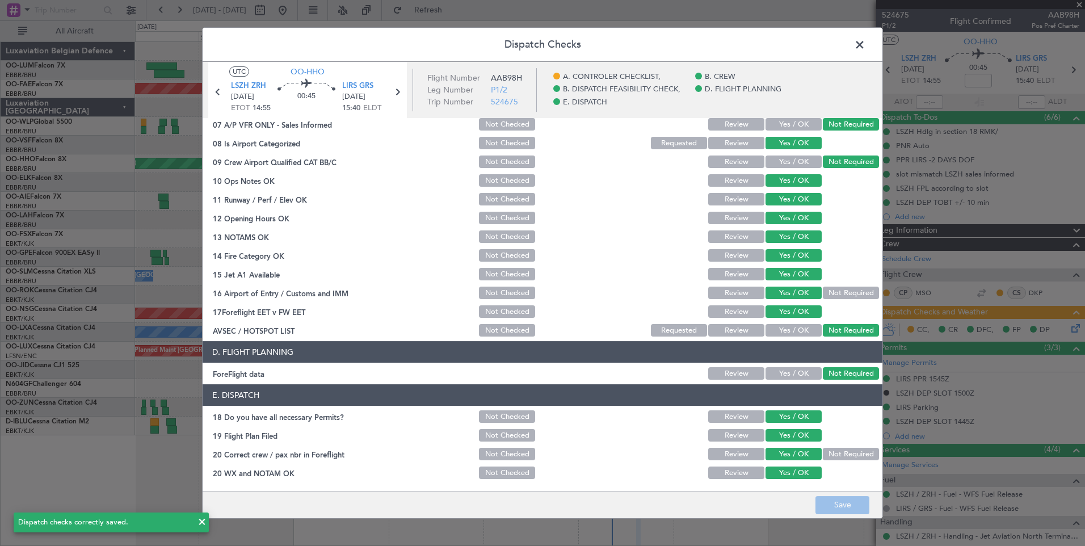
click at [865, 47] on span at bounding box center [865, 47] width 0 height 23
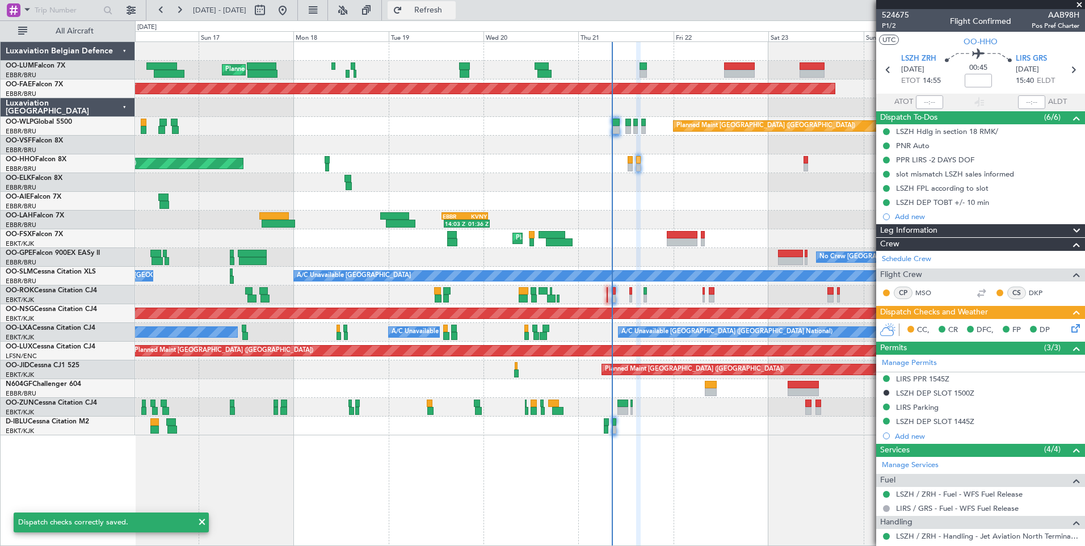
click at [456, 18] on button "Refresh" at bounding box center [422, 10] width 68 height 18
